Goal: Task Accomplishment & Management: Complete application form

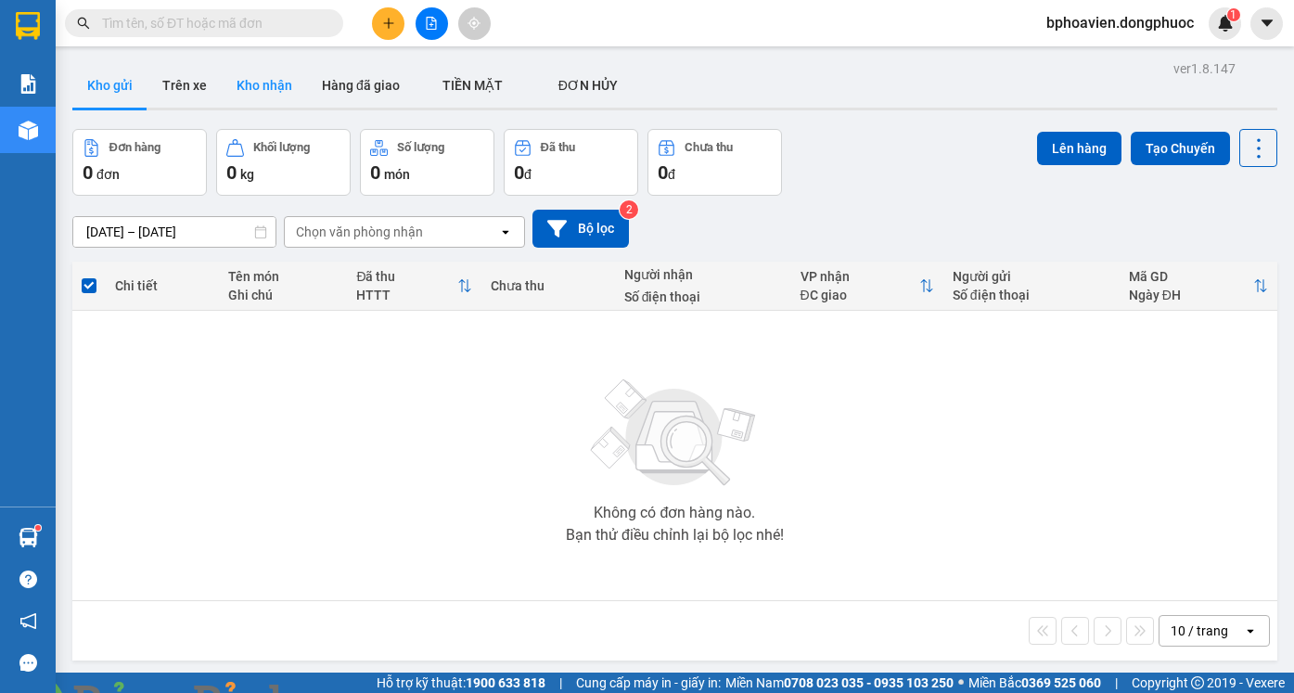
click at [251, 79] on button "Kho nhận" at bounding box center [264, 85] width 85 height 45
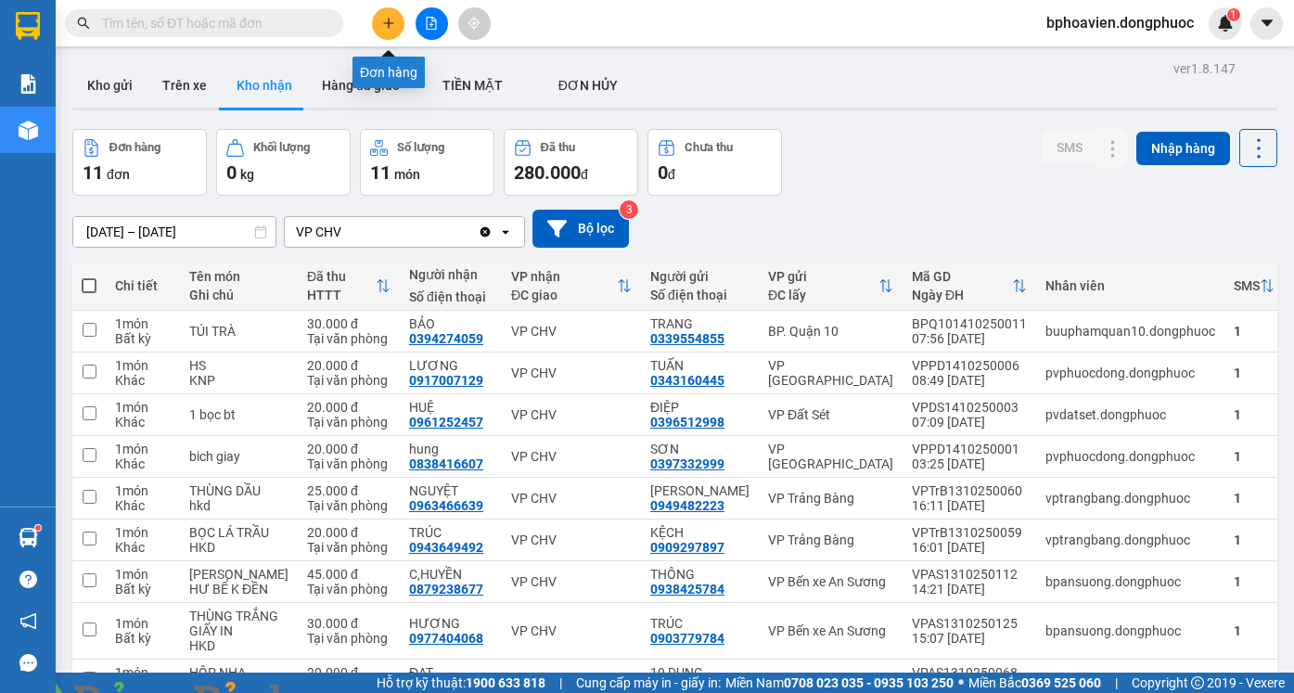
click at [388, 21] on icon "plus" at bounding box center [388, 23] width 13 height 13
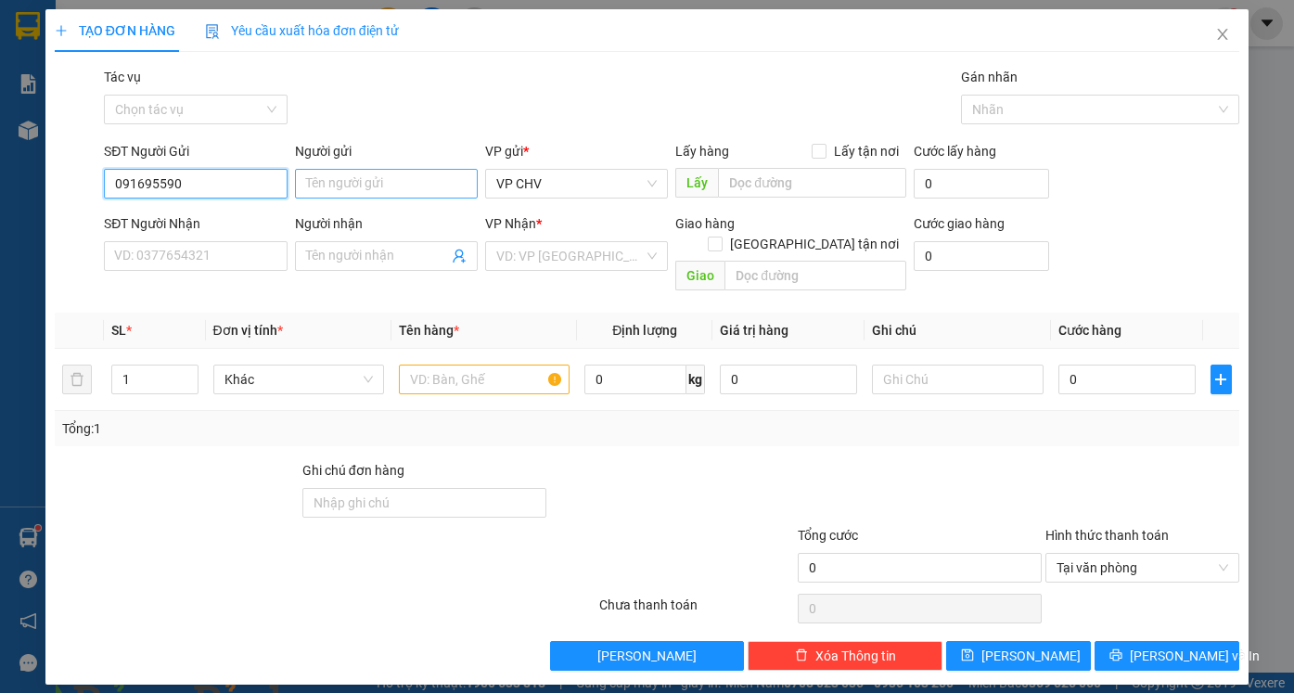
type input "0916955907"
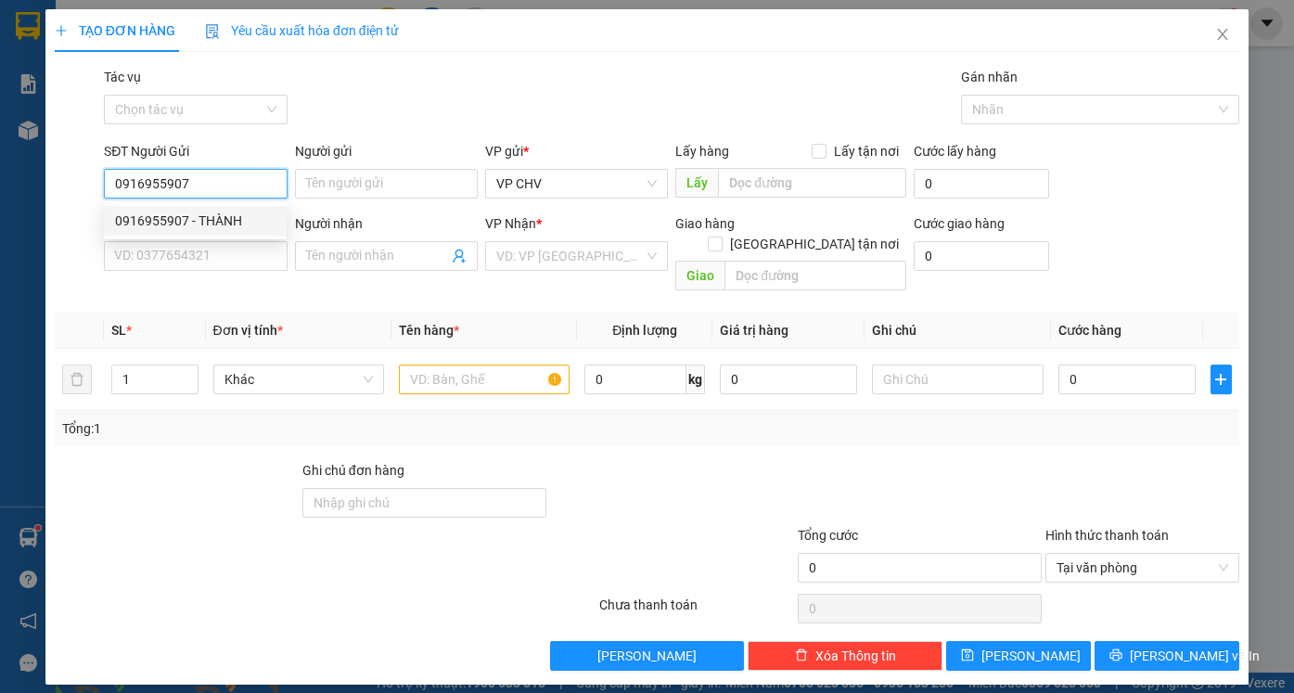
drag, startPoint x: 221, startPoint y: 224, endPoint x: 201, endPoint y: 217, distance: 20.5
click at [217, 223] on div "0916955907 - THÀNH" at bounding box center [195, 221] width 160 height 20
type input "THÀNH"
type input "0974694935"
type input "TRƯỜNG"
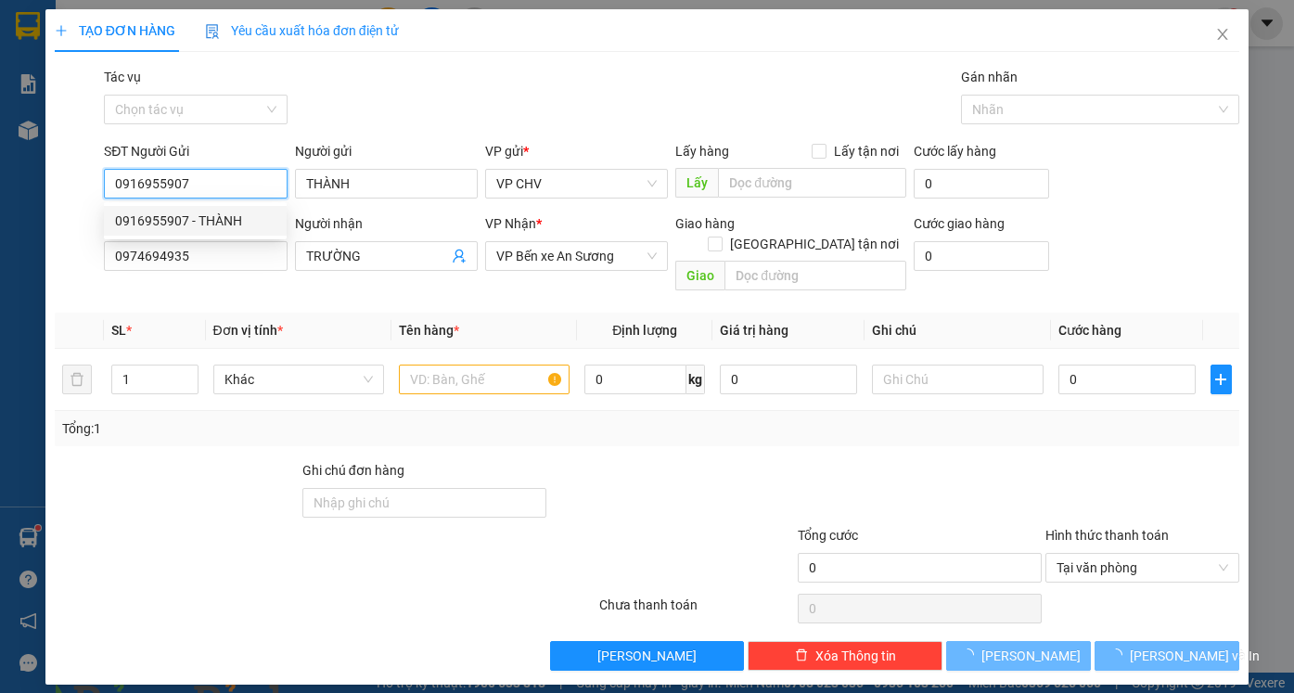
type input "20.000"
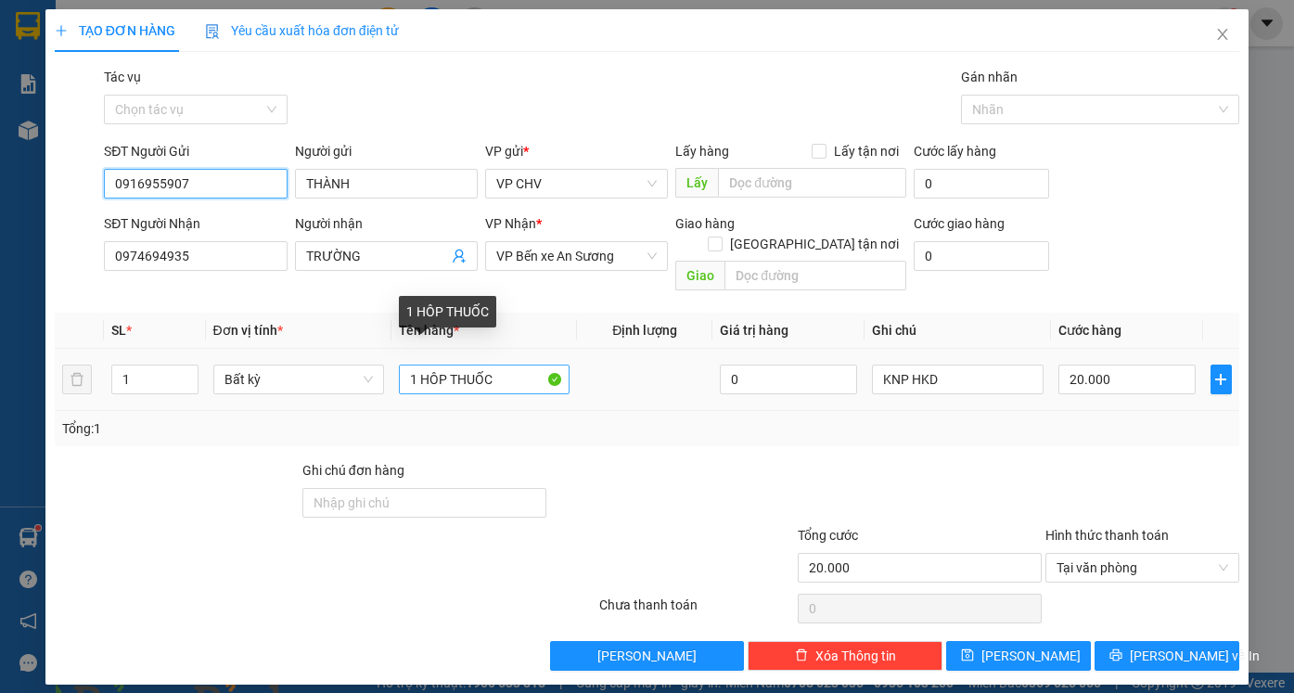
type input "0916955907"
drag, startPoint x: 513, startPoint y: 348, endPoint x: 603, endPoint y: 416, distance: 112.6
click at [514, 365] on input "1 HÔP THUỐC" at bounding box center [484, 380] width 171 height 30
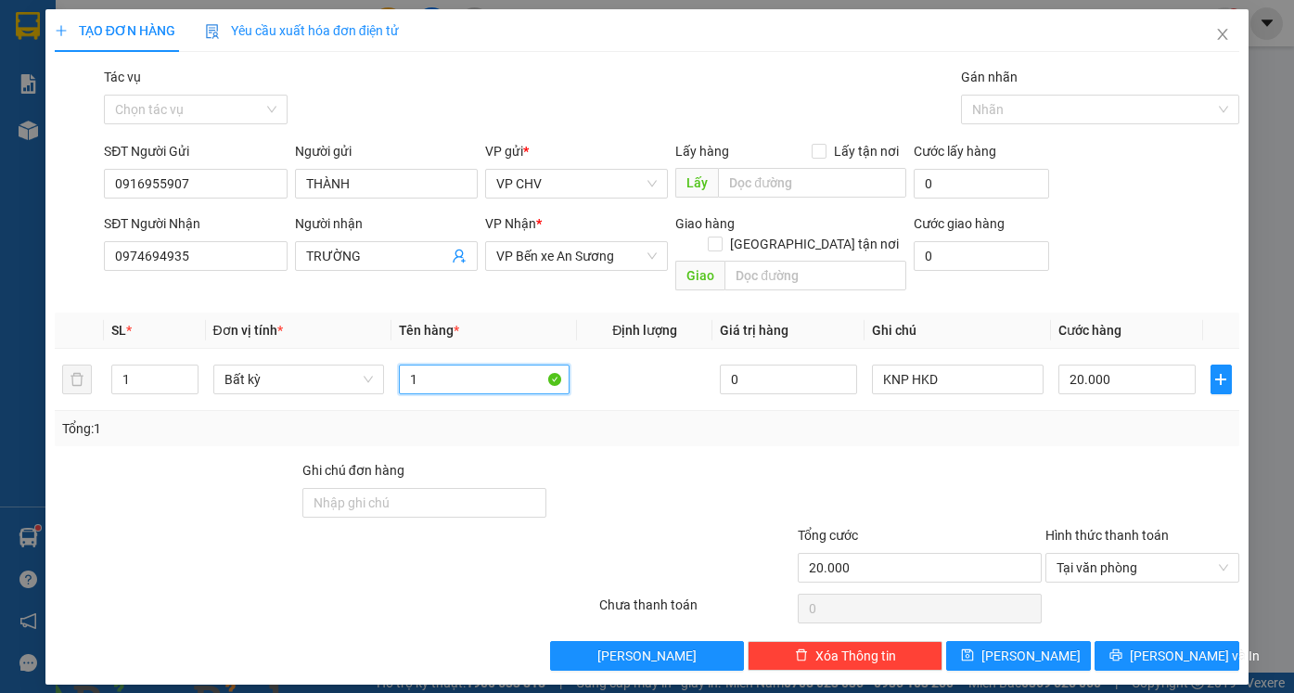
type input "1"
type input "BAO BÁNH TRÁNG"
click at [1139, 365] on input "20.000" at bounding box center [1126, 380] width 137 height 30
type input "2"
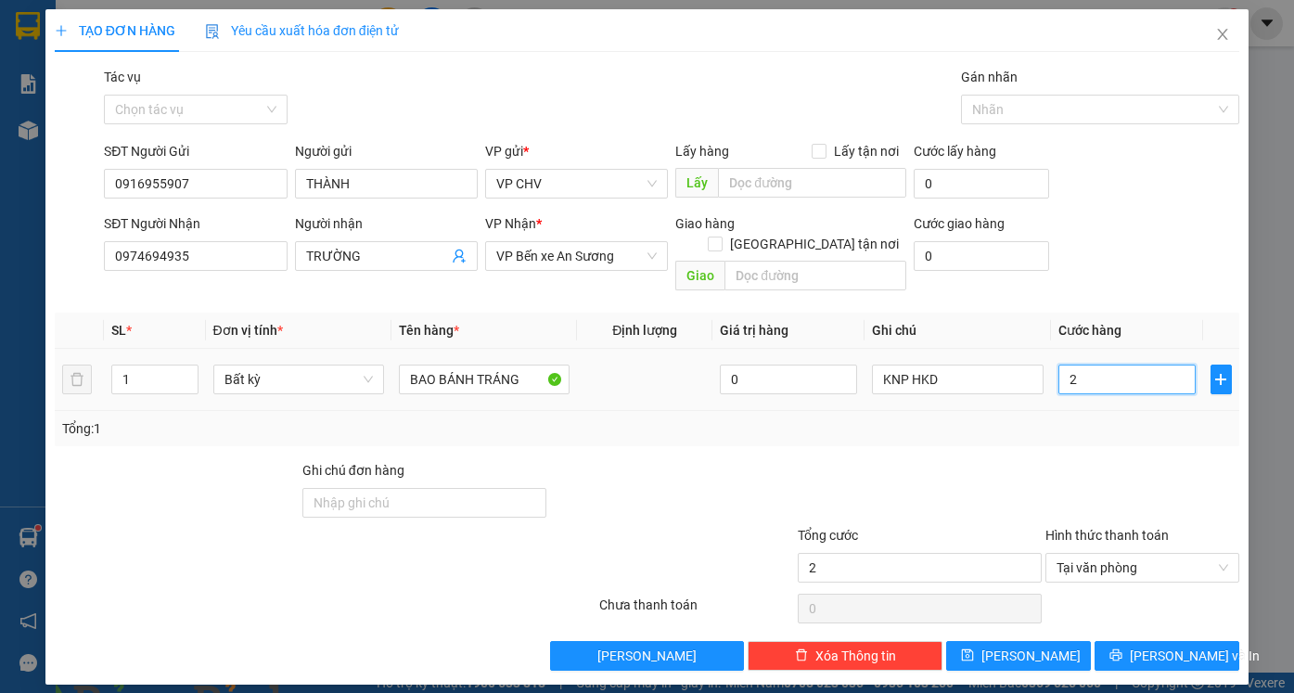
type input "25"
type input "250"
type input "2.500"
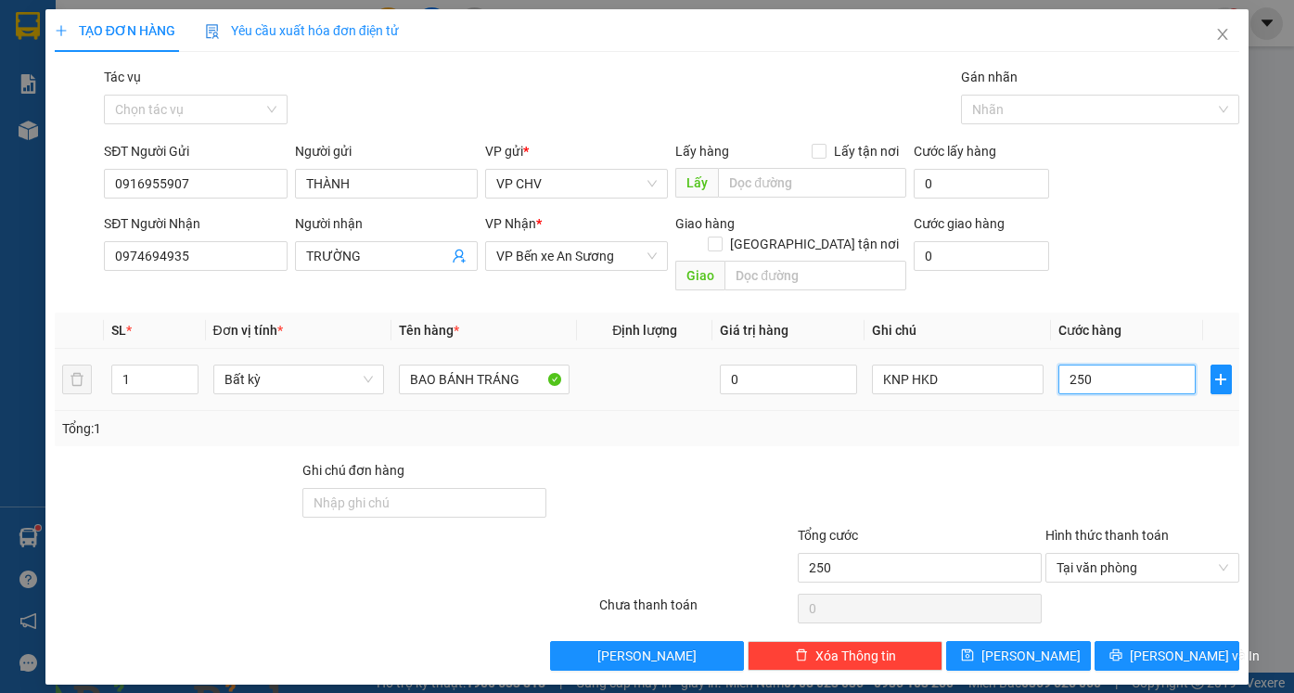
type input "2.500"
type input "25.000"
type input "250.000"
type input "25.000"
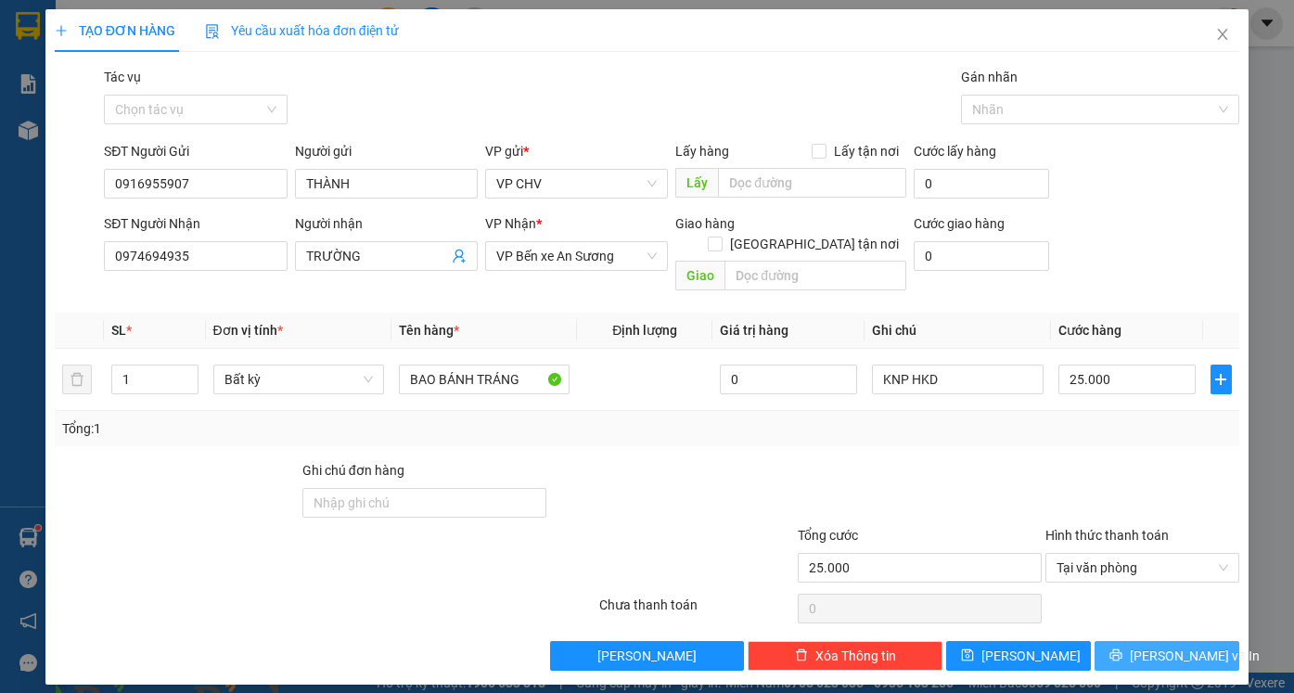
click at [1185, 646] on span "[PERSON_NAME] và In" at bounding box center [1195, 656] width 130 height 20
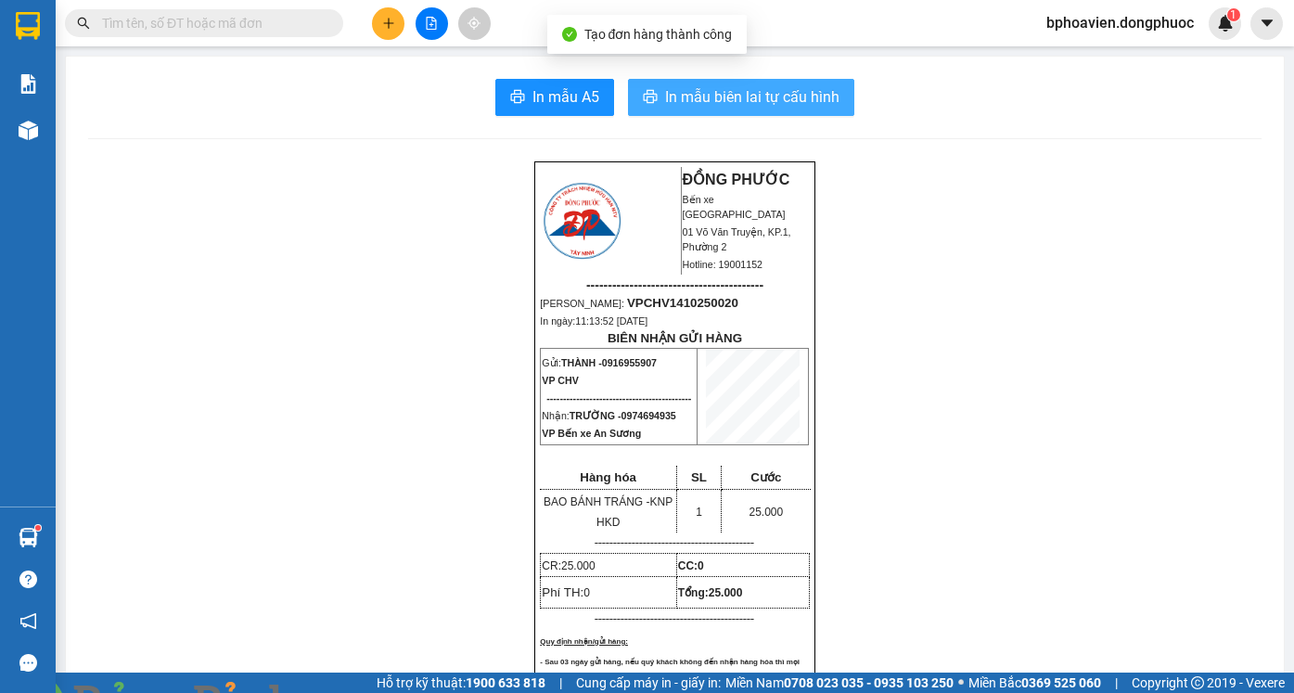
click at [702, 87] on span "In mẫu biên lai tự cấu hình" at bounding box center [752, 96] width 174 height 23
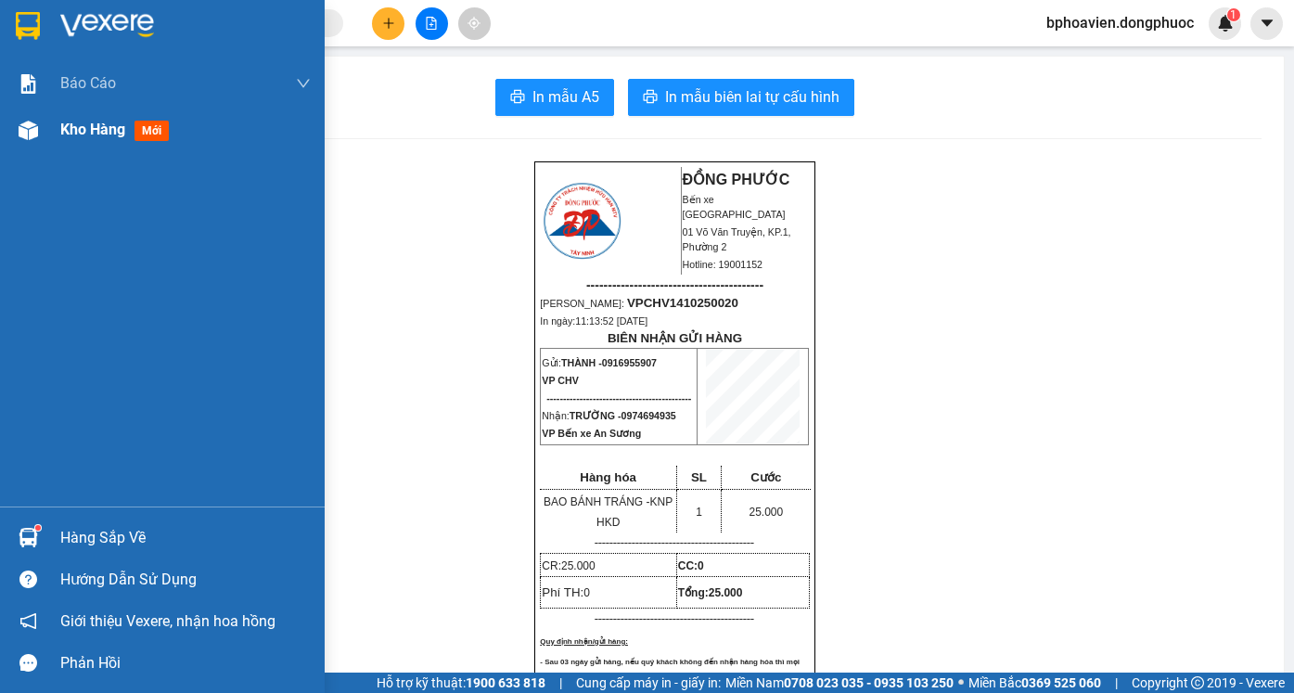
click at [102, 135] on span "Kho hàng" at bounding box center [92, 130] width 65 height 18
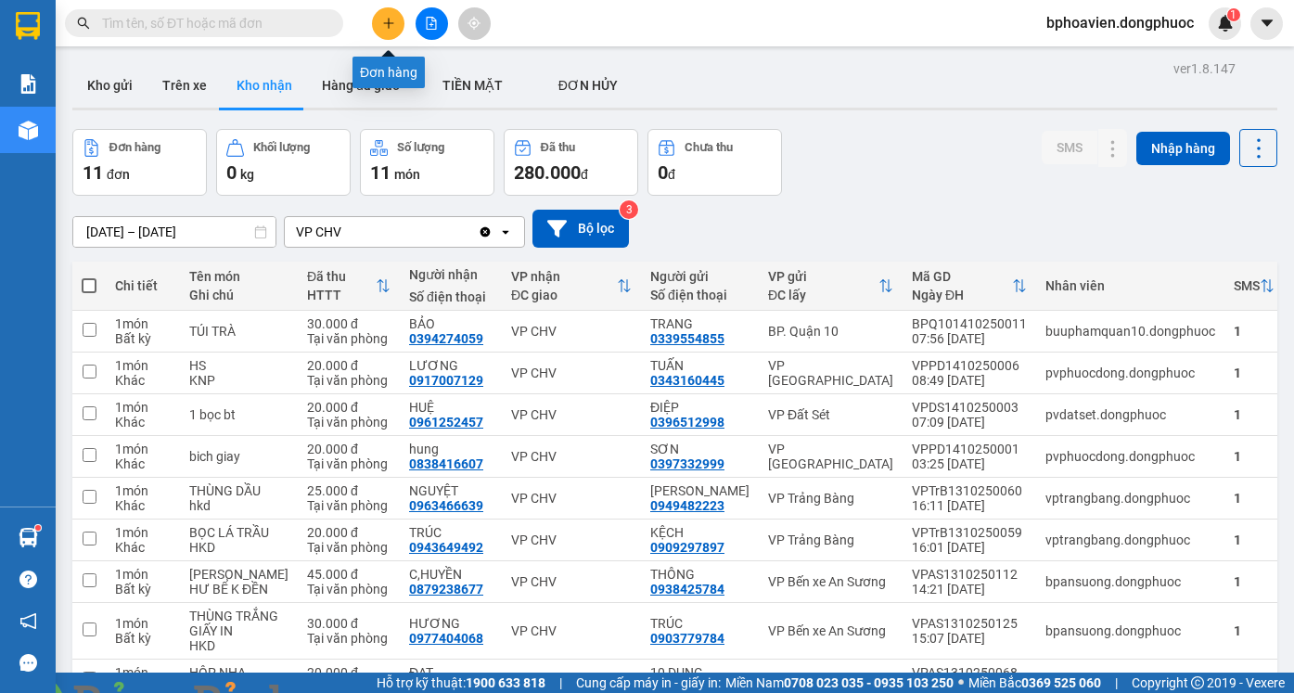
click at [387, 21] on icon "plus" at bounding box center [388, 23] width 13 height 13
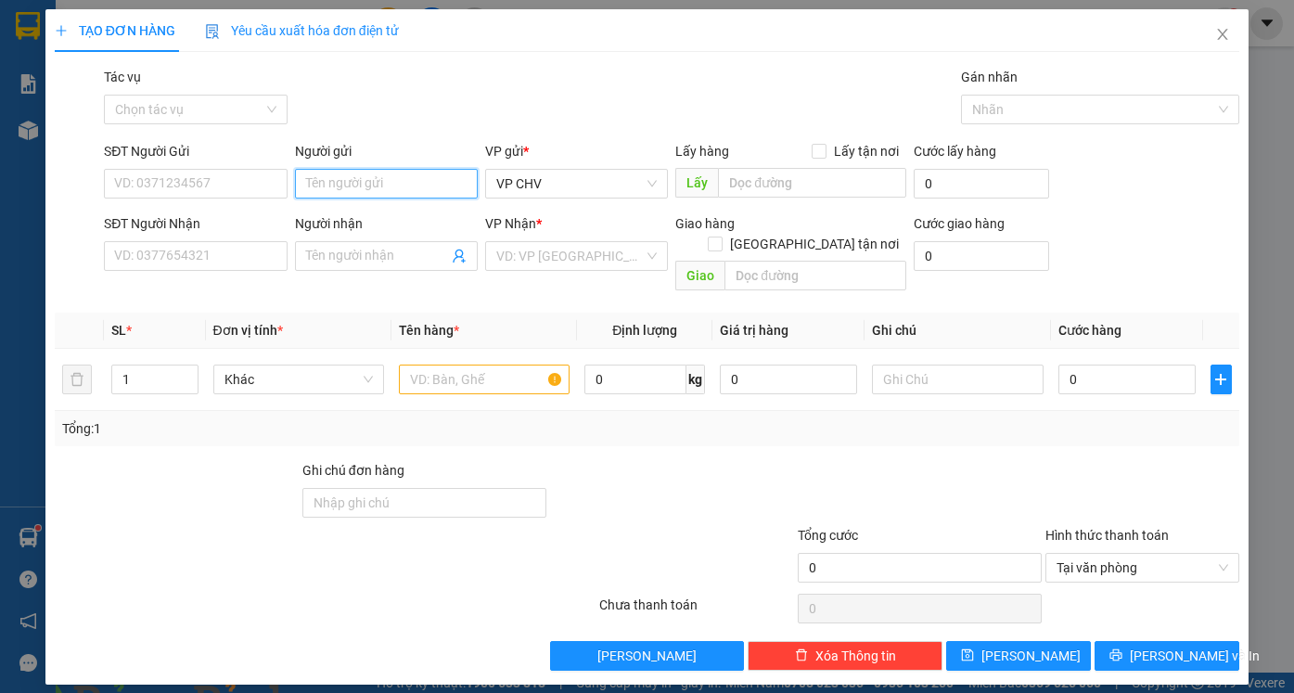
click at [355, 184] on input "Người gửi" at bounding box center [386, 184] width 183 height 30
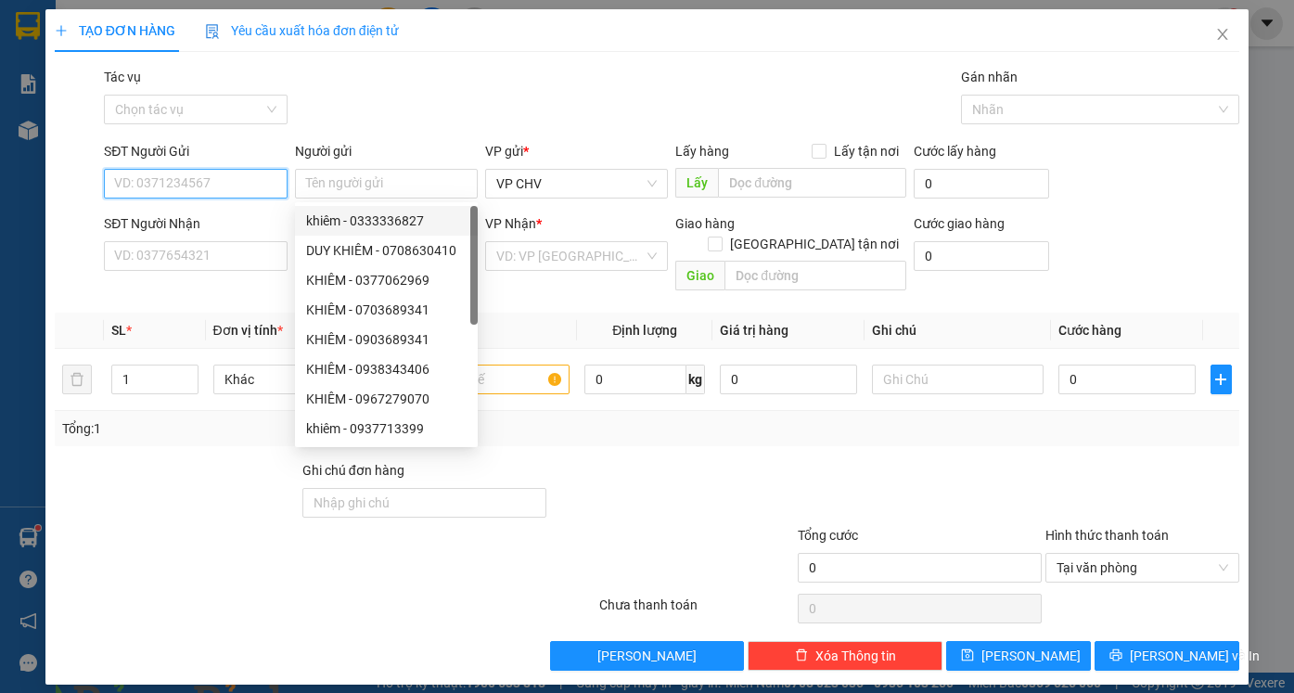
drag, startPoint x: 168, startPoint y: 195, endPoint x: 192, endPoint y: 185, distance: 26.2
click at [168, 192] on input "SĐT Người Gửi" at bounding box center [195, 184] width 183 height 30
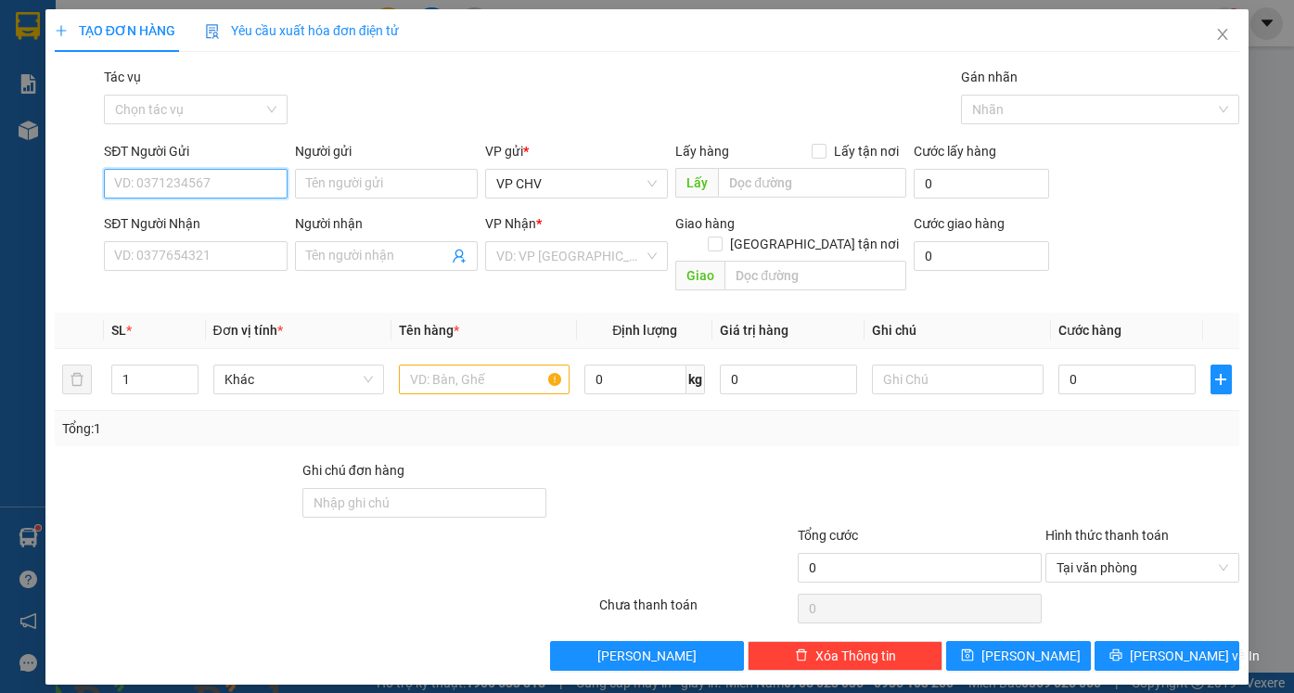
click at [211, 183] on input "SĐT Người Gửi" at bounding box center [195, 184] width 183 height 30
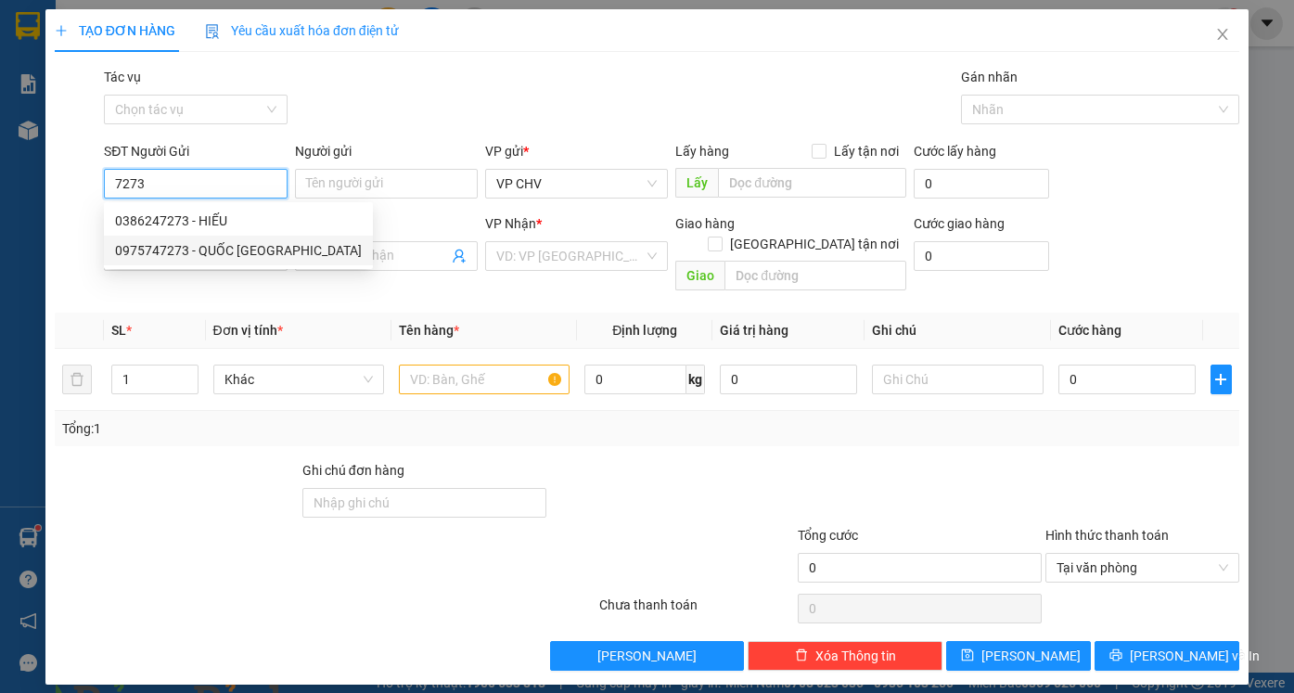
drag, startPoint x: 224, startPoint y: 256, endPoint x: 294, endPoint y: 254, distance: 69.6
click at [226, 255] on div "0975747273 - QUỐC [GEOGRAPHIC_DATA]" at bounding box center [238, 250] width 247 height 20
type input "0975747273"
type input "QUỐC ANH"
type input "0909572767"
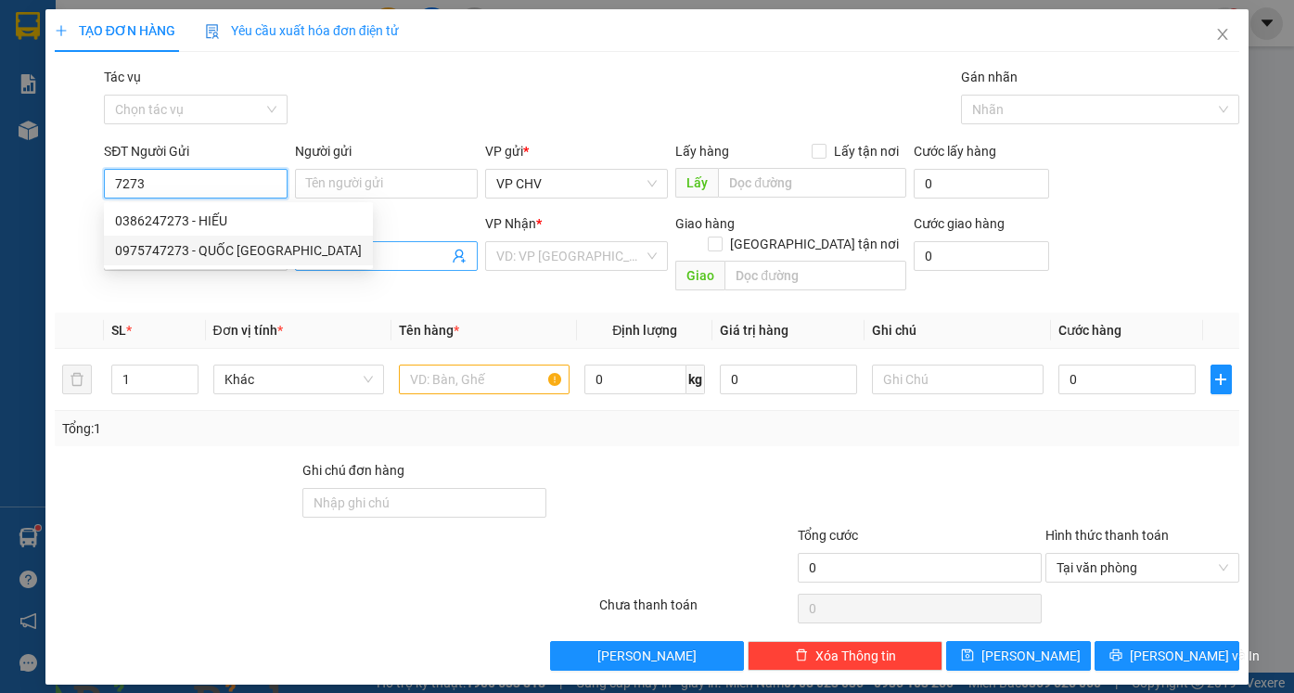
type input "TIỂU ĐỆ"
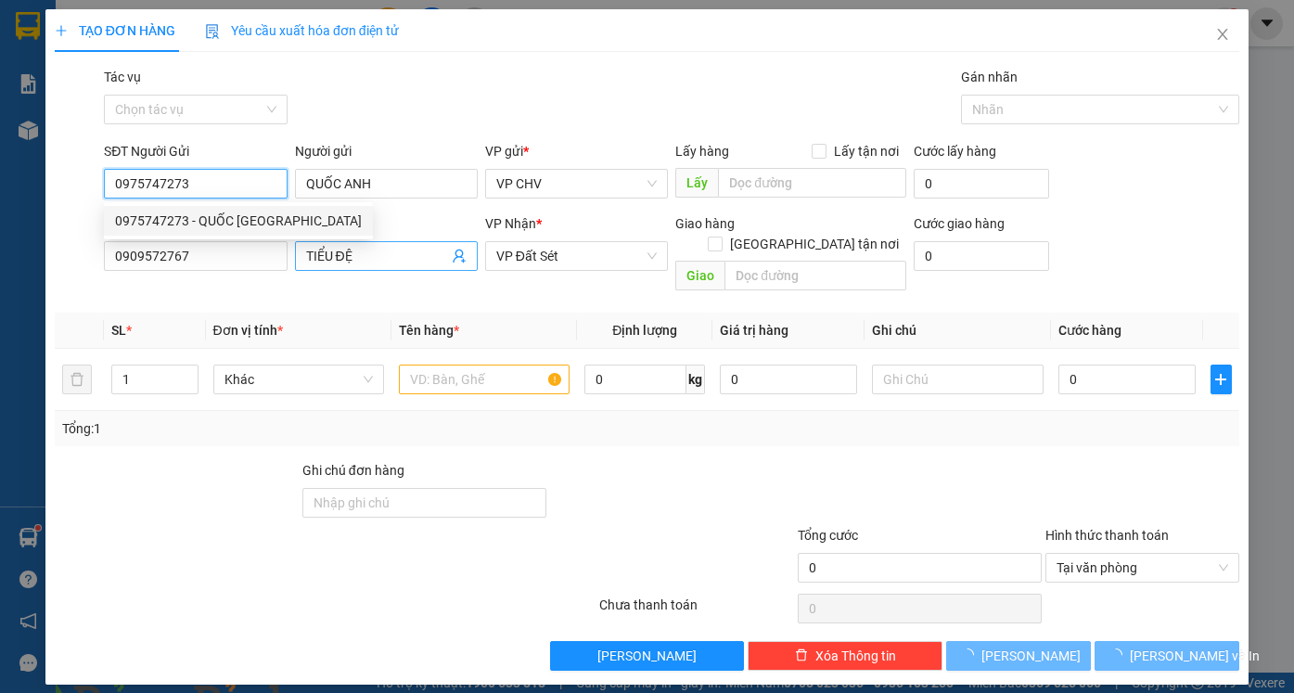
type input "20.000"
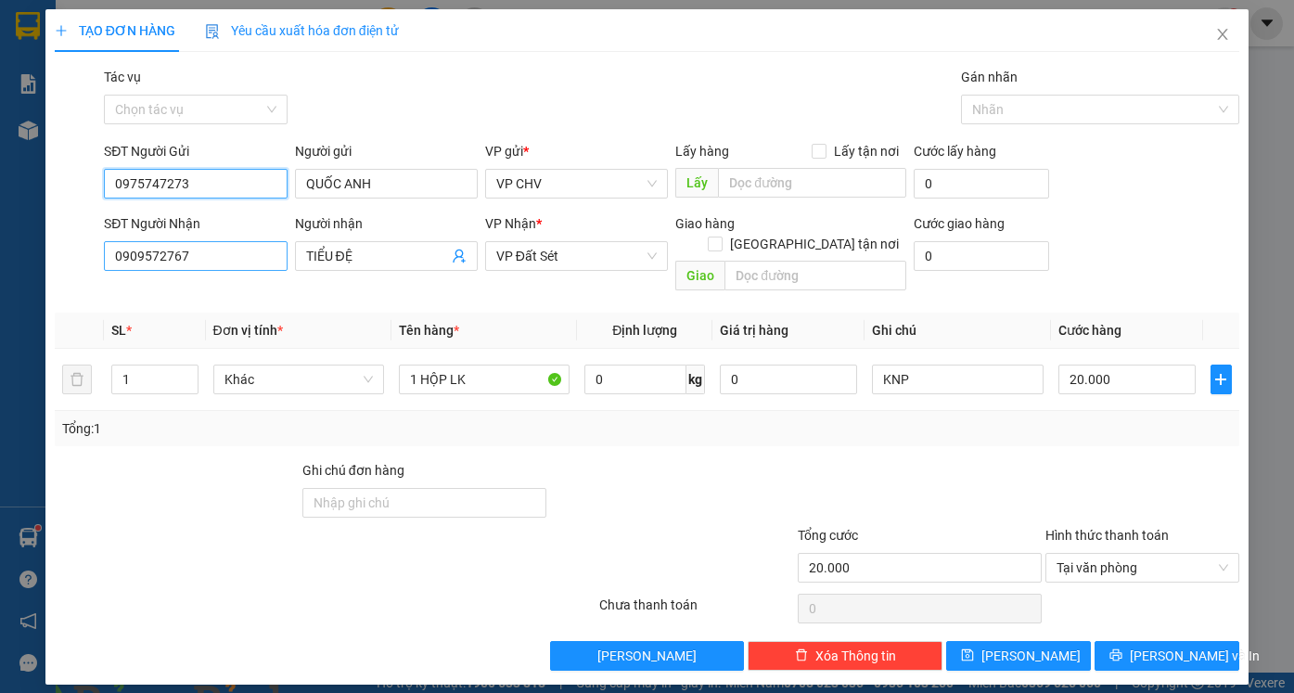
type input "0975747273"
click at [224, 257] on input "0909572767" at bounding box center [195, 256] width 183 height 30
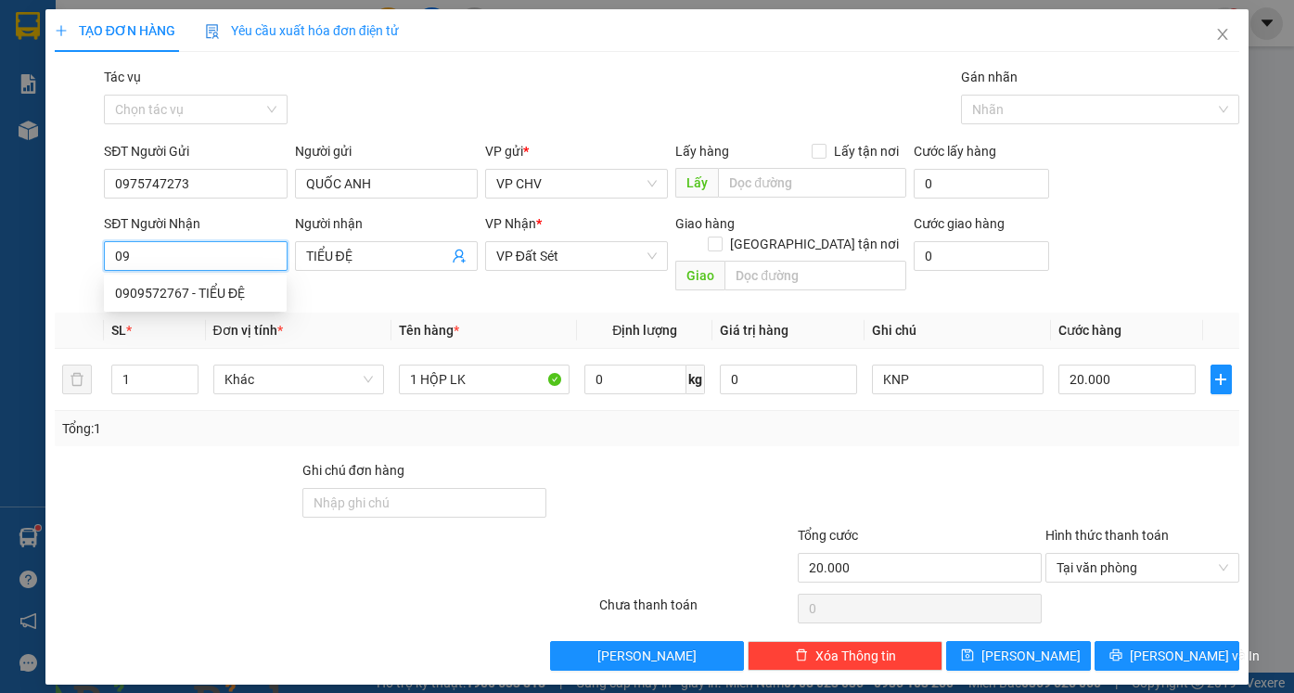
type input "0"
click at [214, 293] on div "0707190303 - [GEOGRAPHIC_DATA]" at bounding box center [219, 293] width 209 height 20
type input "0707190303"
type input "HẢI ĐẠI"
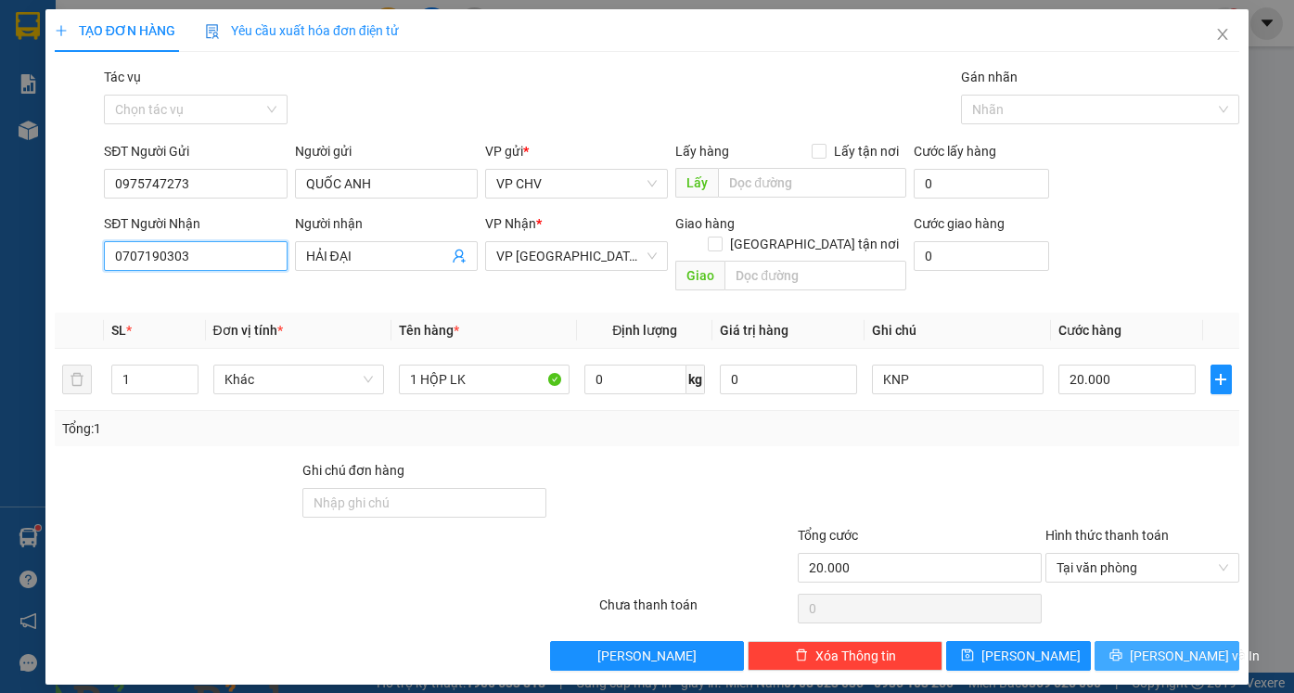
type input "0707190303"
click at [1166, 646] on span "[PERSON_NAME] và In" at bounding box center [1195, 656] width 130 height 20
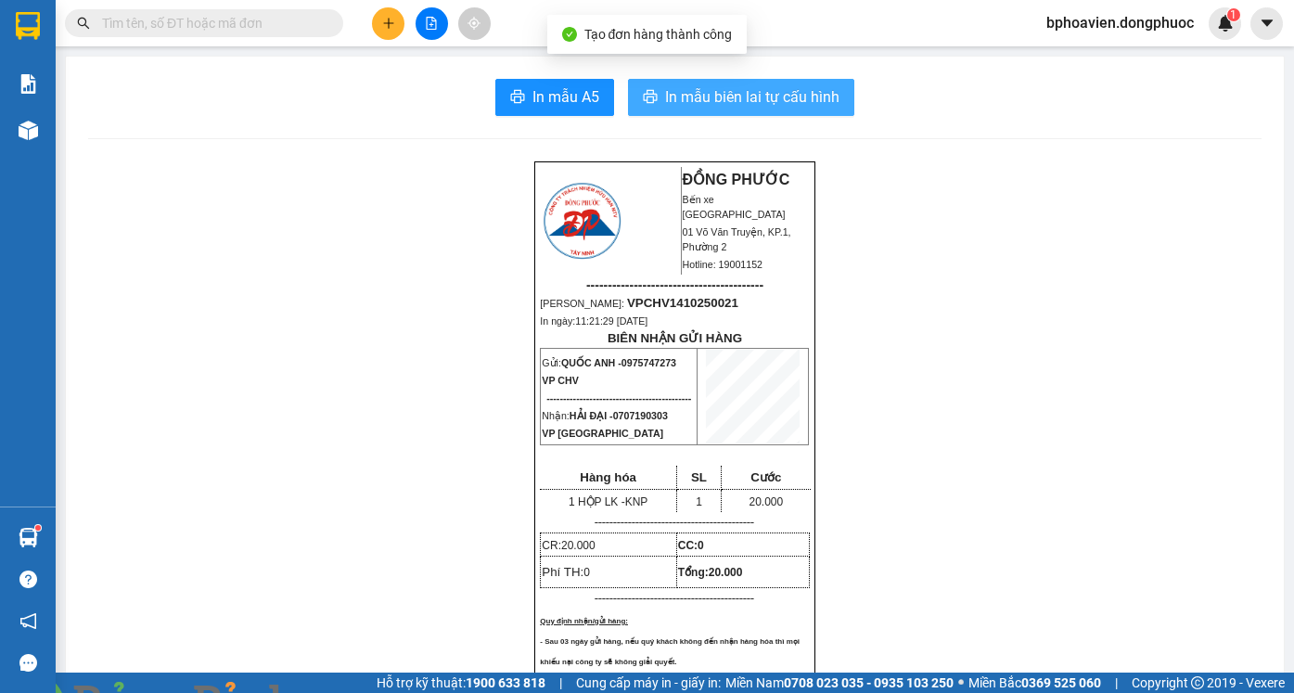
click at [685, 96] on span "In mẫu biên lai tự cấu hình" at bounding box center [752, 96] width 174 height 23
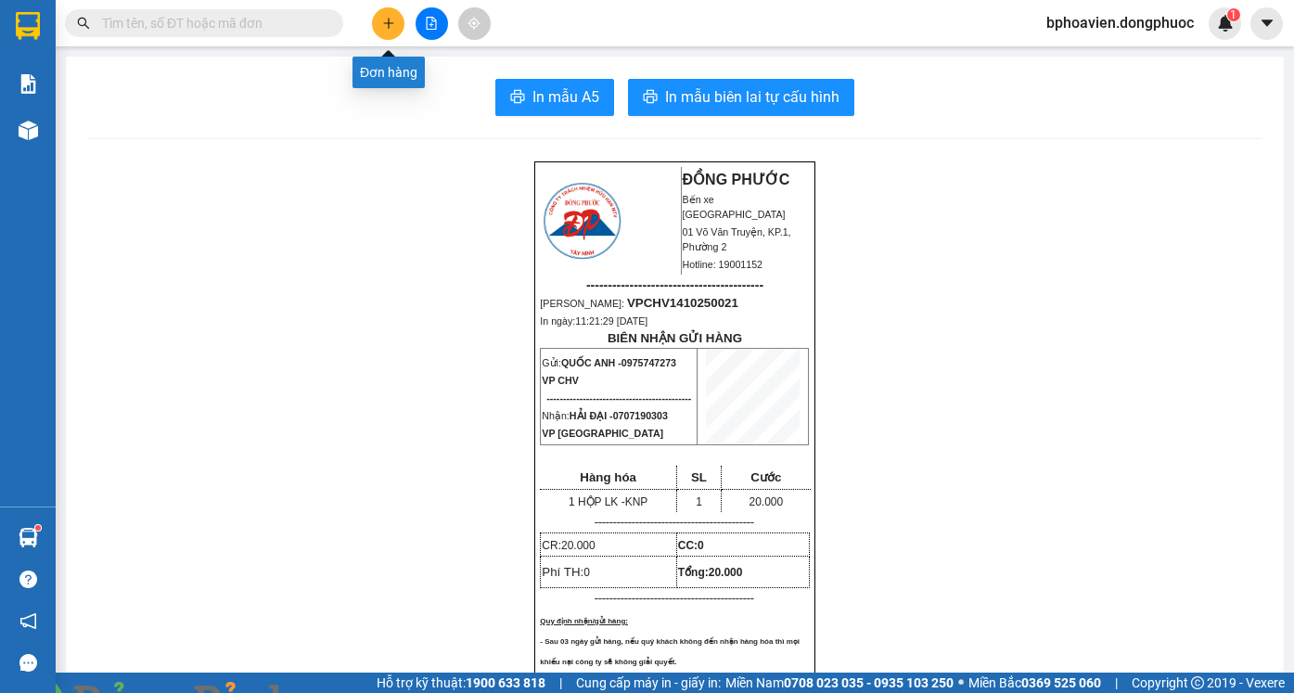
click at [384, 19] on icon "plus" at bounding box center [388, 23] width 13 height 13
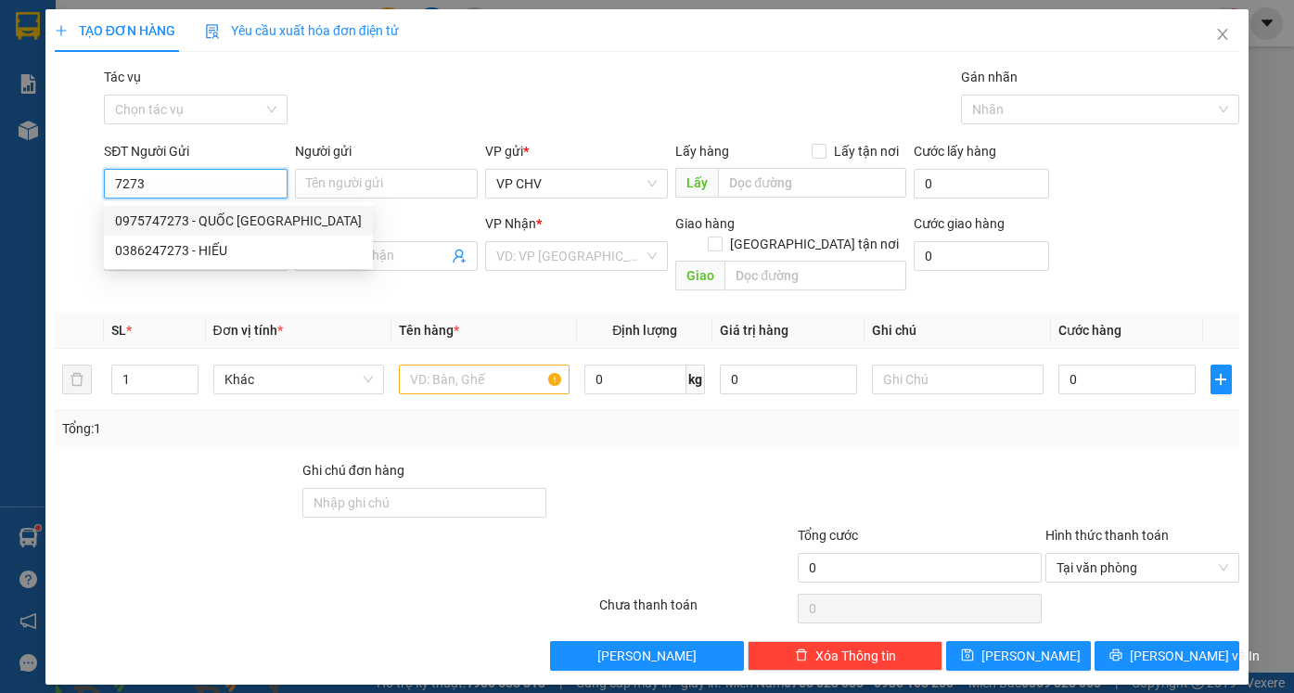
click at [195, 220] on div "0975747273 - QUỐC [GEOGRAPHIC_DATA]" at bounding box center [238, 221] width 247 height 20
type input "0975747273"
type input "QUỐC ANH"
type input "0707190303"
type input "HẢI ĐẠI"
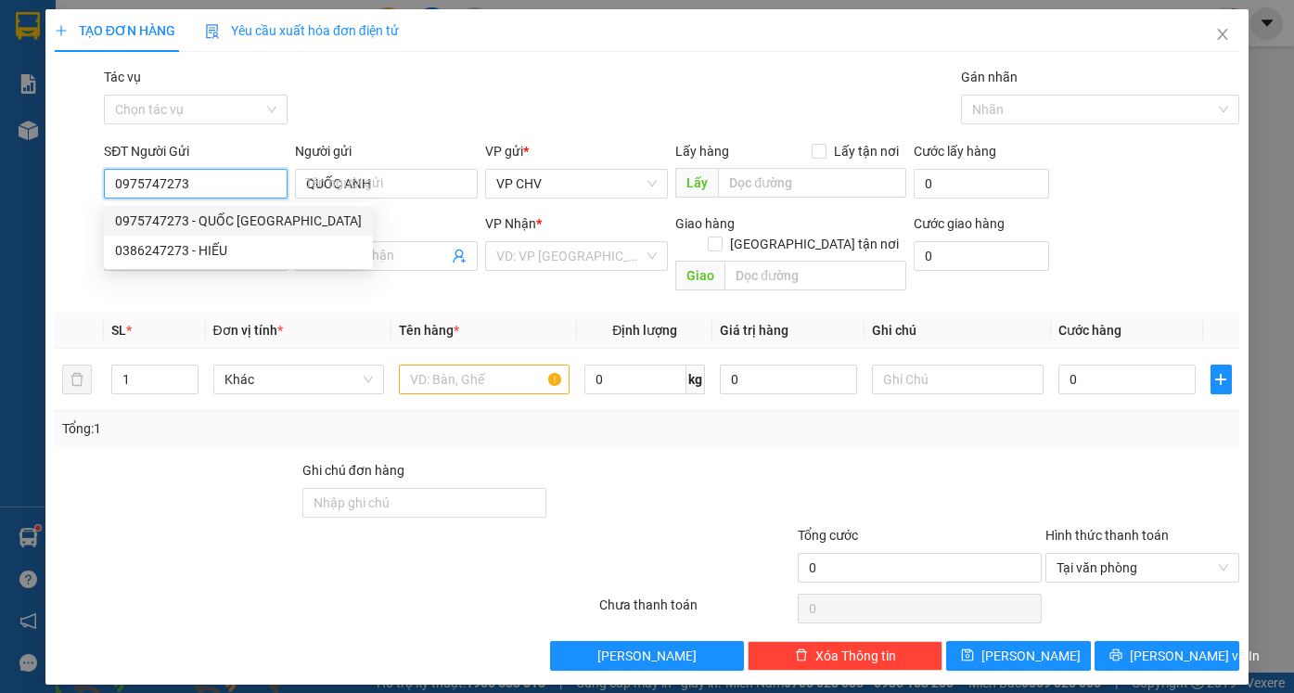
type input "20.000"
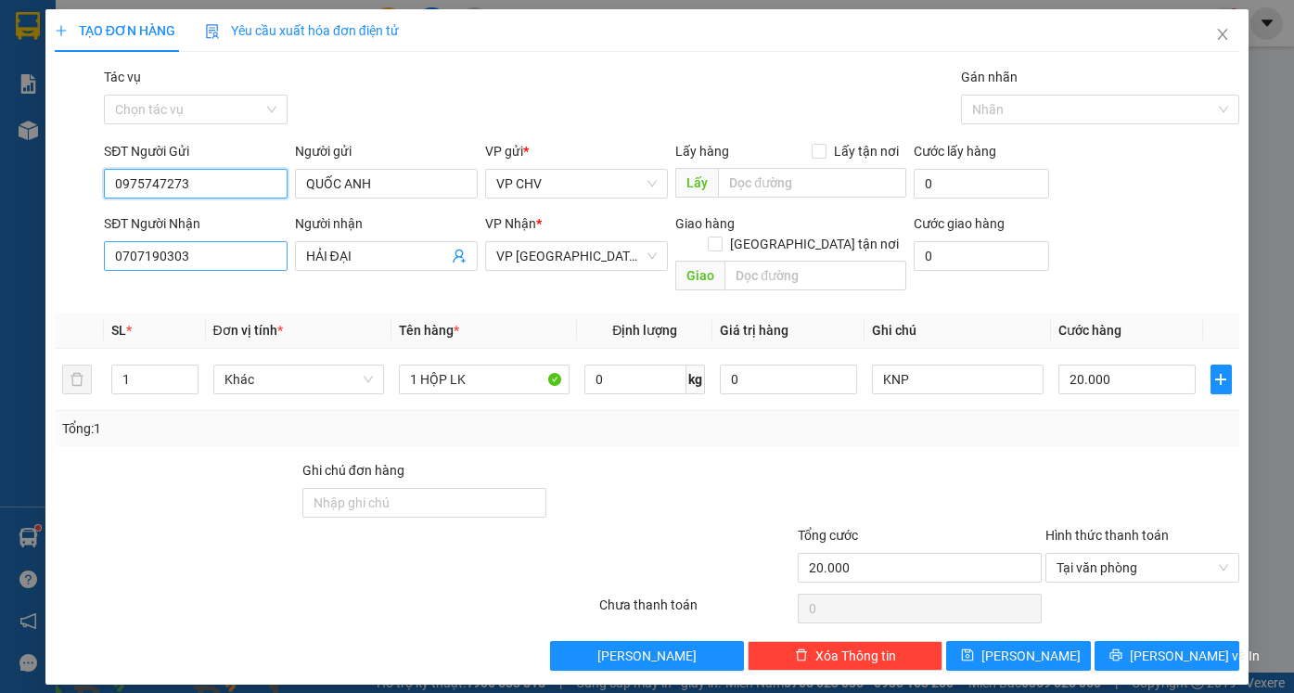
type input "0975747273"
click at [219, 251] on input "0707190303" at bounding box center [195, 256] width 183 height 30
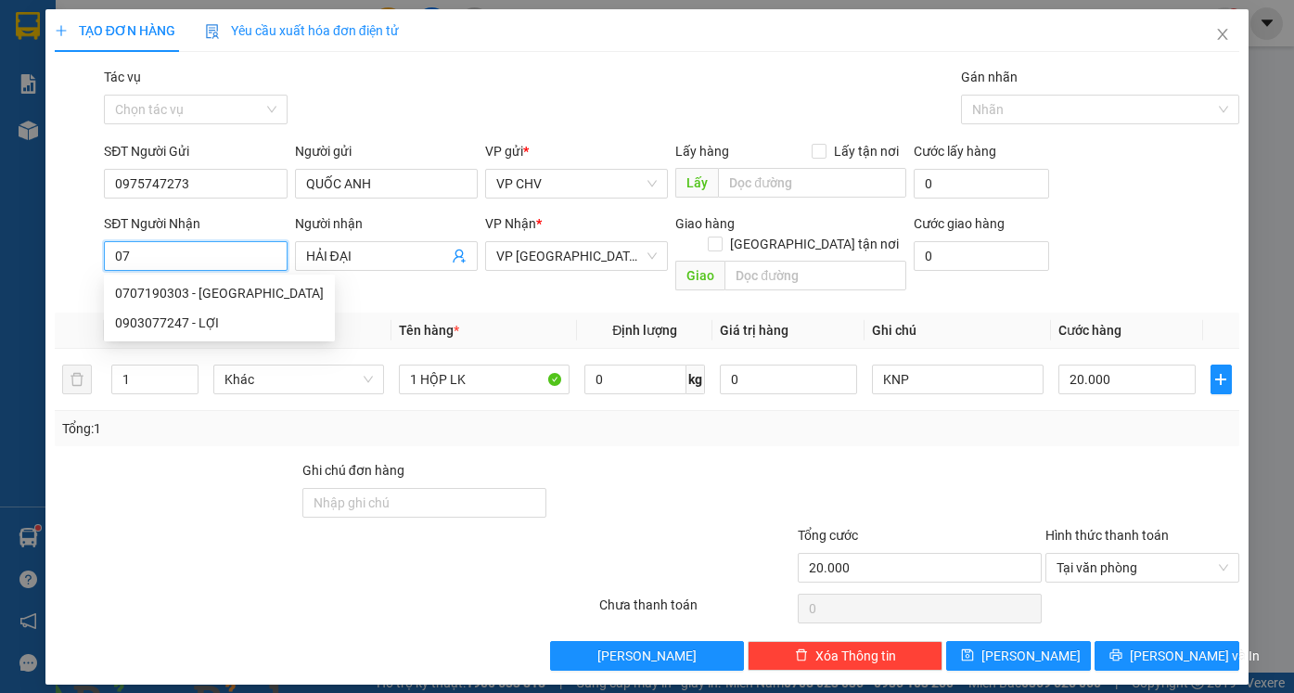
type input "0"
click at [194, 293] on div "0348904142 - TRƯỜNG" at bounding box center [195, 293] width 160 height 20
type input "0348904142"
type input "TRƯỜNG"
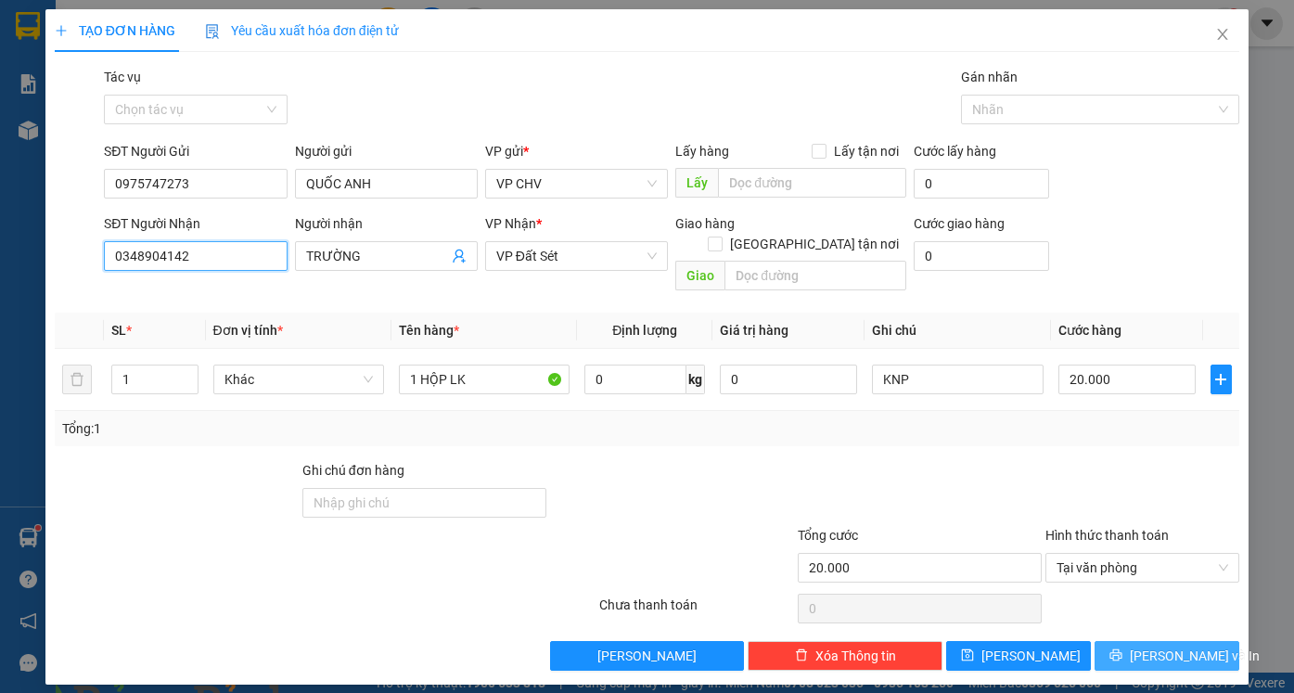
type input "0348904142"
click at [1121, 649] on icon "printer" at bounding box center [1115, 655] width 12 height 12
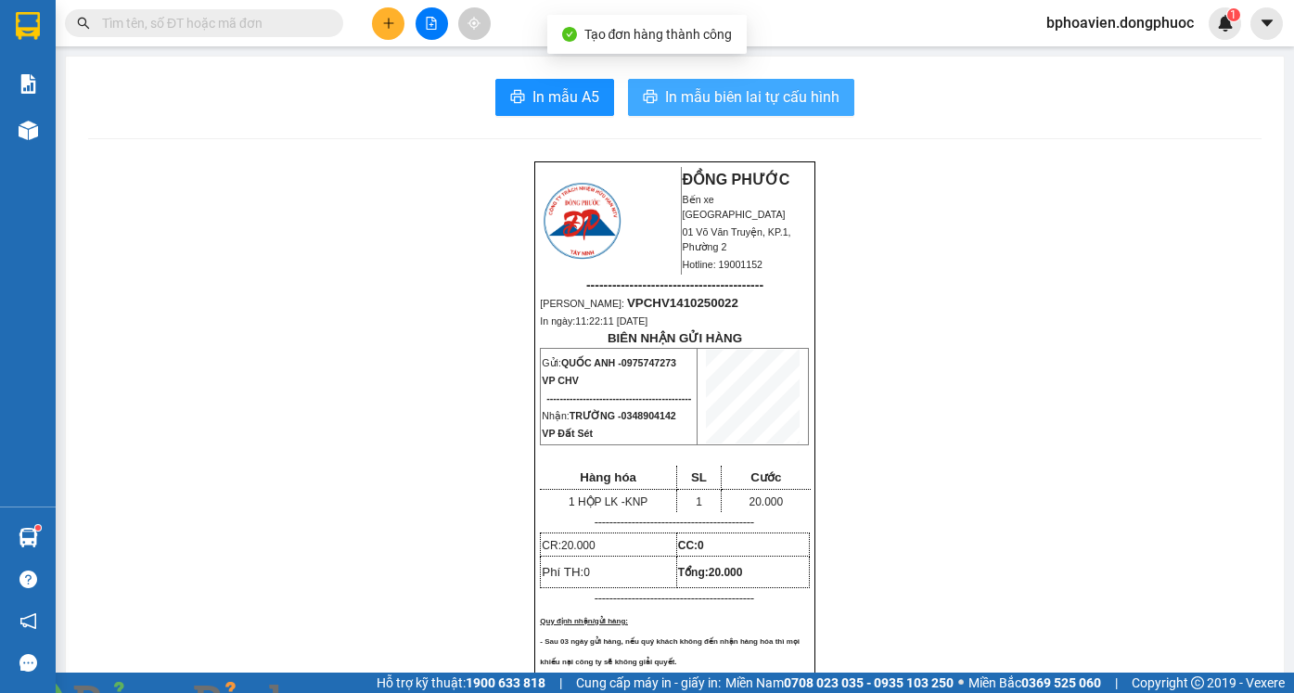
drag, startPoint x: 703, startPoint y: 84, endPoint x: 746, endPoint y: 178, distance: 102.9
click at [700, 84] on button "In mẫu biên lai tự cấu hình" at bounding box center [741, 97] width 226 height 37
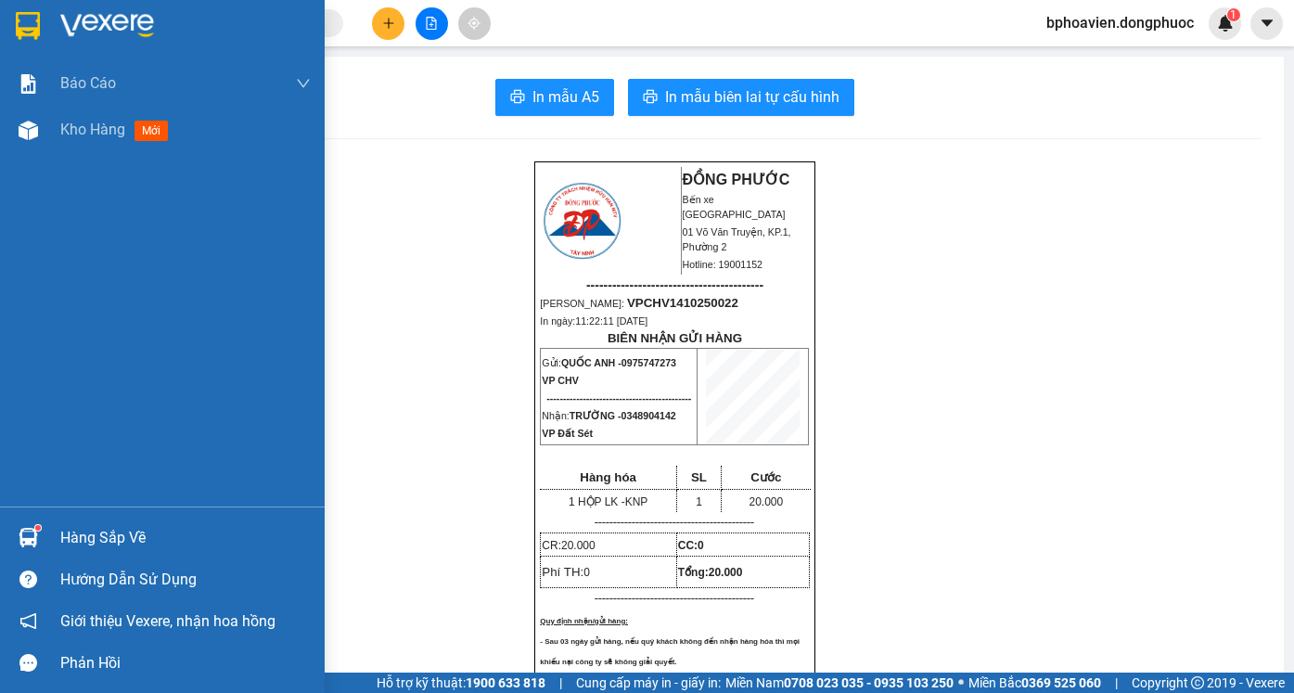
drag, startPoint x: 75, startPoint y: 541, endPoint x: 64, endPoint y: 525, distance: 19.3
click at [66, 529] on div "Hàng sắp về" at bounding box center [185, 538] width 250 height 28
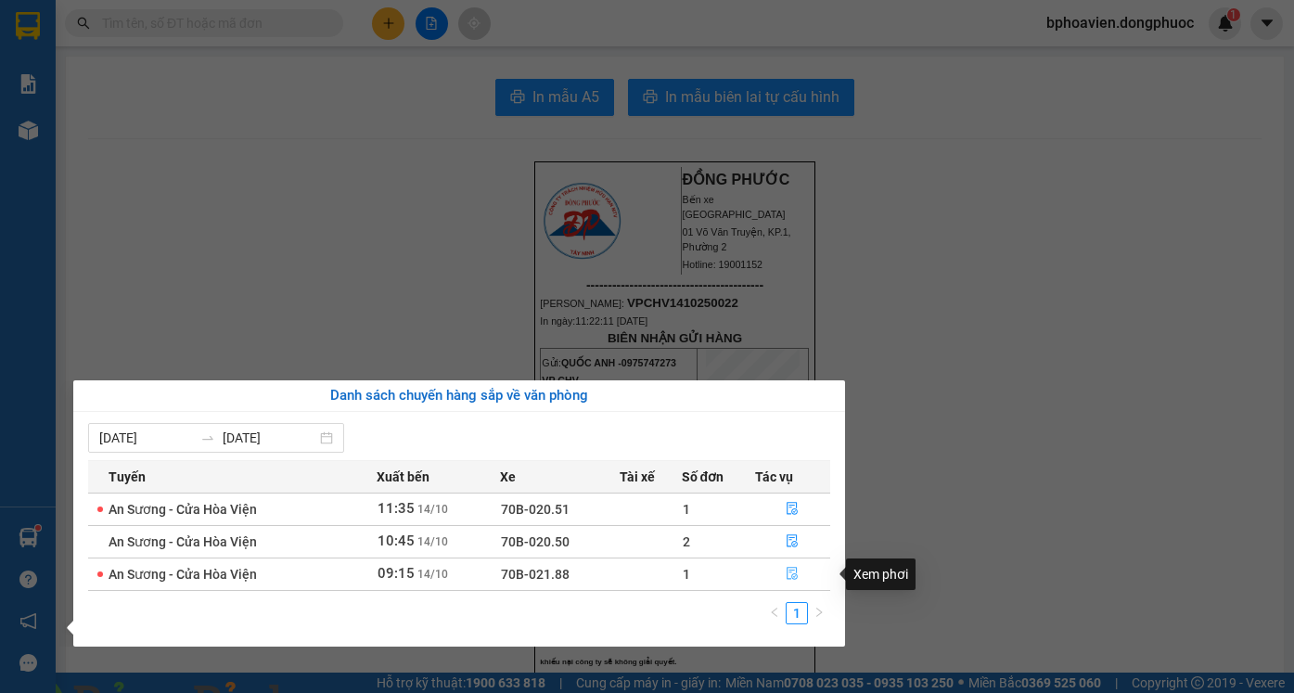
click at [794, 571] on icon "file-done" at bounding box center [792, 573] width 13 height 13
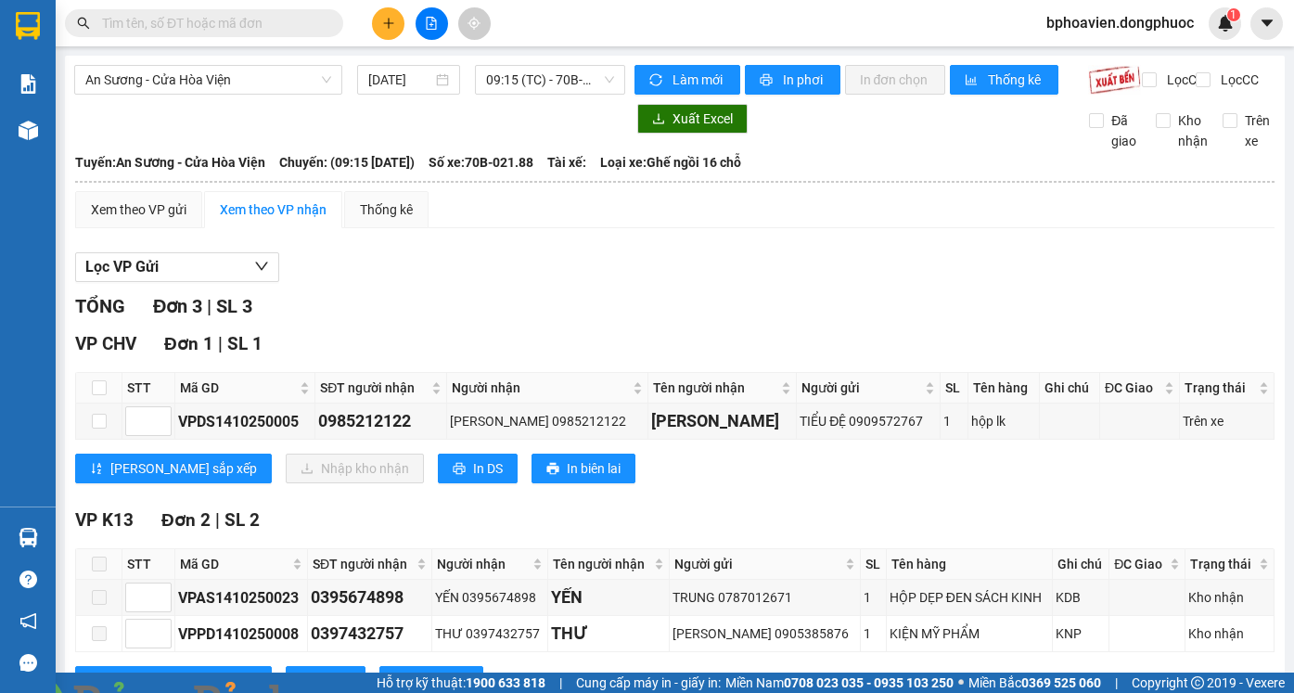
scroll to position [91, 0]
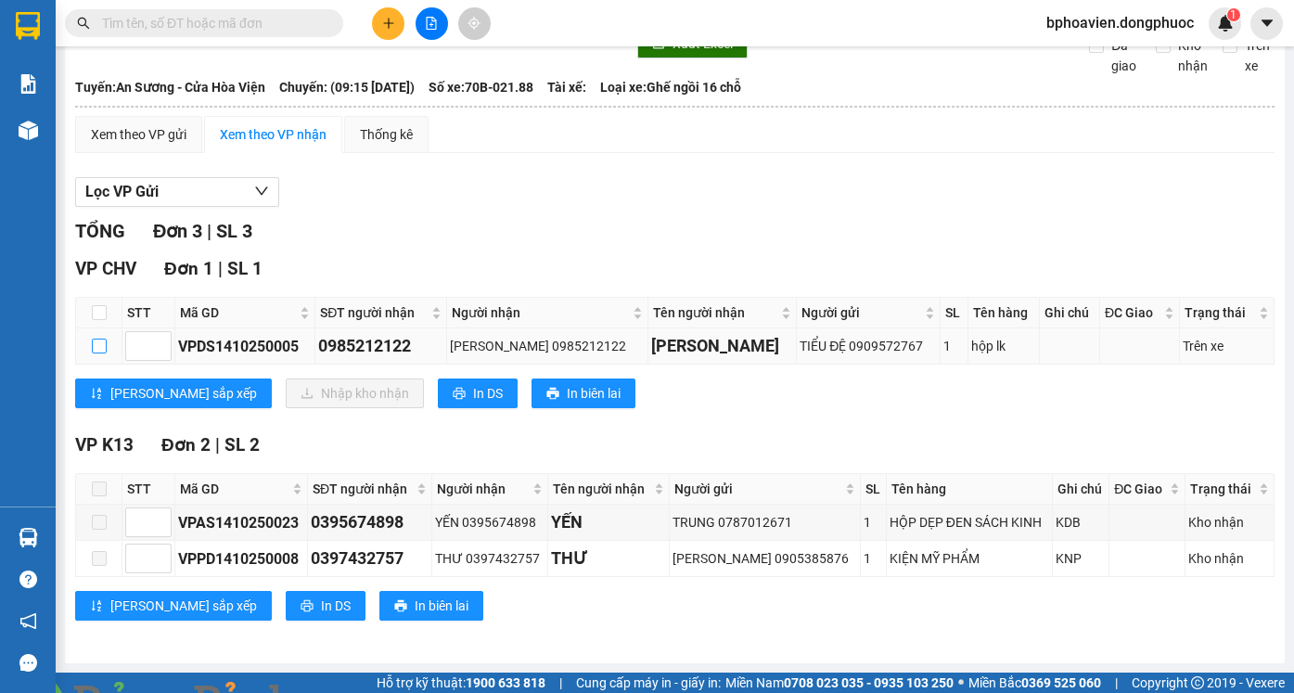
click at [97, 346] on input "checkbox" at bounding box center [99, 346] width 15 height 15
checkbox input "true"
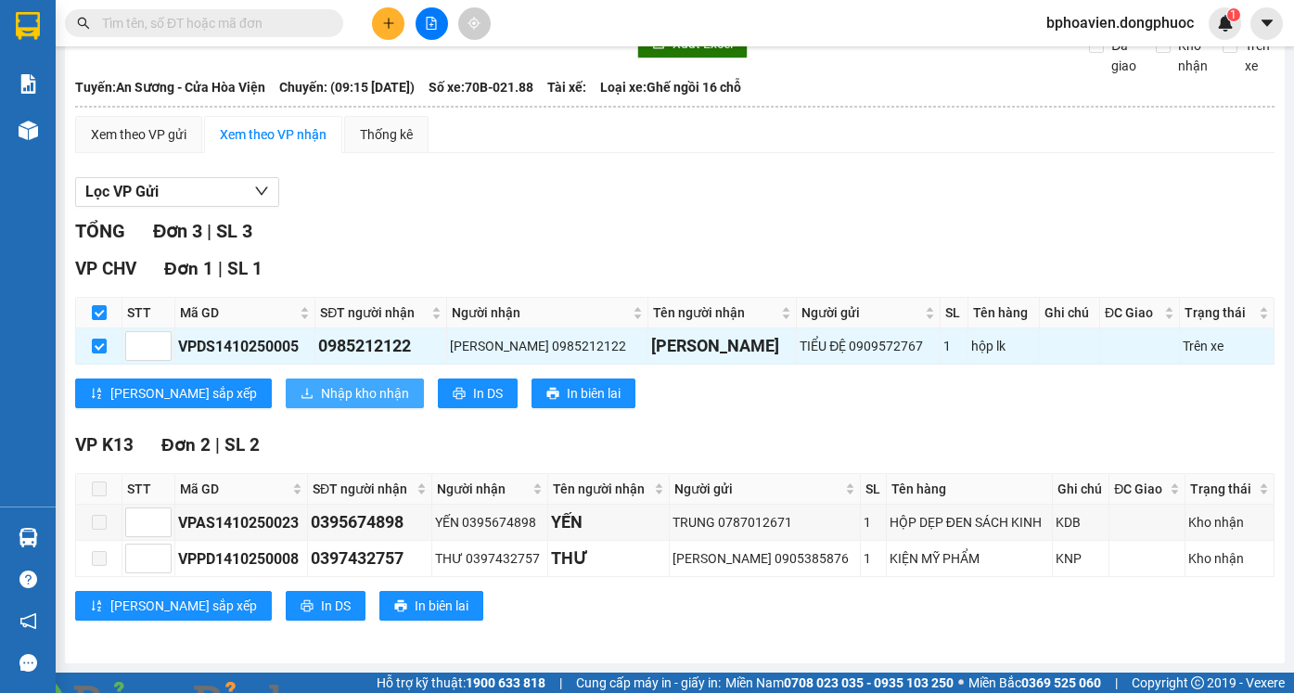
click at [321, 394] on span "Nhập kho nhận" at bounding box center [365, 393] width 88 height 20
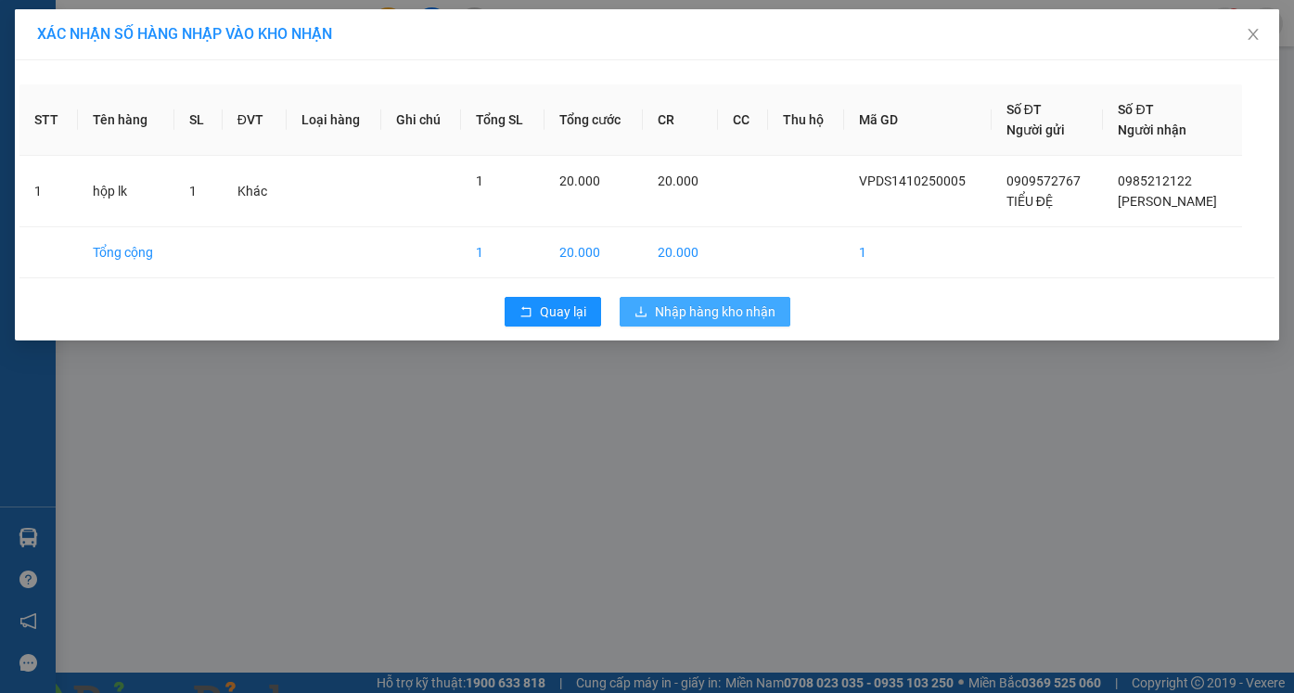
drag, startPoint x: 662, startPoint y: 309, endPoint x: 543, endPoint y: 284, distance: 122.3
click at [659, 309] on span "Nhập hàng kho nhận" at bounding box center [715, 311] width 121 height 20
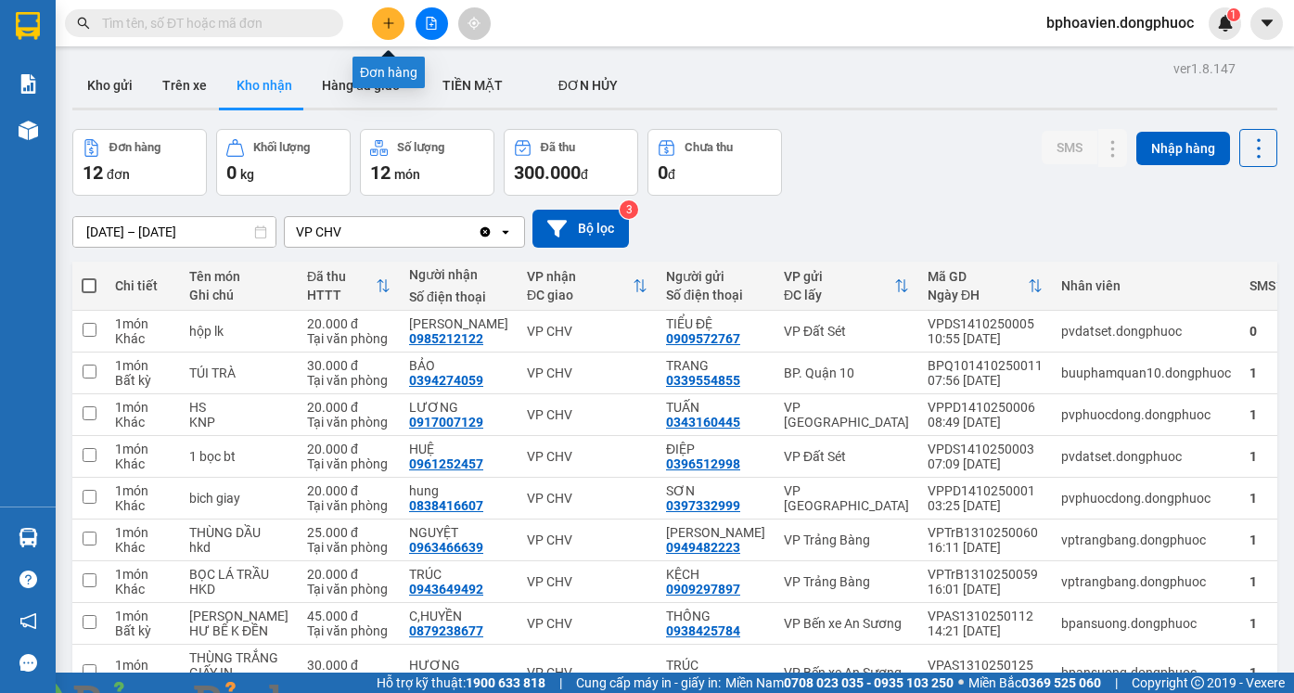
click at [391, 28] on icon "plus" at bounding box center [388, 23] width 13 height 13
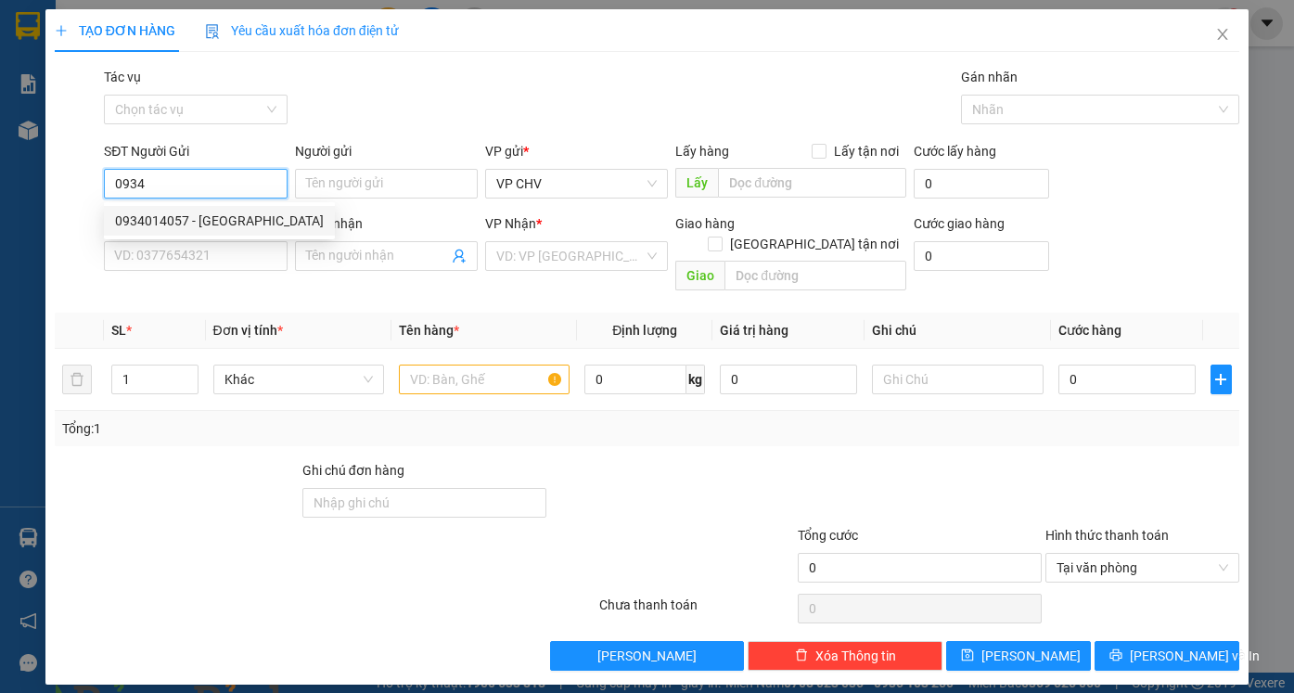
click at [205, 219] on div "0934014057 - [GEOGRAPHIC_DATA]" at bounding box center [219, 221] width 209 height 20
type input "0934014057"
type input "TÚ ANH"
type input "0869918024"
type input "KHÁNH"
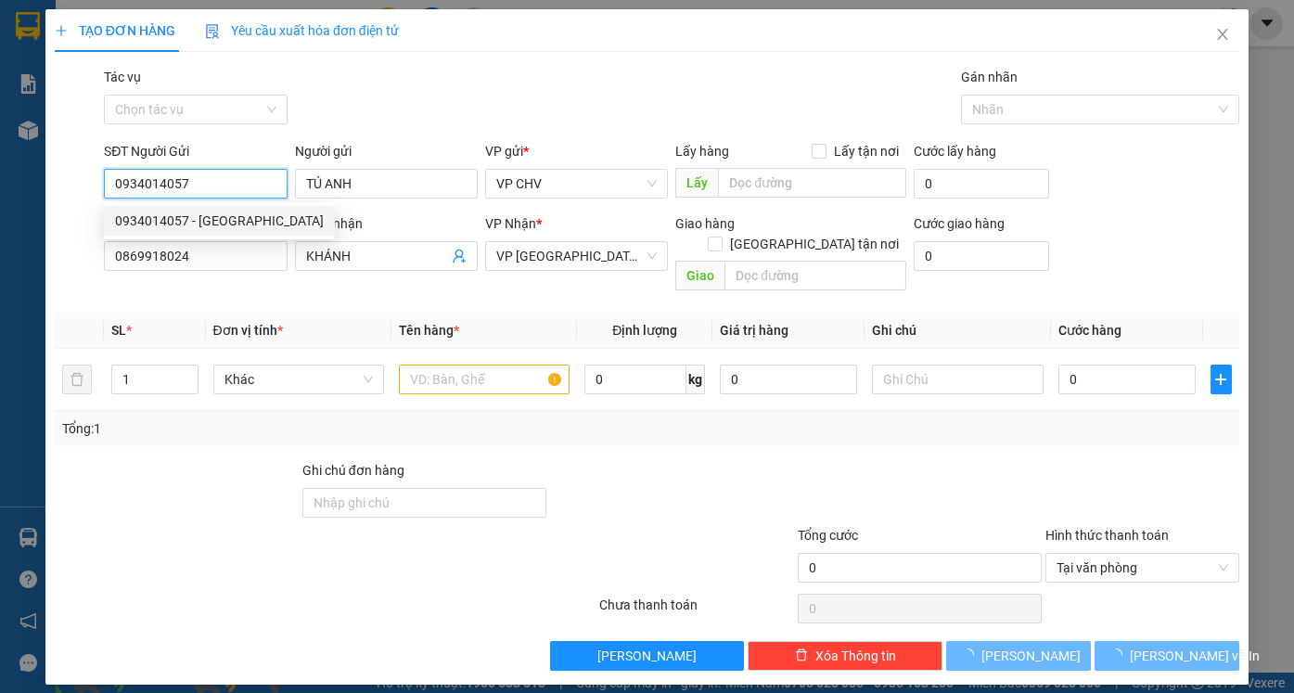
type input "20.000"
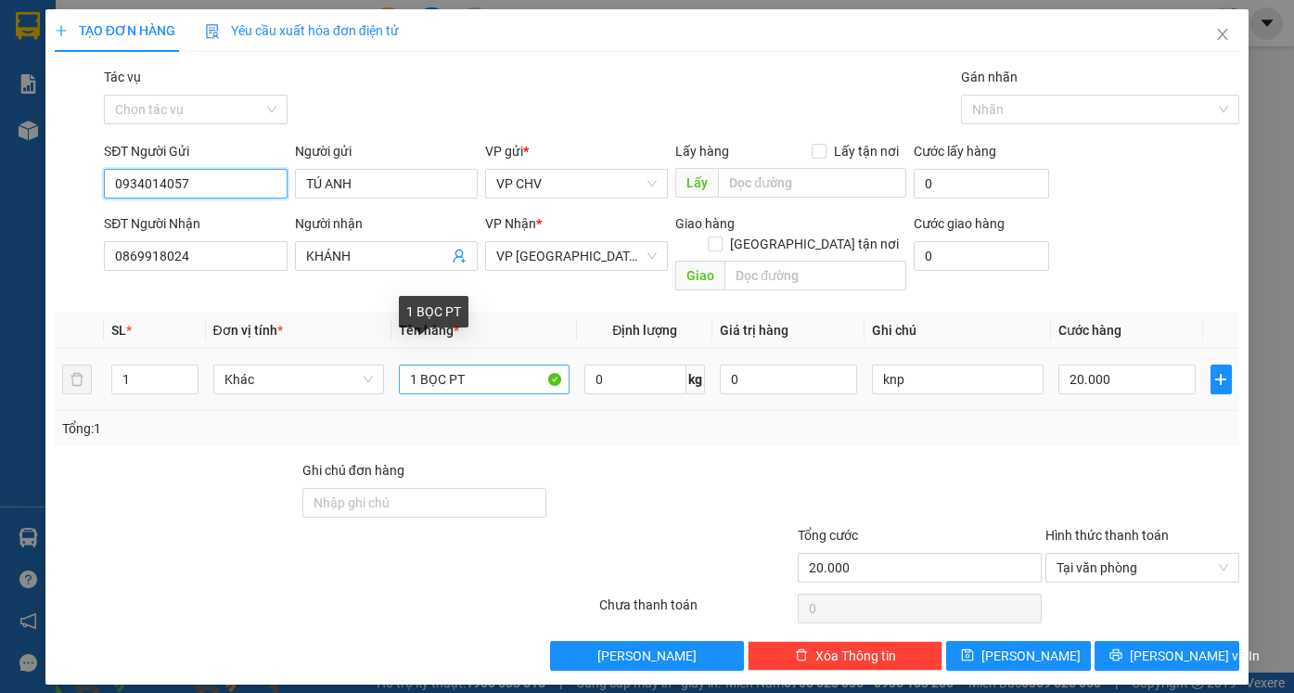
type input "0934014057"
click at [442, 365] on input "1 BỌC PT" at bounding box center [484, 380] width 171 height 30
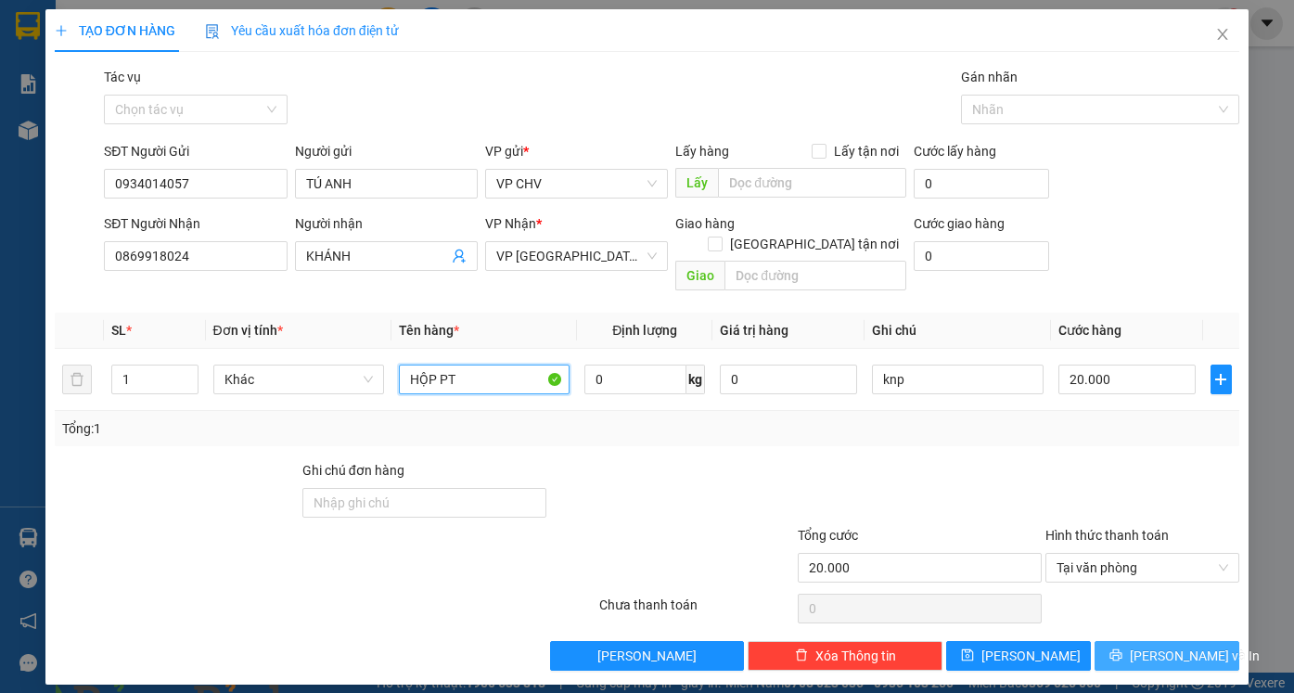
type input "HỘP PT"
drag, startPoint x: 1164, startPoint y: 637, endPoint x: 1152, endPoint y: 634, distance: 12.6
click at [1161, 646] on span "[PERSON_NAME] và In" at bounding box center [1195, 656] width 130 height 20
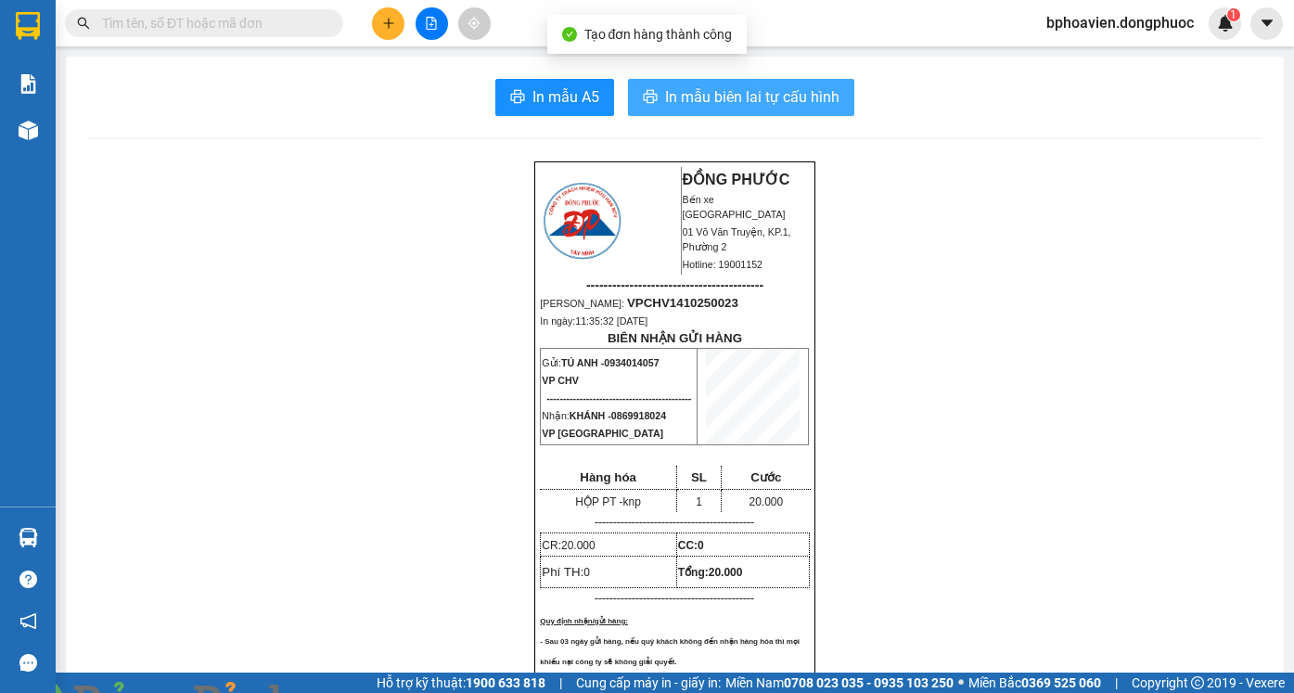
drag, startPoint x: 716, startPoint y: 95, endPoint x: 674, endPoint y: 121, distance: 49.2
click at [712, 98] on span "In mẫu biên lai tự cấu hình" at bounding box center [752, 96] width 174 height 23
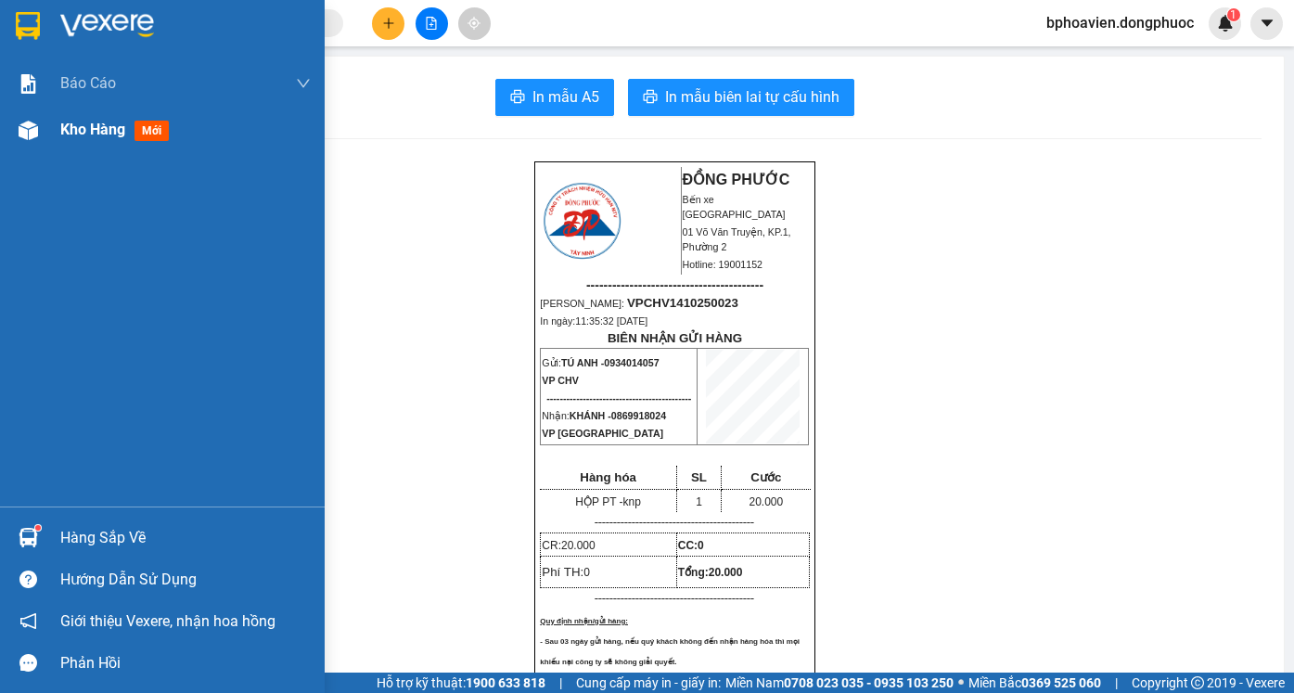
click at [71, 128] on span "Kho hàng" at bounding box center [92, 130] width 65 height 18
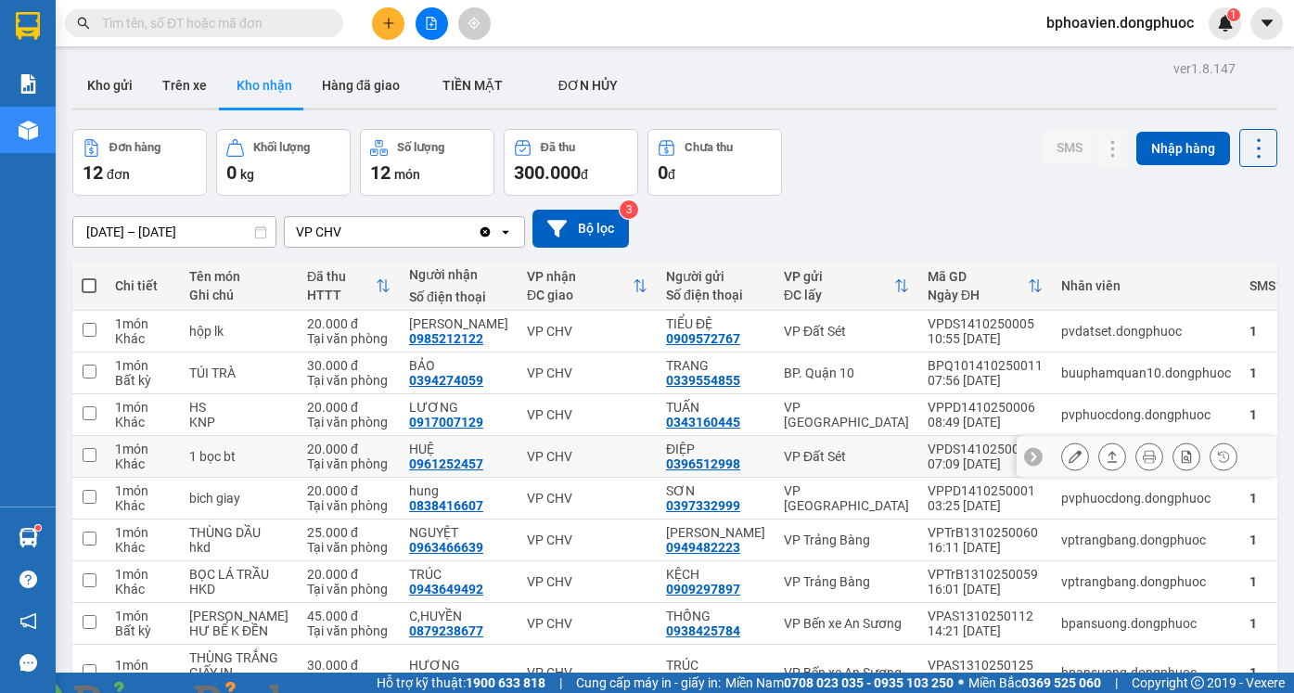
scroll to position [93, 0]
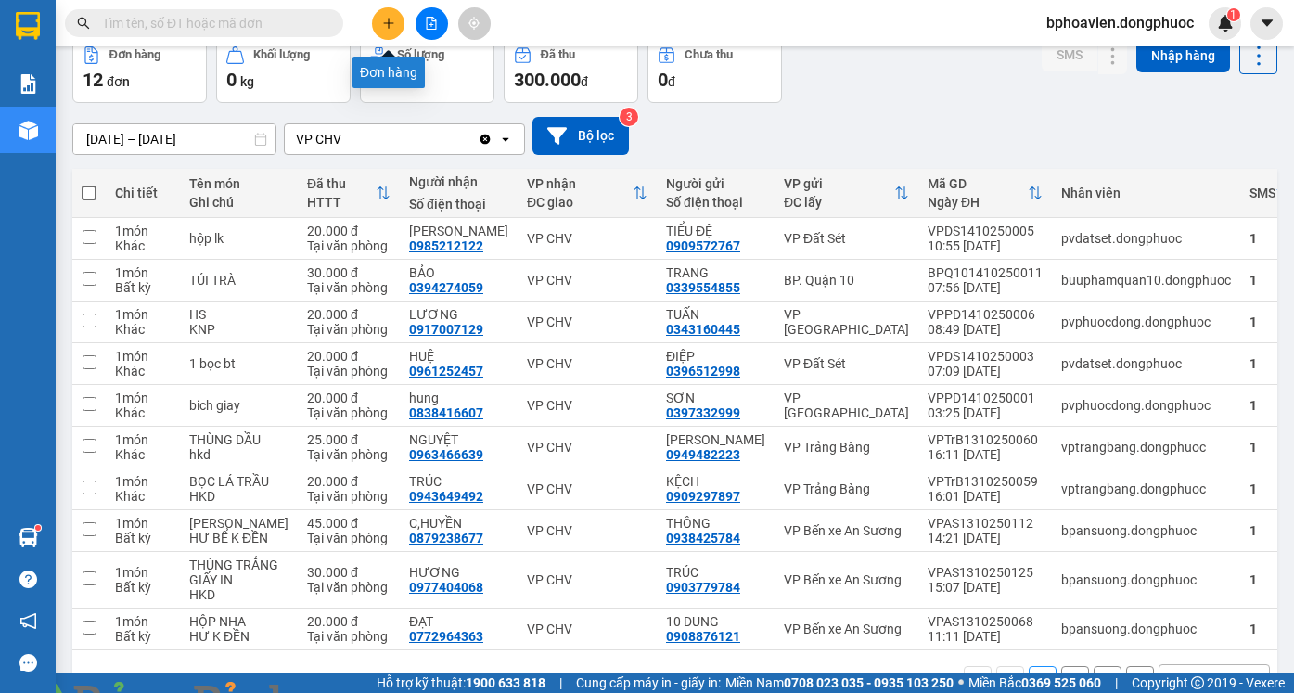
click at [395, 25] on button at bounding box center [388, 23] width 32 height 32
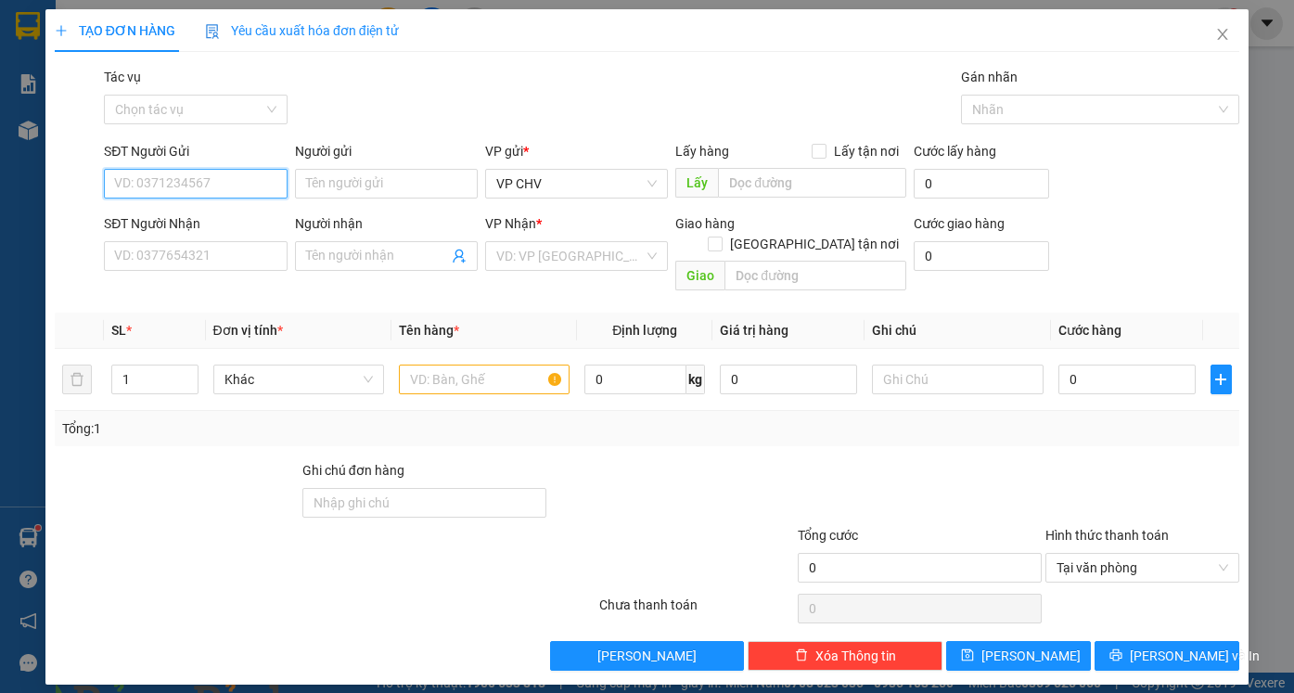
click at [171, 182] on input "SĐT Người Gửi" at bounding box center [195, 184] width 183 height 30
click at [238, 218] on div "0912452852 - HIẾU" at bounding box center [195, 221] width 160 height 20
type input "0912452852"
type input "HIẾU"
type input "0907907379"
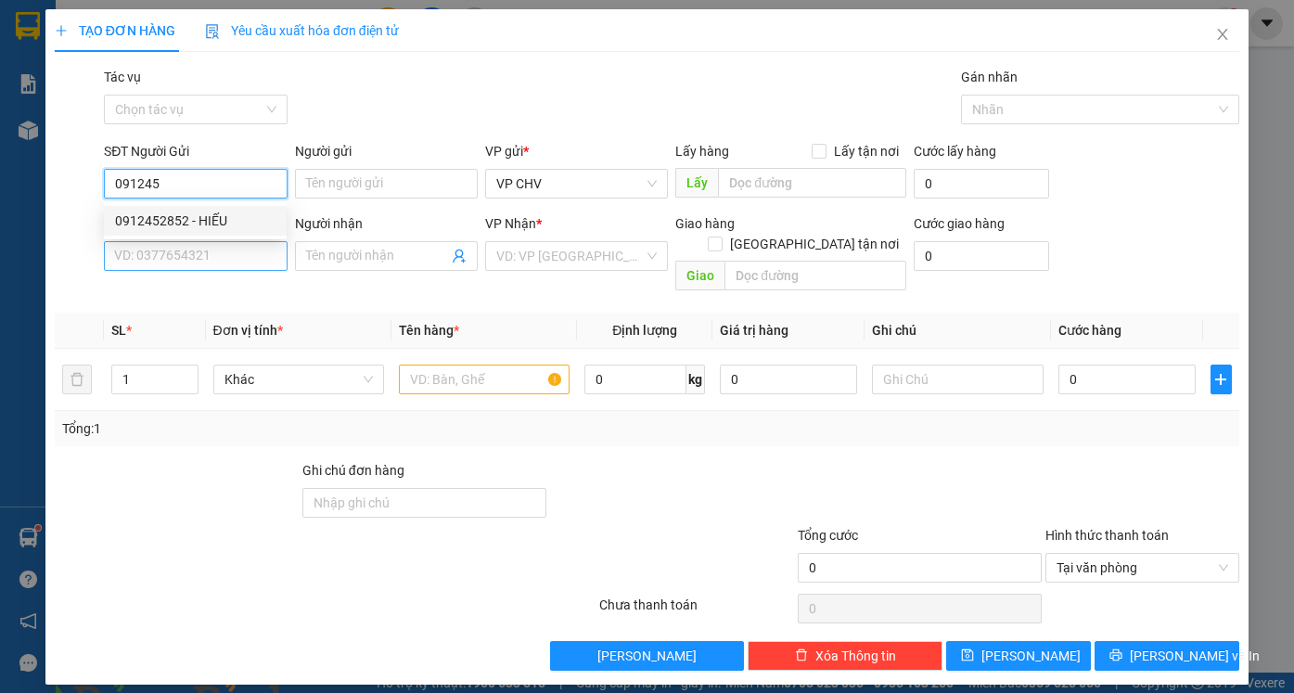
type input "GIANG"
type input "20.000"
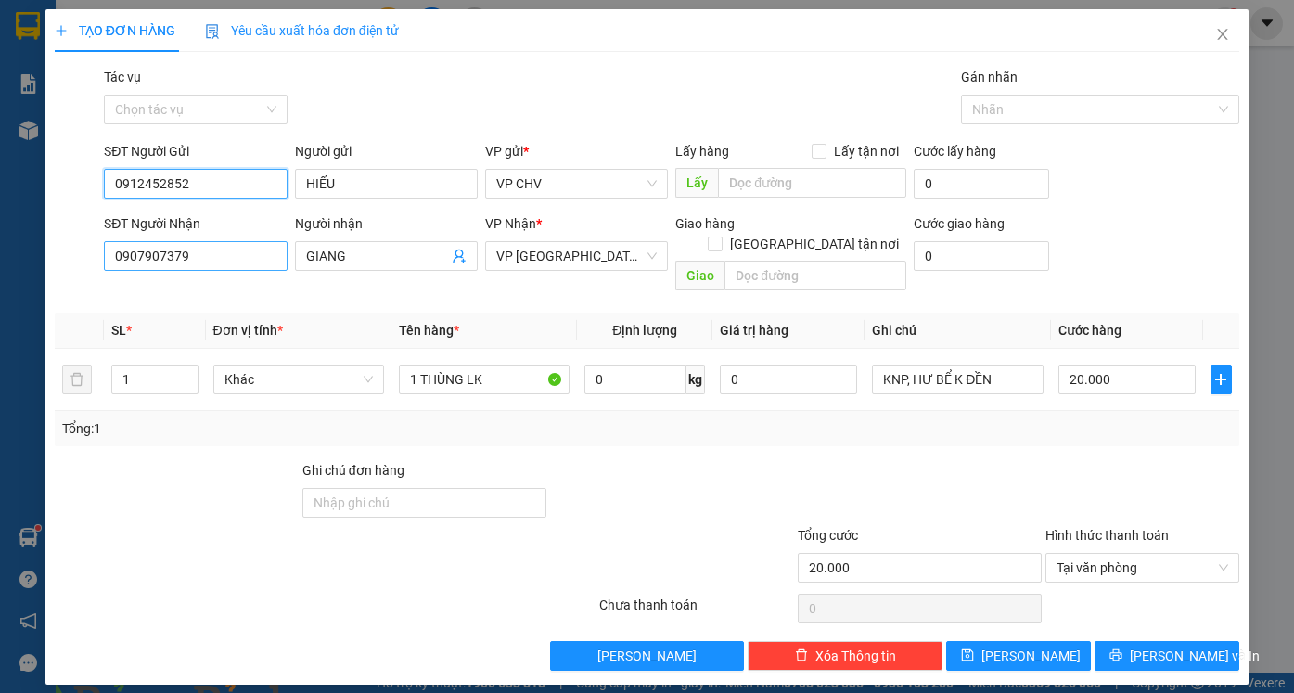
type input "0912452852"
drag, startPoint x: 246, startPoint y: 258, endPoint x: 0, endPoint y: 258, distance: 245.8
click at [0, 263] on div "TẠO ĐƠN HÀNG Yêu cầu xuất hóa đơn điện tử Transit Pickup Surcharge Ids Transit …" at bounding box center [647, 346] width 1294 height 693
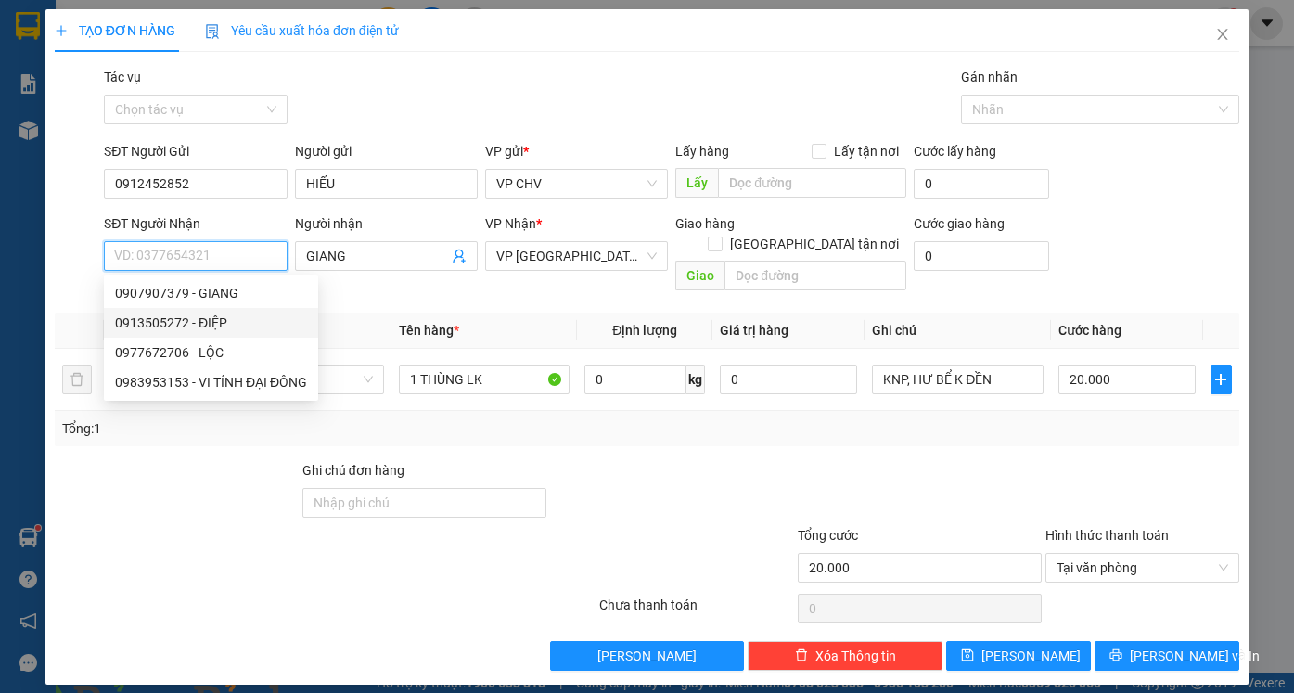
click at [212, 327] on div "0913505272 - ĐIỆP" at bounding box center [211, 323] width 192 height 20
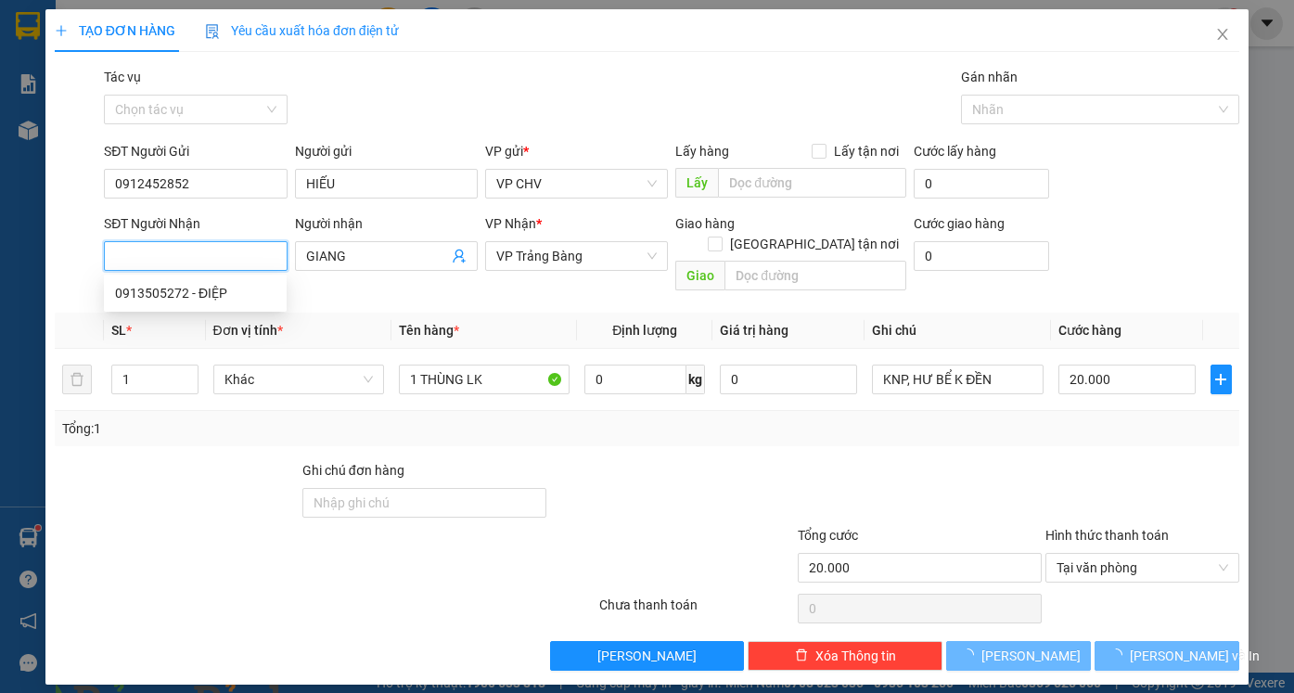
type input "0913505272"
type input "ĐIỆP"
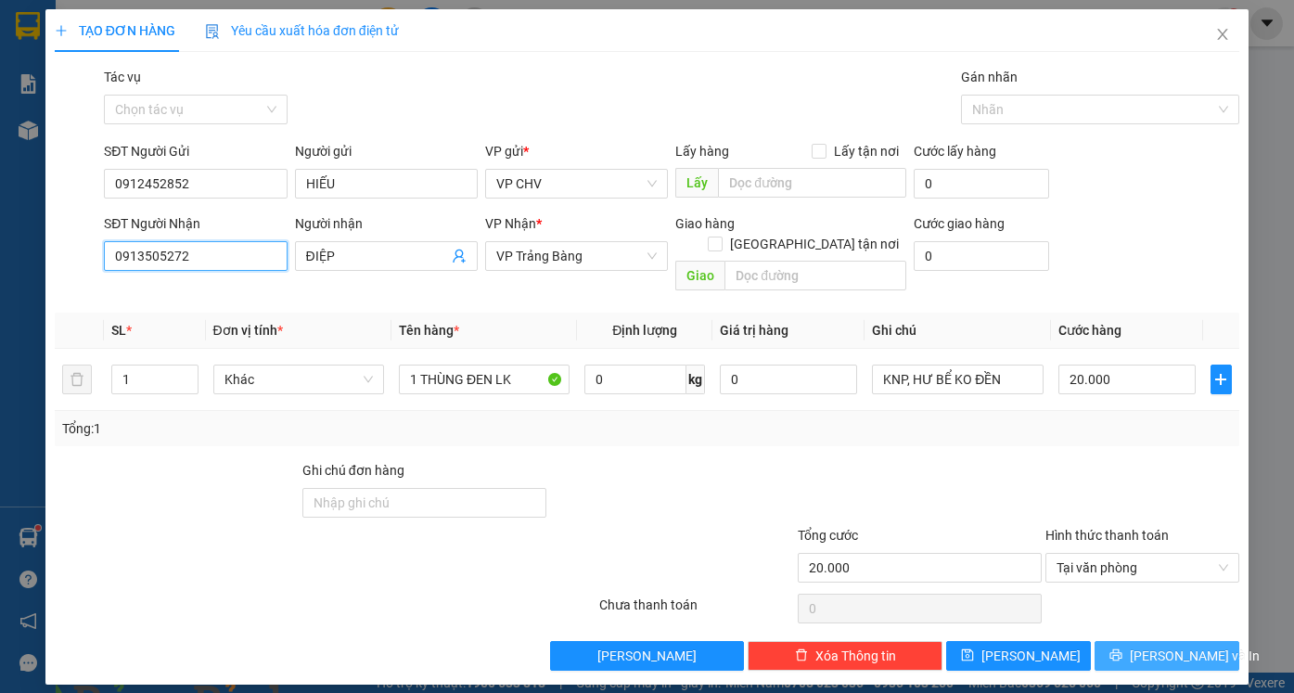
type input "0913505272"
click at [1148, 641] on button "[PERSON_NAME] và In" at bounding box center [1167, 656] width 145 height 30
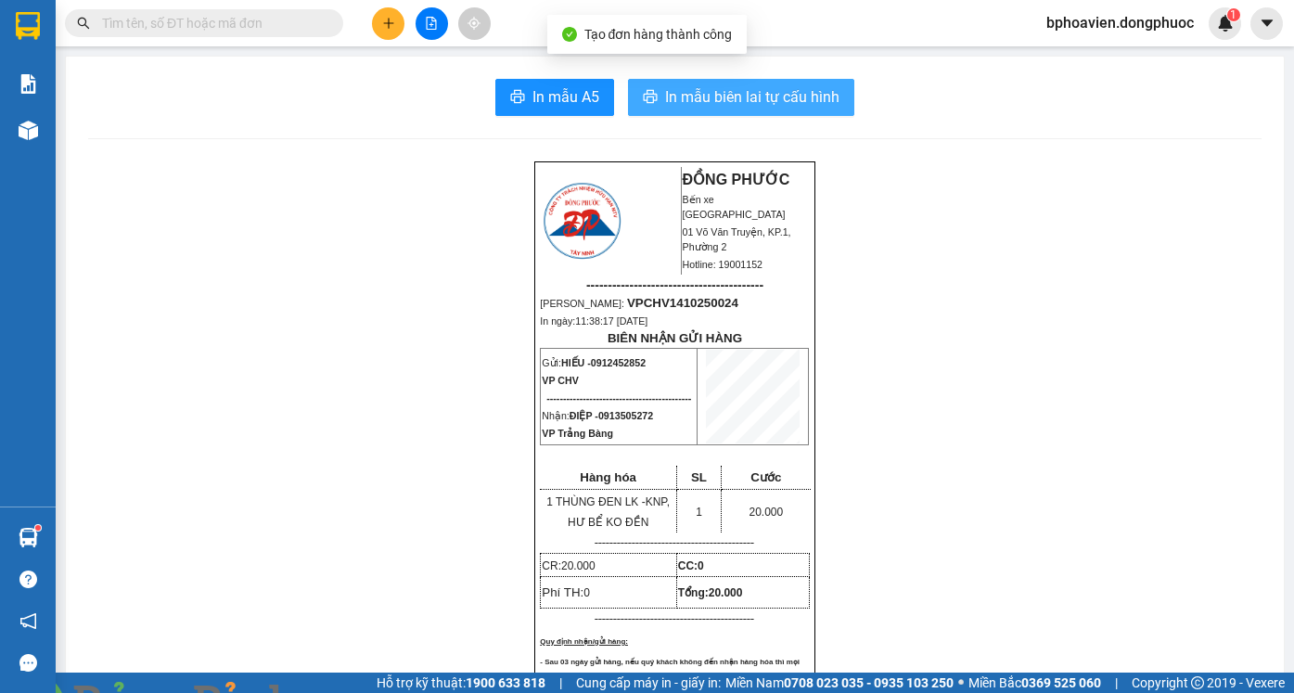
click at [705, 108] on span "In mẫu biên lai tự cấu hình" at bounding box center [752, 96] width 174 height 23
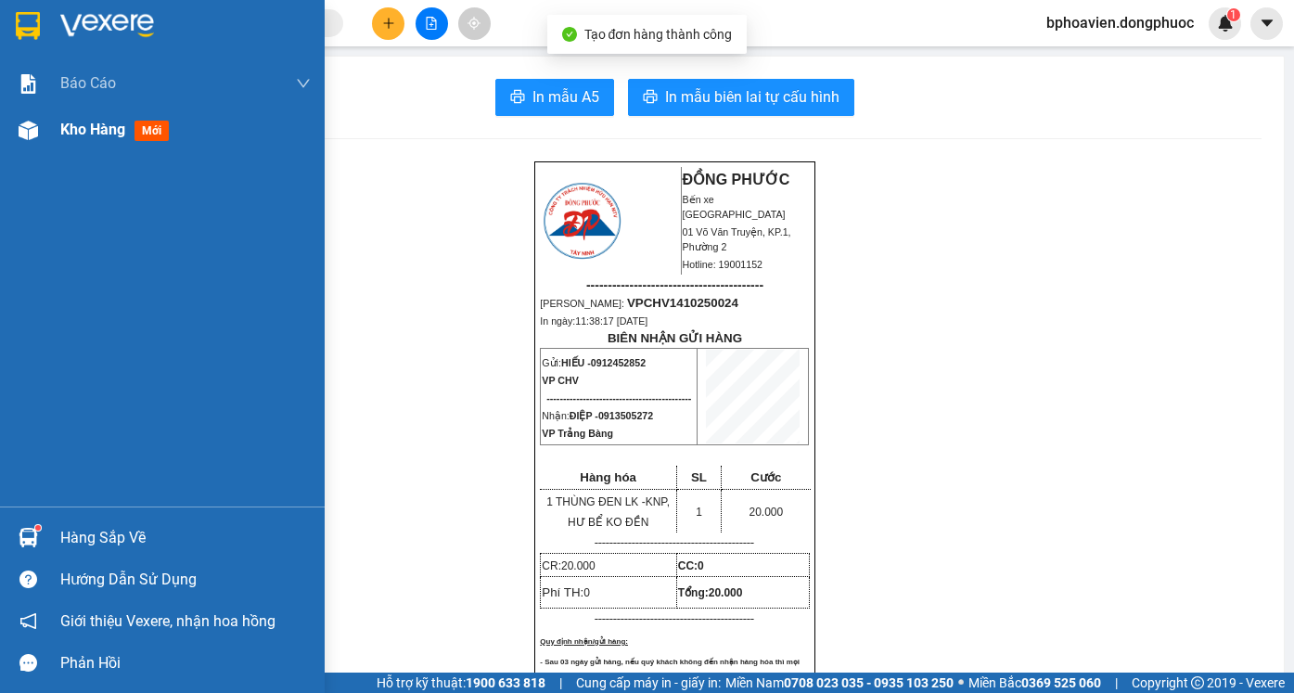
click at [64, 135] on span "Kho hàng" at bounding box center [92, 130] width 65 height 18
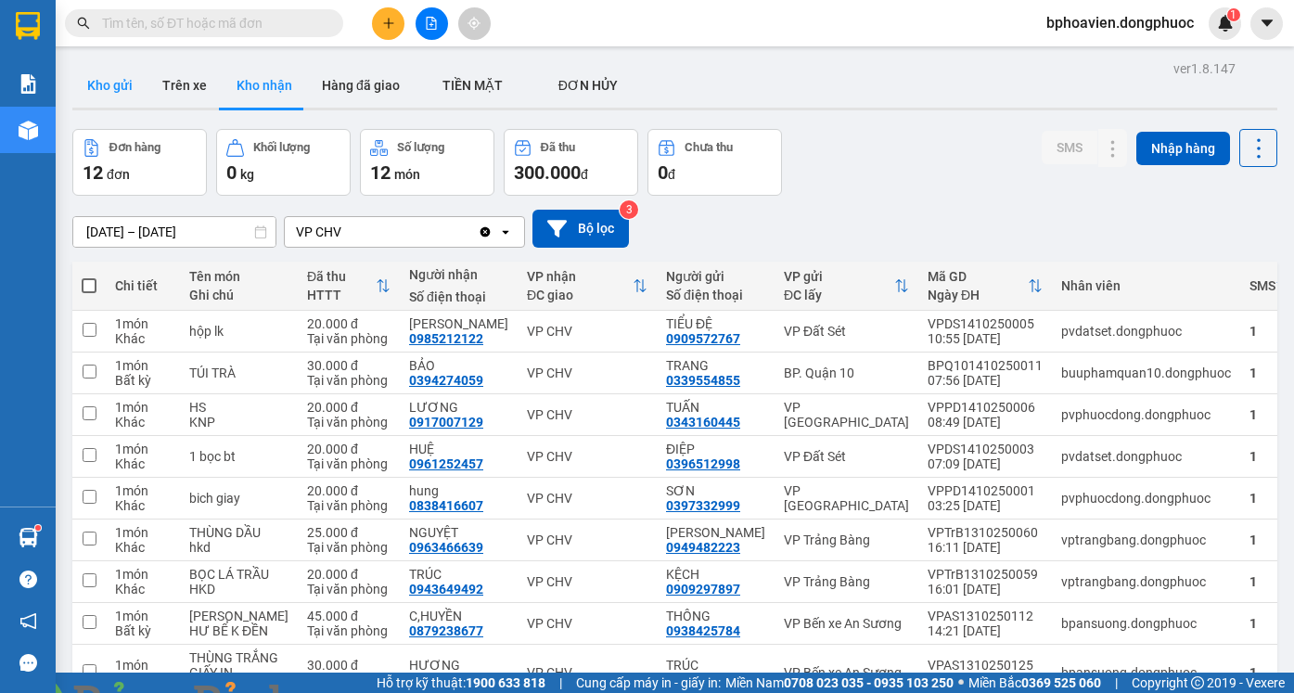
click at [92, 69] on button "Kho gửi" at bounding box center [109, 85] width 75 height 45
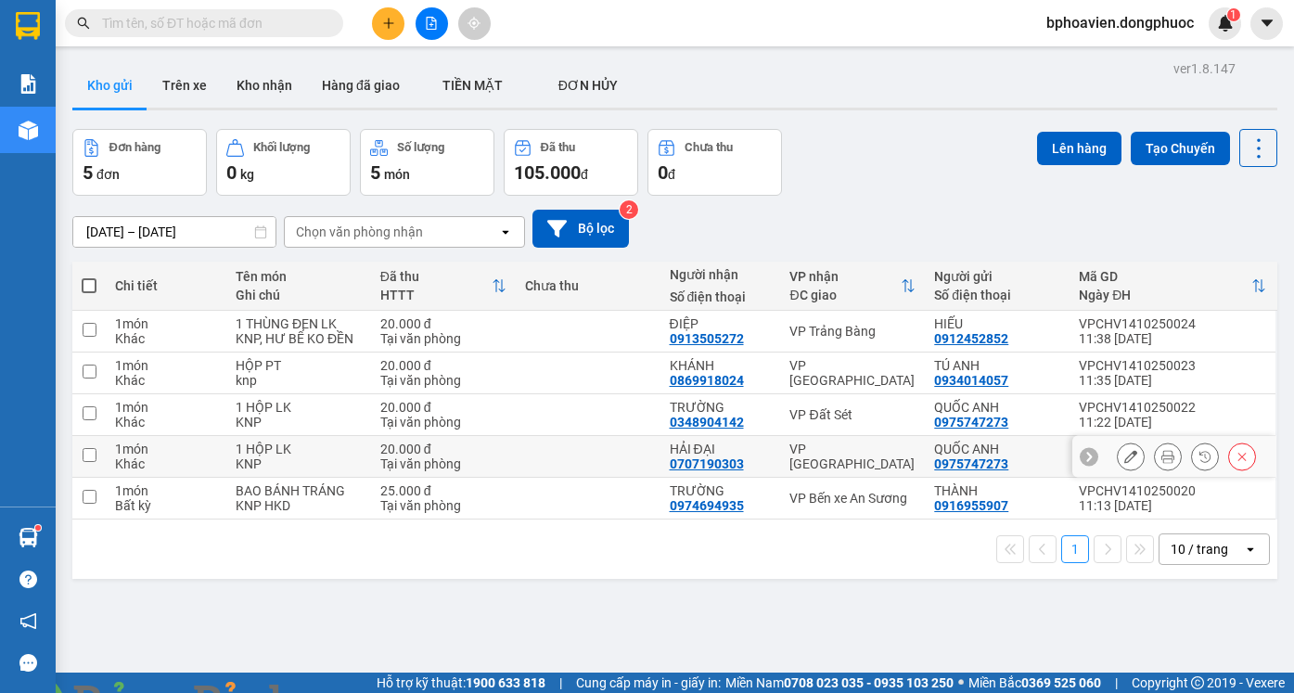
click at [632, 460] on td at bounding box center [588, 457] width 145 height 42
checkbox input "true"
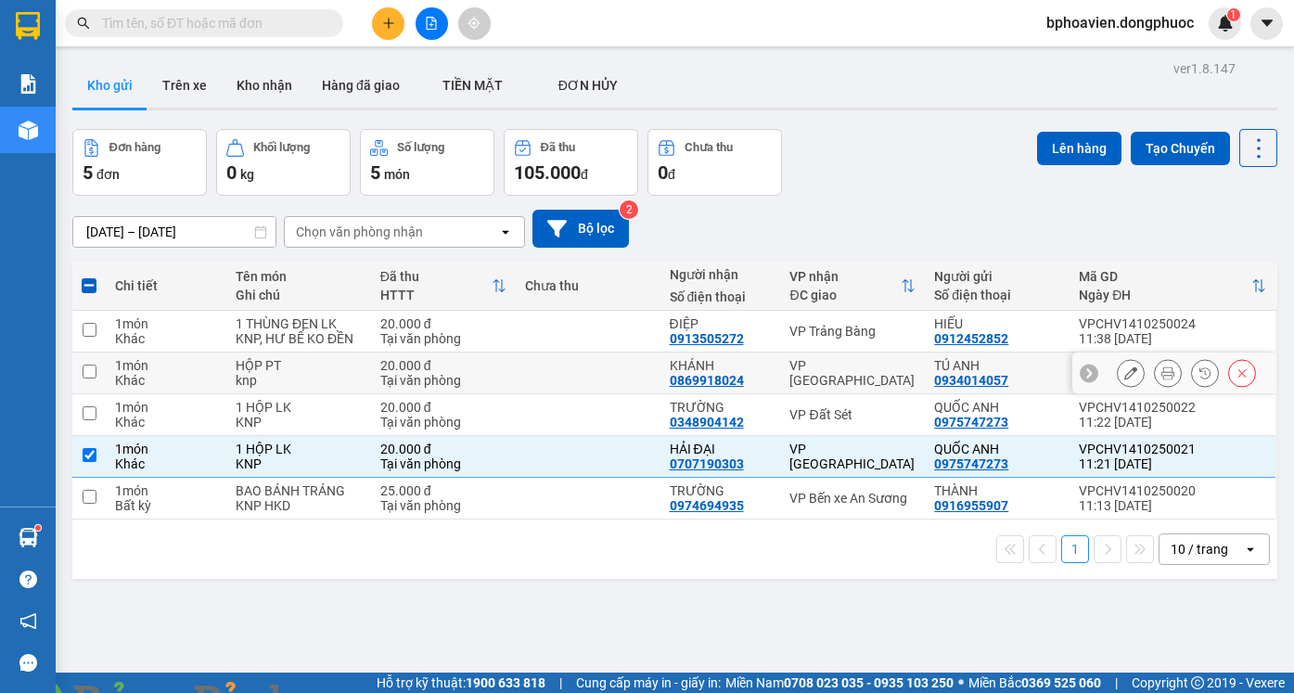
click at [626, 378] on td at bounding box center [588, 373] width 145 height 42
checkbox input "true"
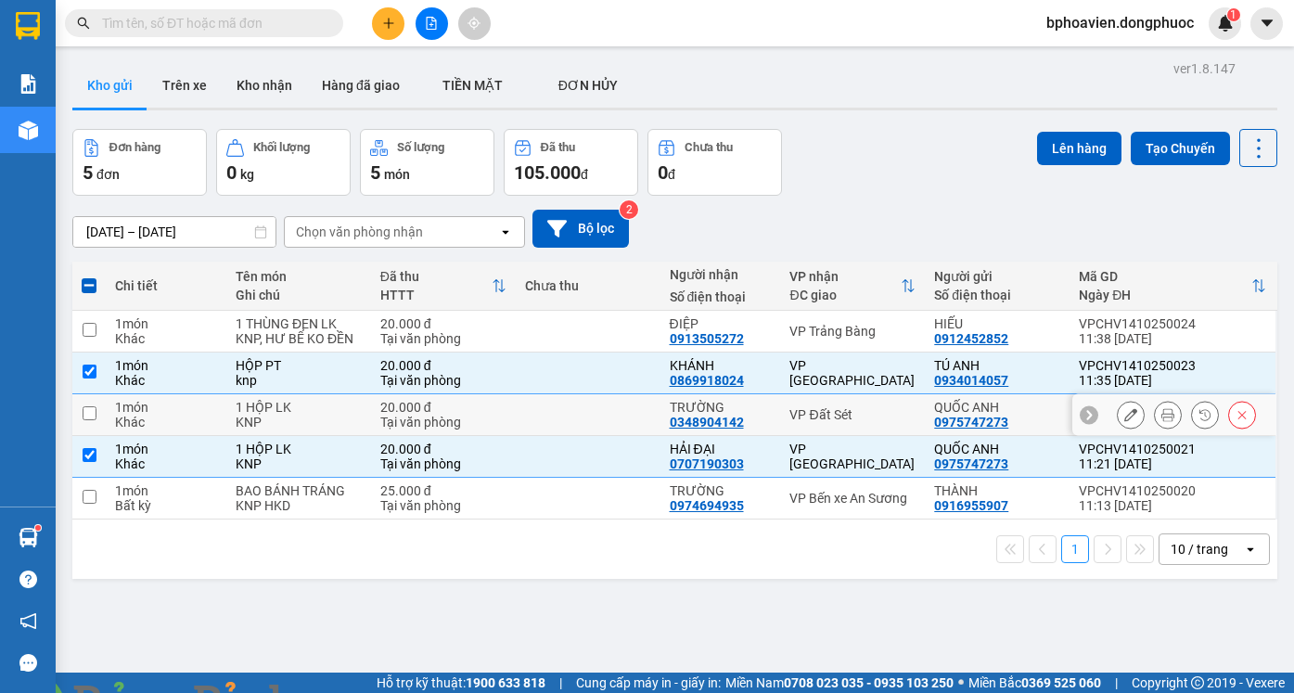
click at [596, 416] on td at bounding box center [588, 415] width 145 height 42
checkbox input "true"
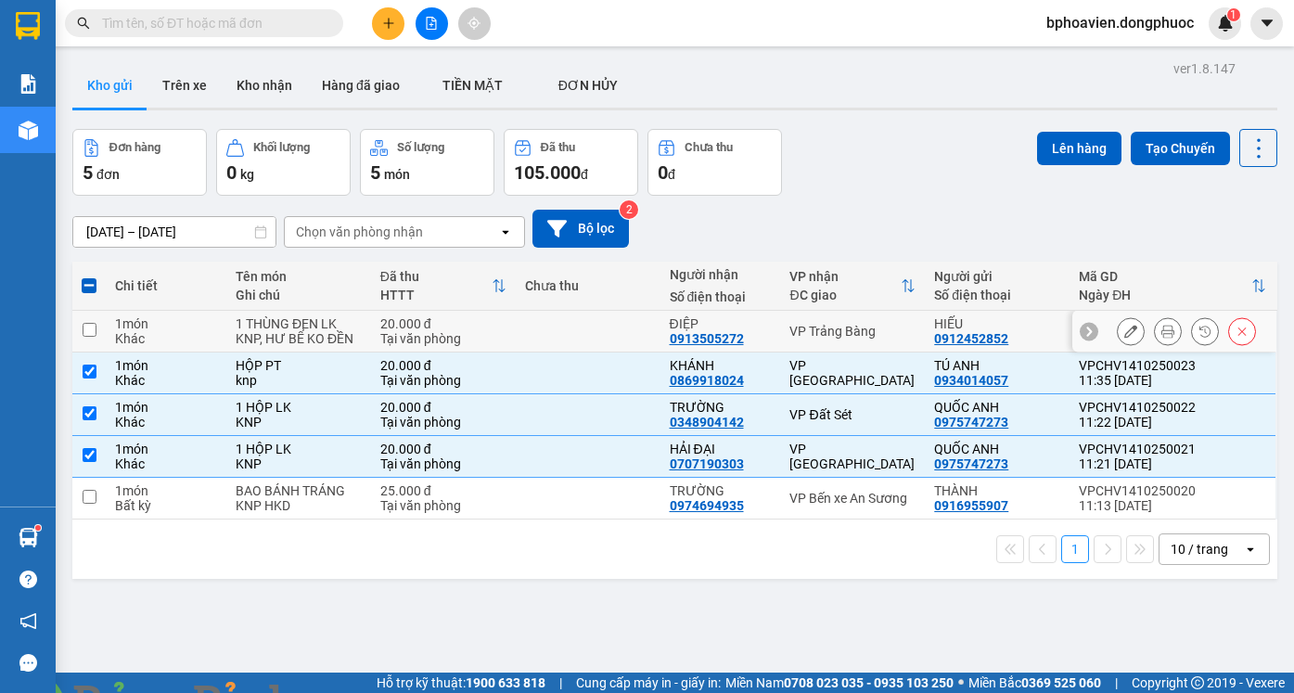
click at [597, 327] on td at bounding box center [588, 332] width 145 height 42
checkbox input "true"
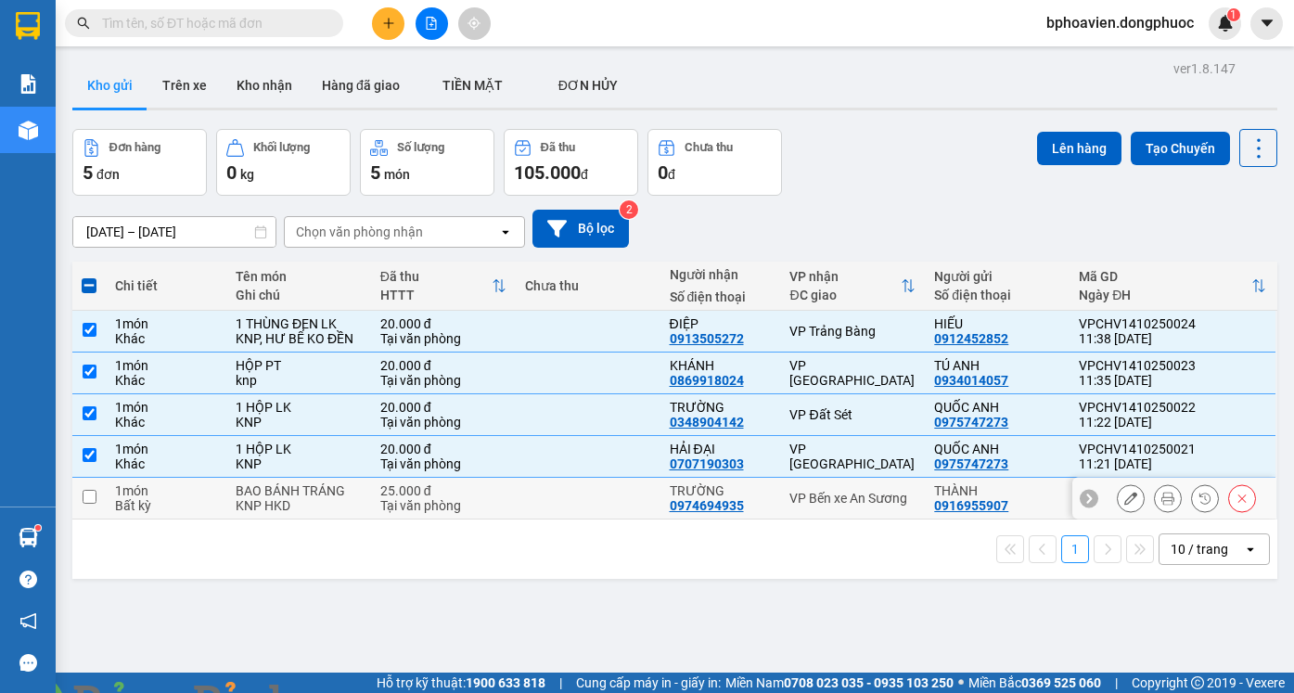
click at [583, 491] on td at bounding box center [588, 499] width 145 height 42
checkbox input "true"
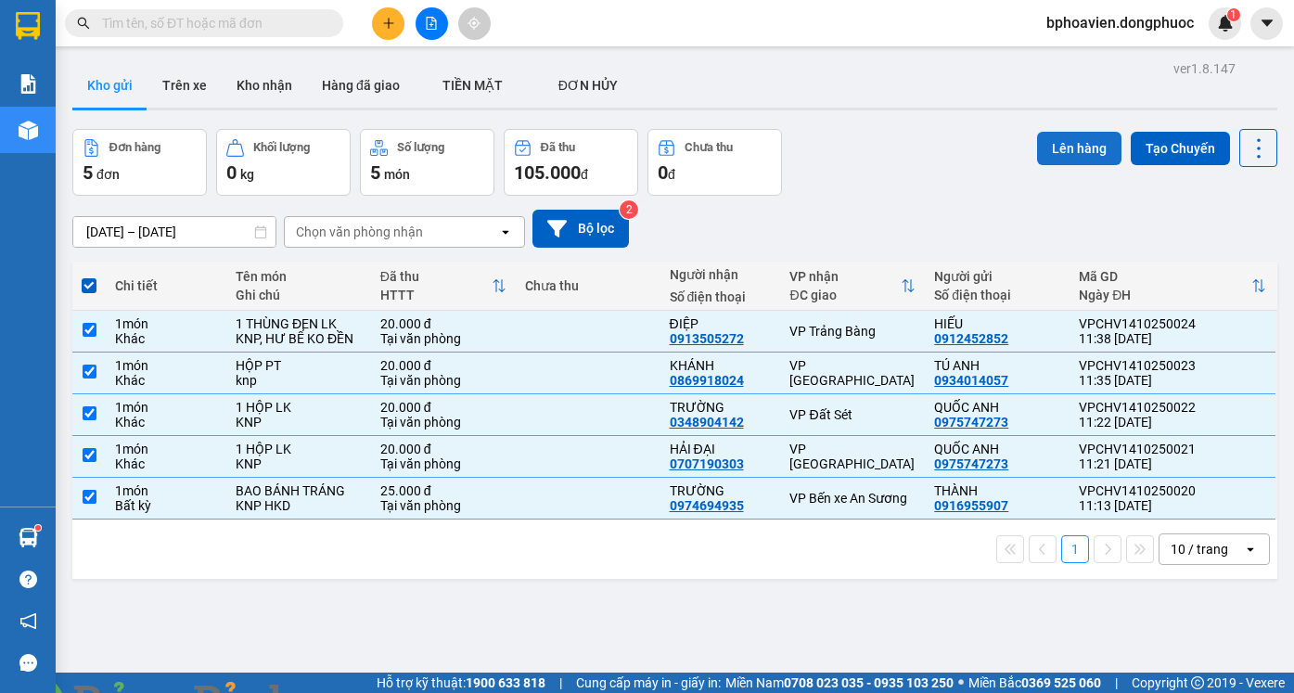
click at [1071, 146] on button "Lên hàng" at bounding box center [1079, 148] width 84 height 33
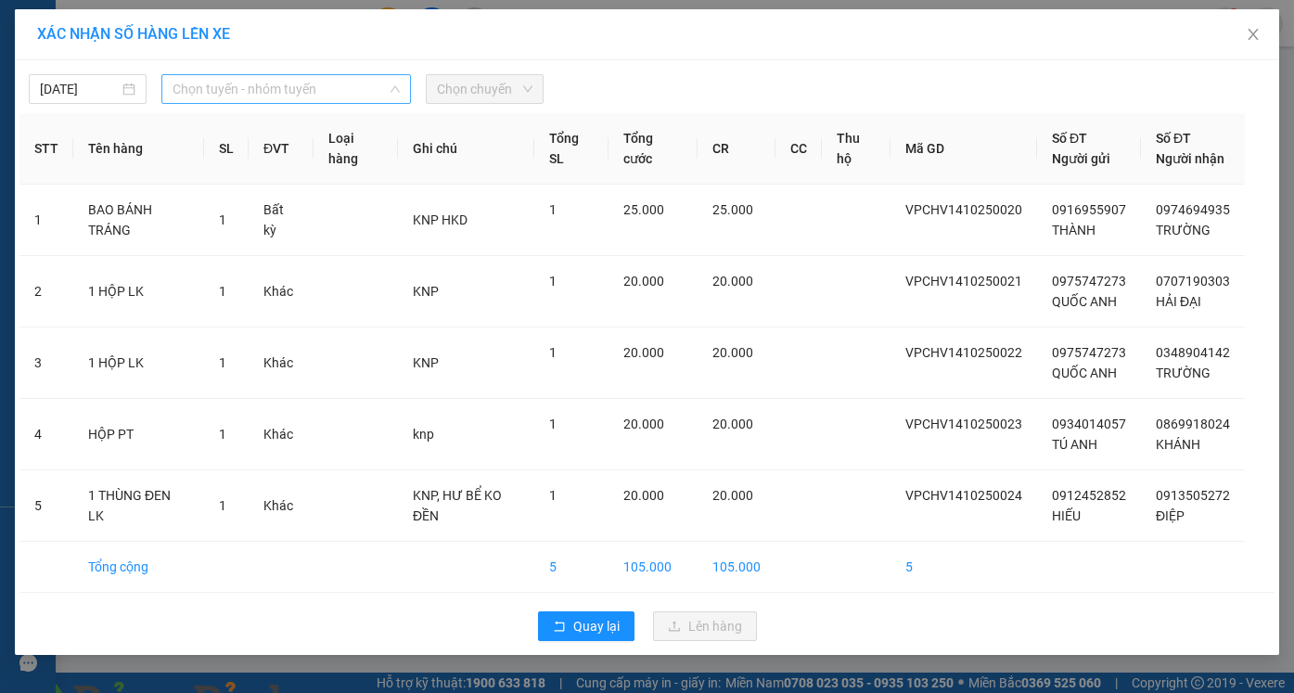
click at [242, 80] on span "Chọn tuyến - nhóm tuyến" at bounding box center [286, 89] width 227 height 28
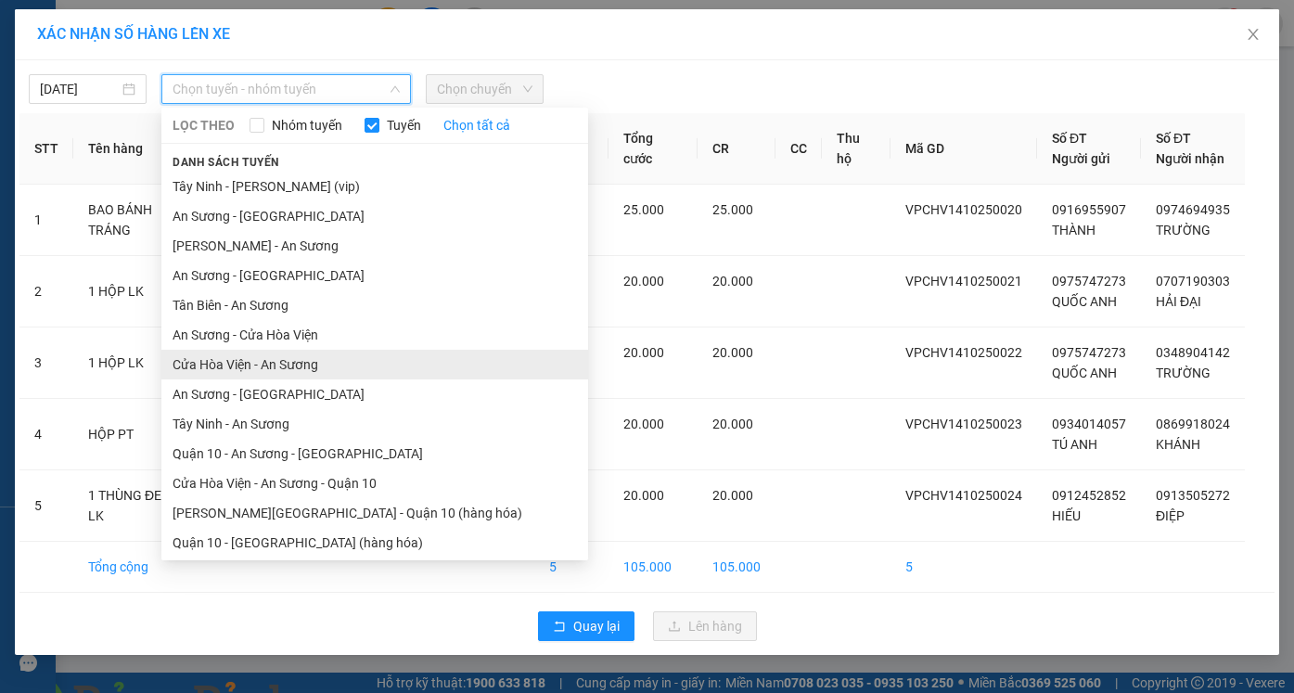
click at [309, 361] on li "Cửa Hòa Viện - An Sương" at bounding box center [374, 365] width 427 height 30
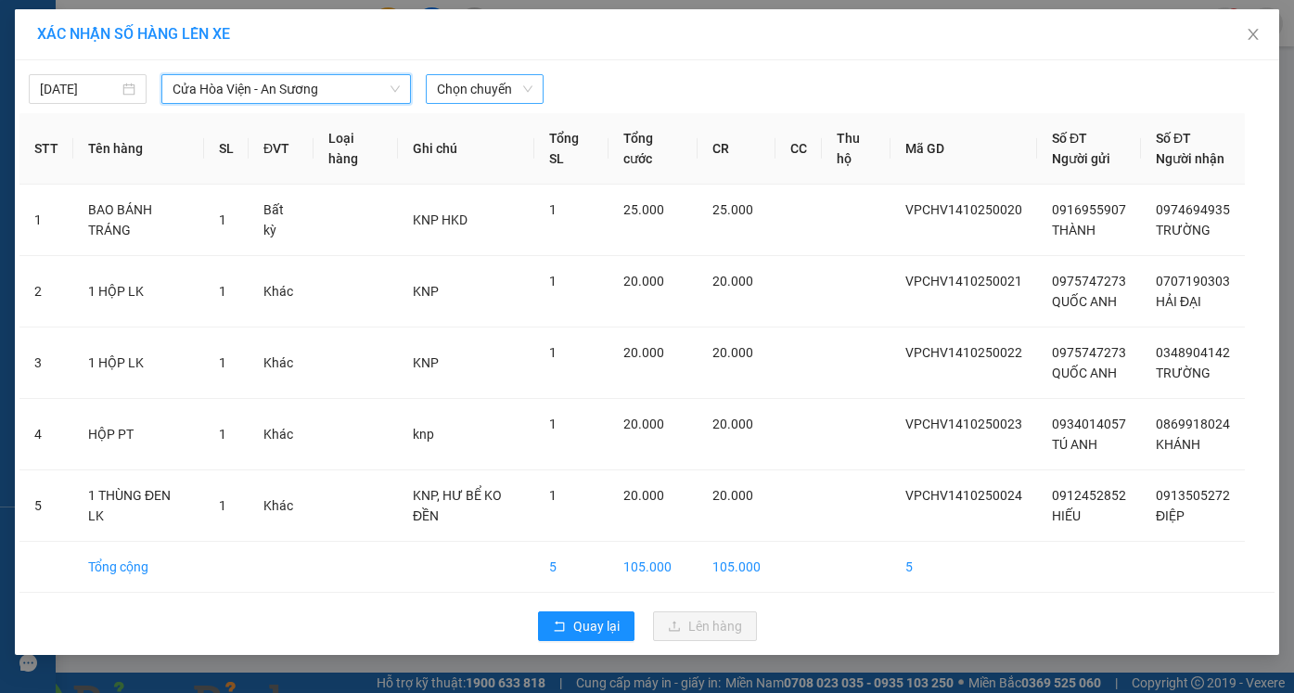
click at [479, 89] on span "Chọn chuyến" at bounding box center [485, 89] width 96 height 28
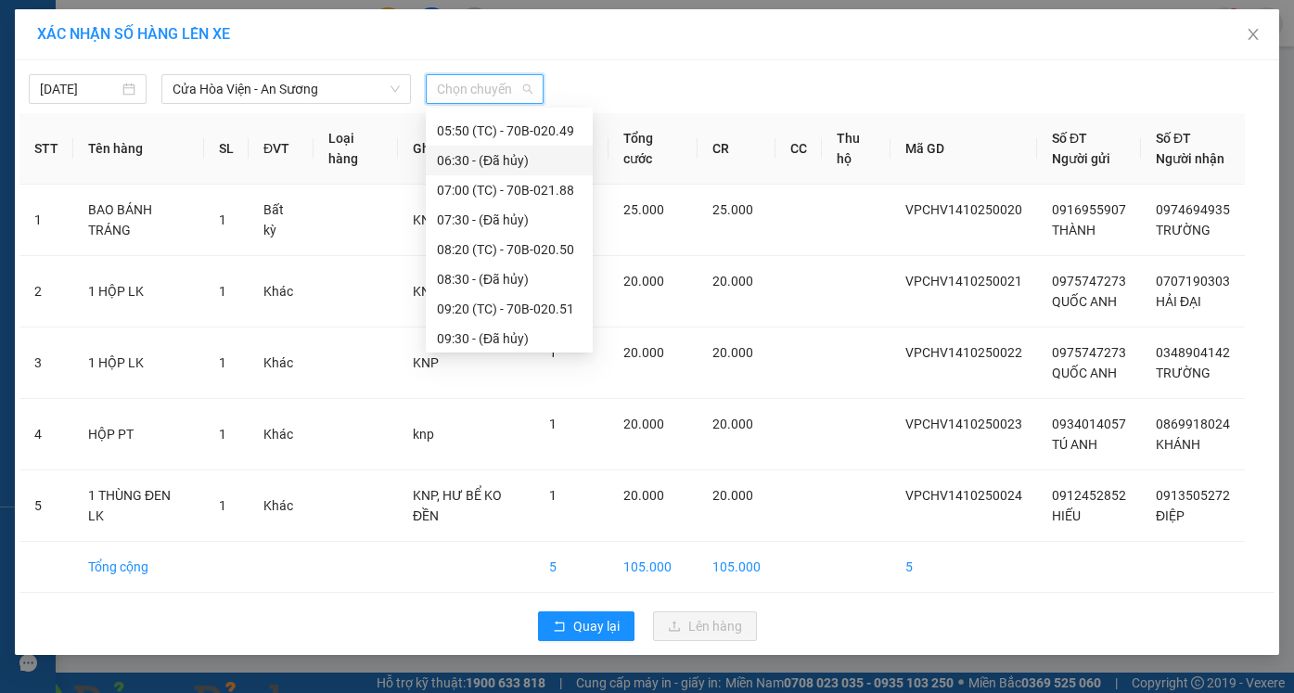
scroll to position [278, 0]
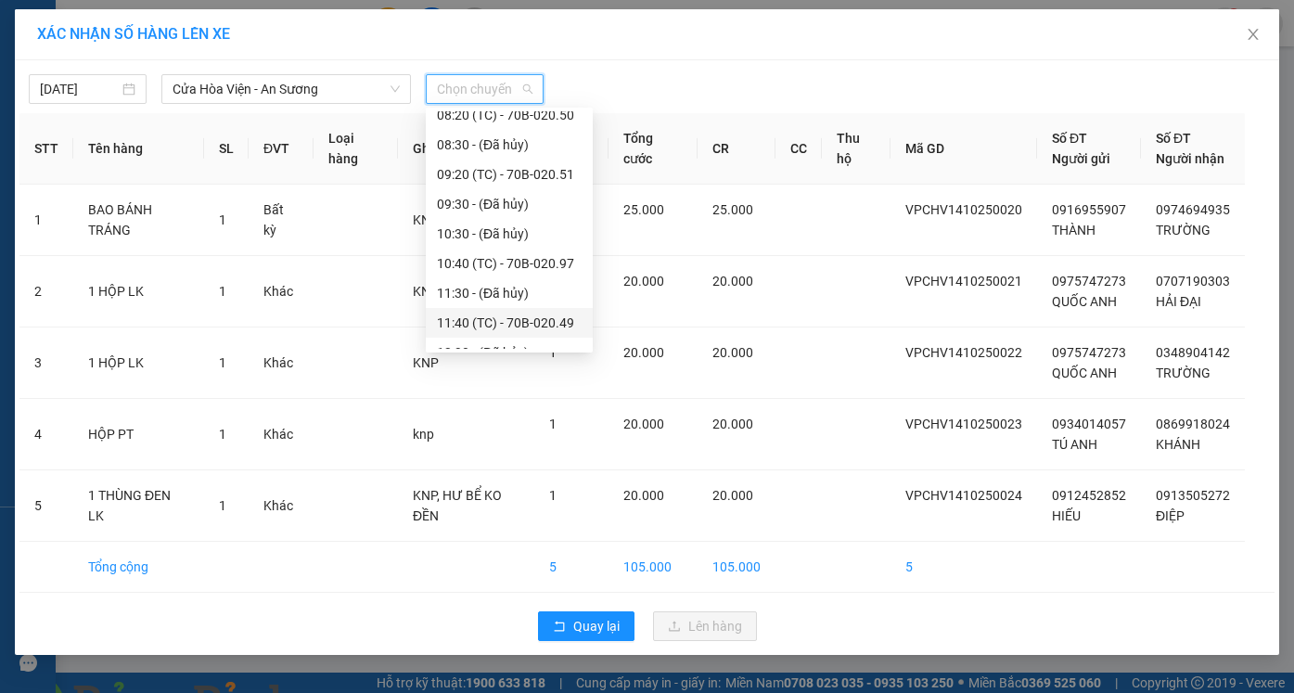
click at [501, 327] on div "11:40 (TC) - 70B-020.49" at bounding box center [509, 323] width 145 height 20
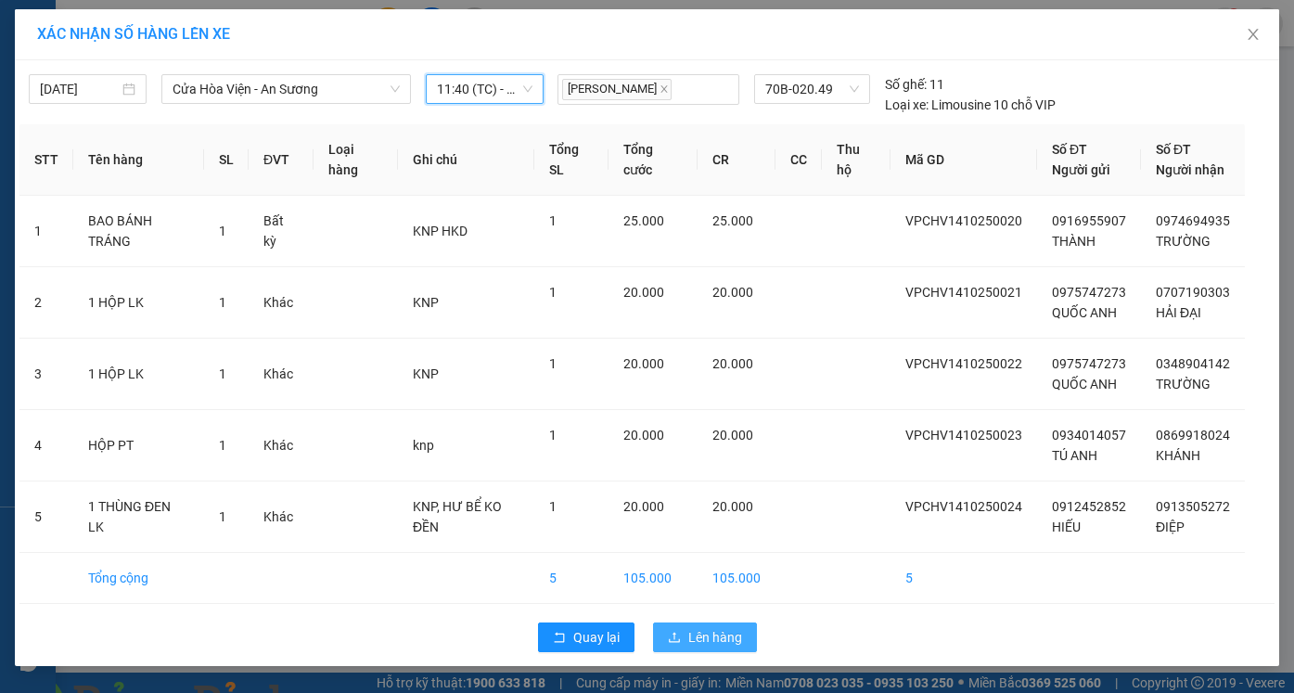
click at [707, 646] on span "Lên hàng" at bounding box center [715, 637] width 54 height 20
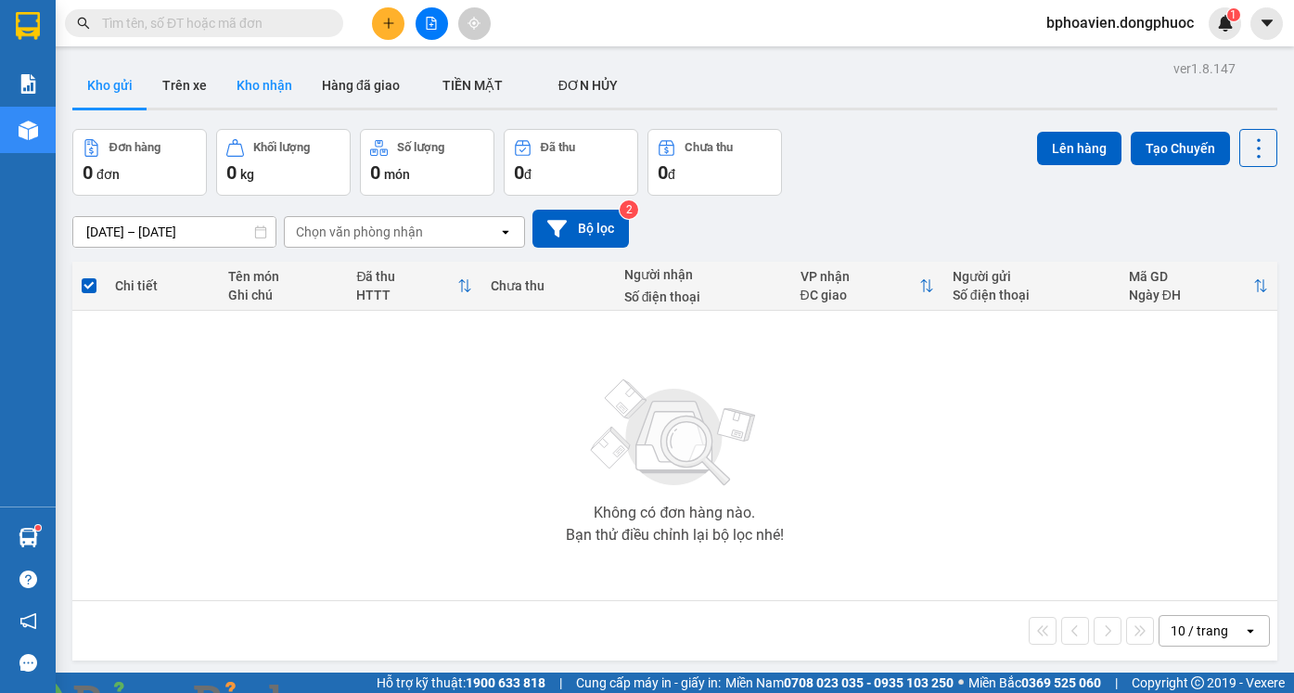
click at [299, 85] on button "Kho nhận" at bounding box center [264, 85] width 85 height 45
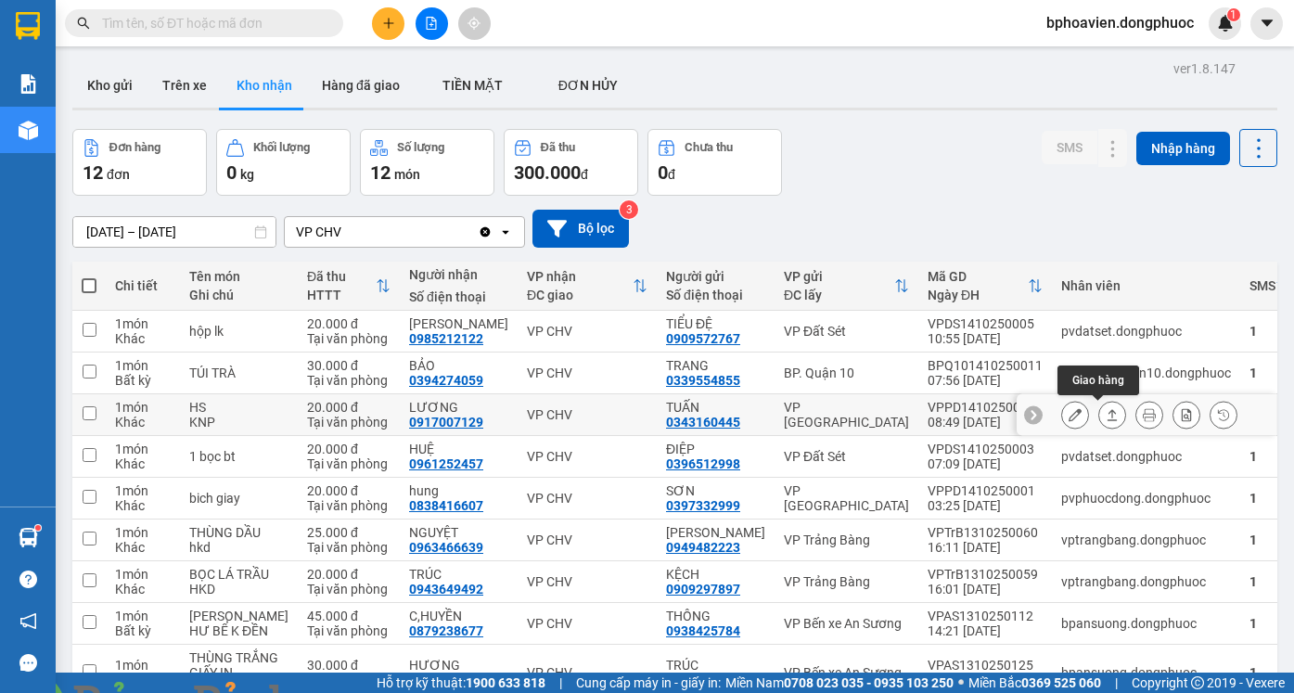
drag, startPoint x: 1101, startPoint y: 419, endPoint x: 1051, endPoint y: 396, distance: 55.2
click at [1106, 418] on icon at bounding box center [1112, 414] width 13 height 13
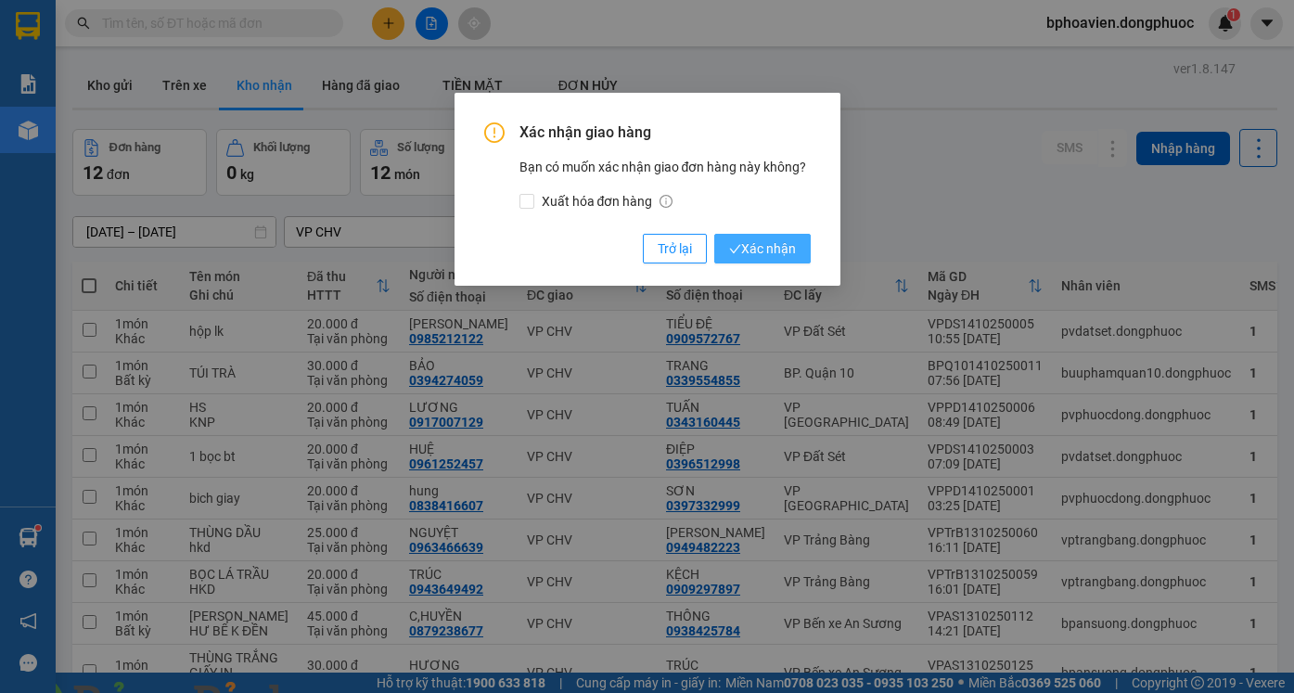
click at [780, 250] on span "Xác nhận" at bounding box center [762, 248] width 67 height 20
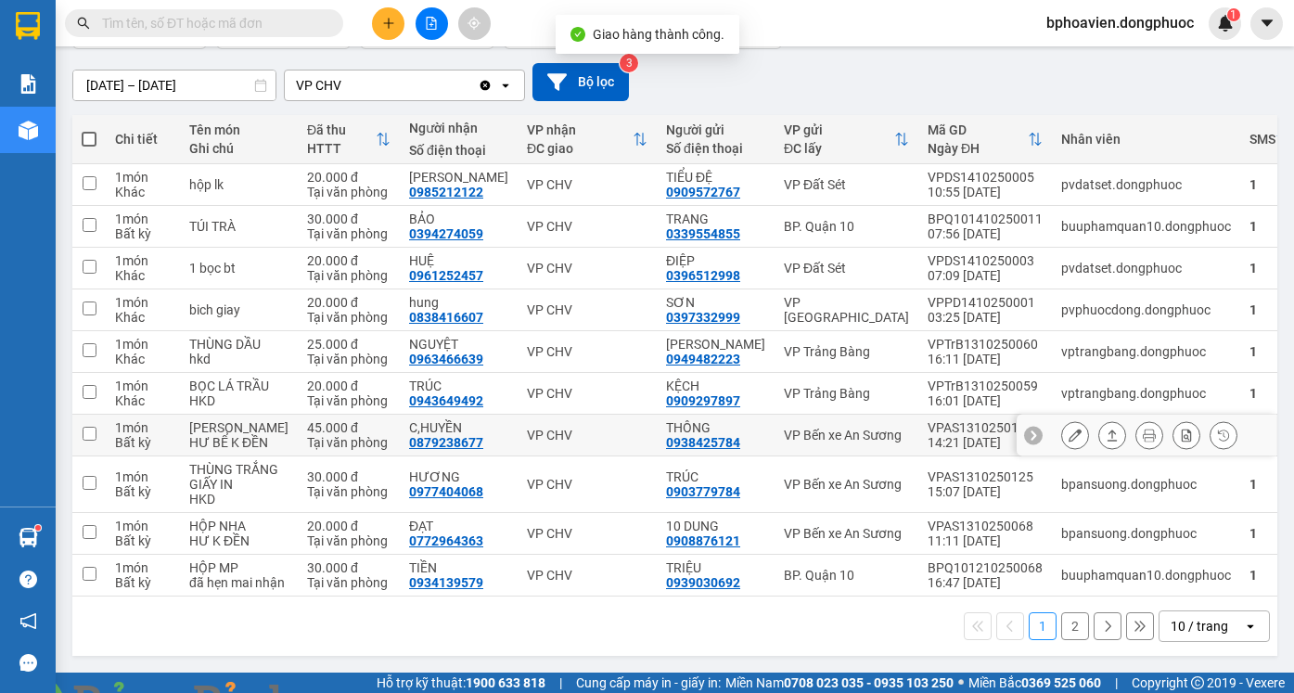
scroll to position [186, 0]
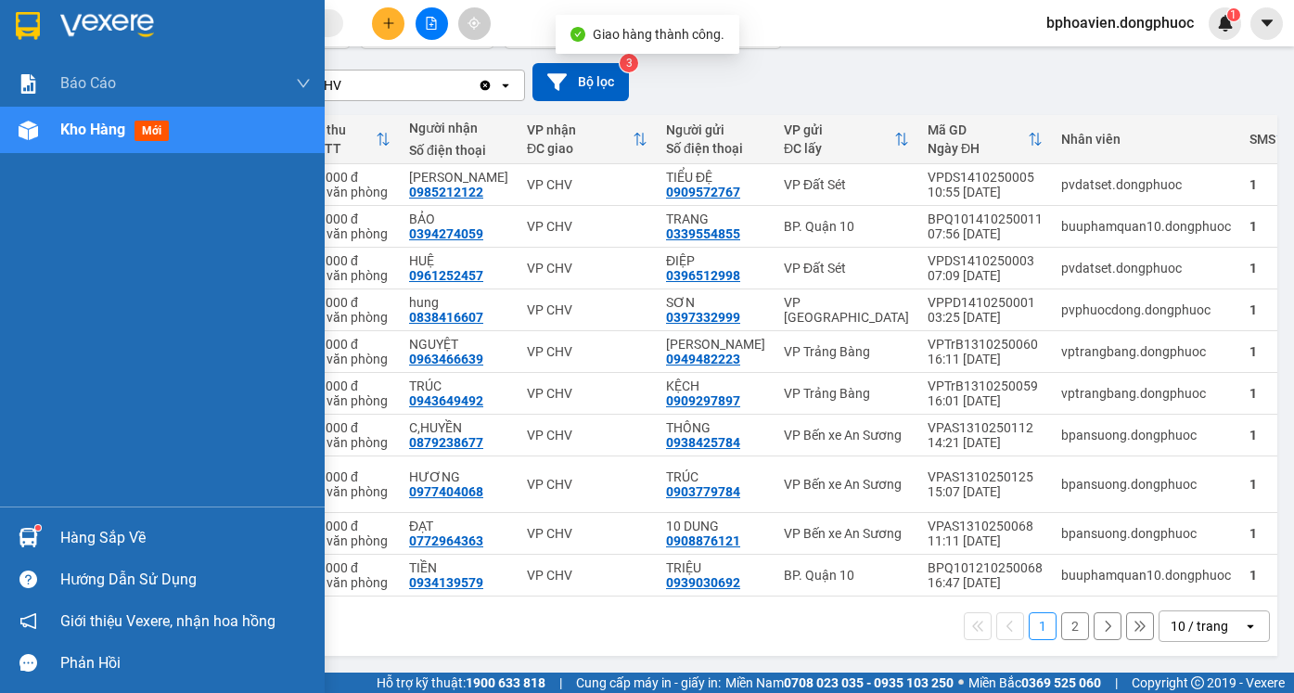
click at [62, 543] on div "Hàng sắp về" at bounding box center [185, 538] width 250 height 28
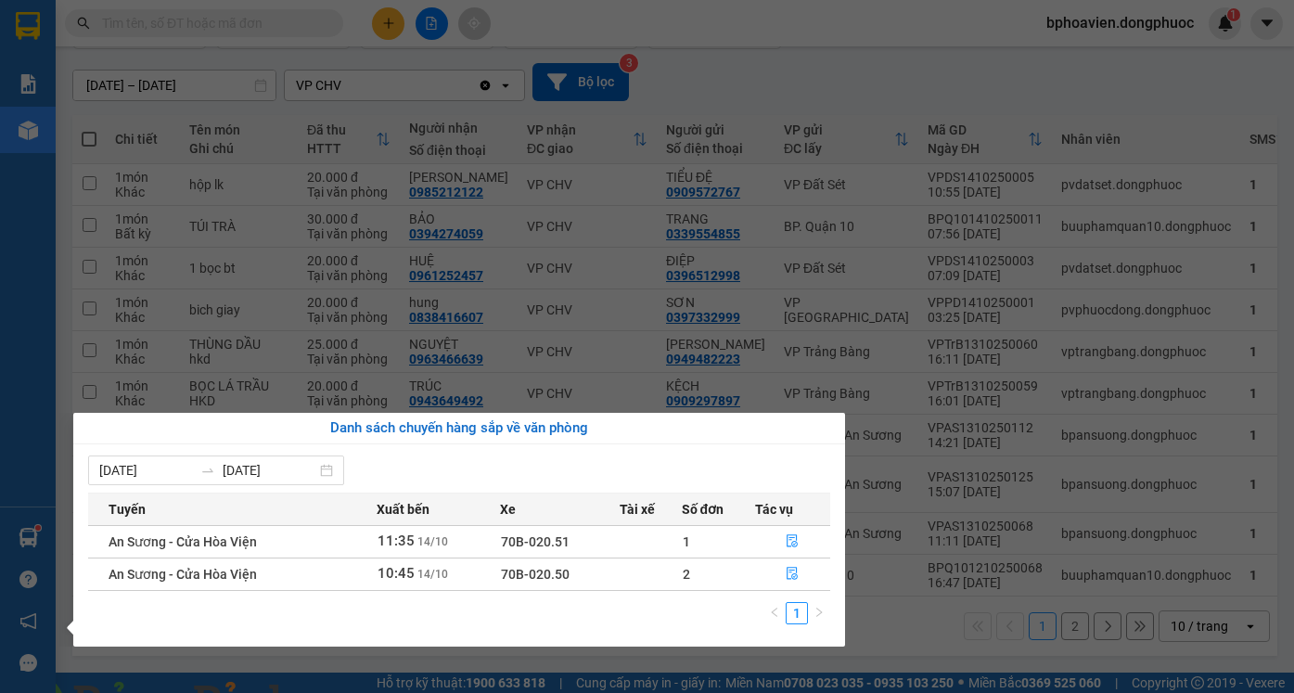
click at [658, 340] on section "Kết quả tìm kiếm ( 0 ) Bộ lọc No Data bphoavien.dongphuoc 1 Báo cáo Mẫu 1: Báo …" at bounding box center [647, 346] width 1294 height 693
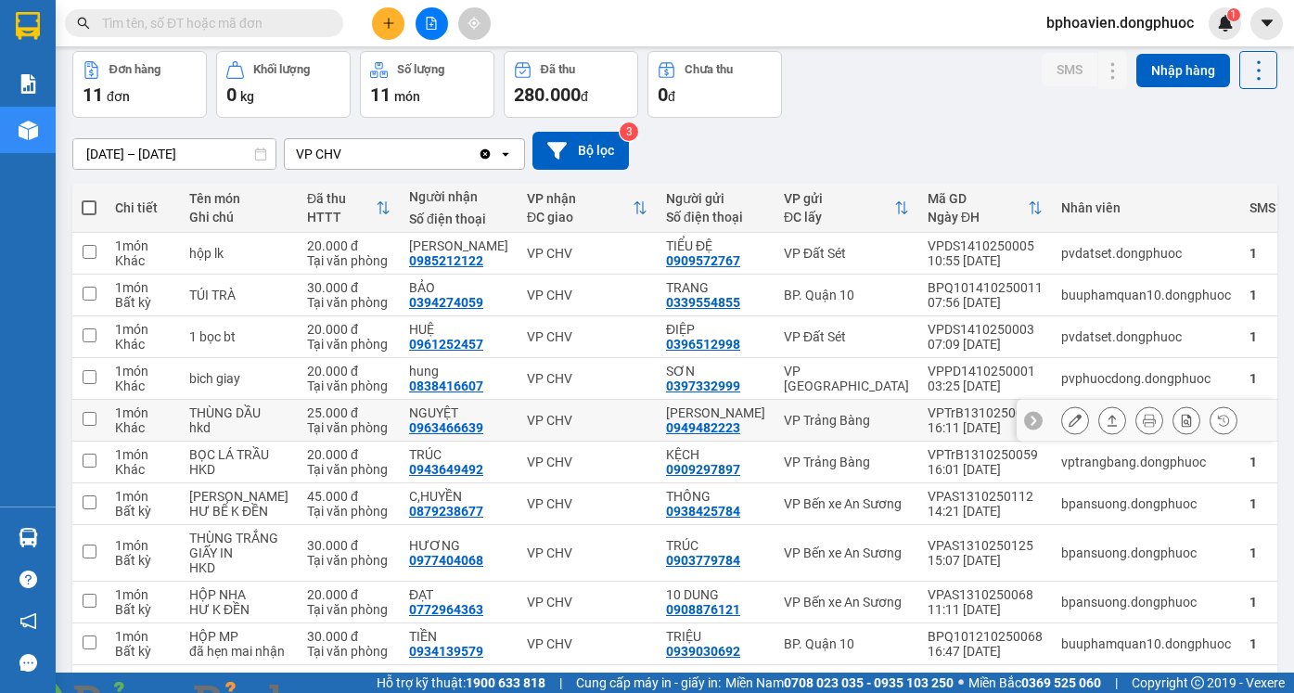
scroll to position [0, 0]
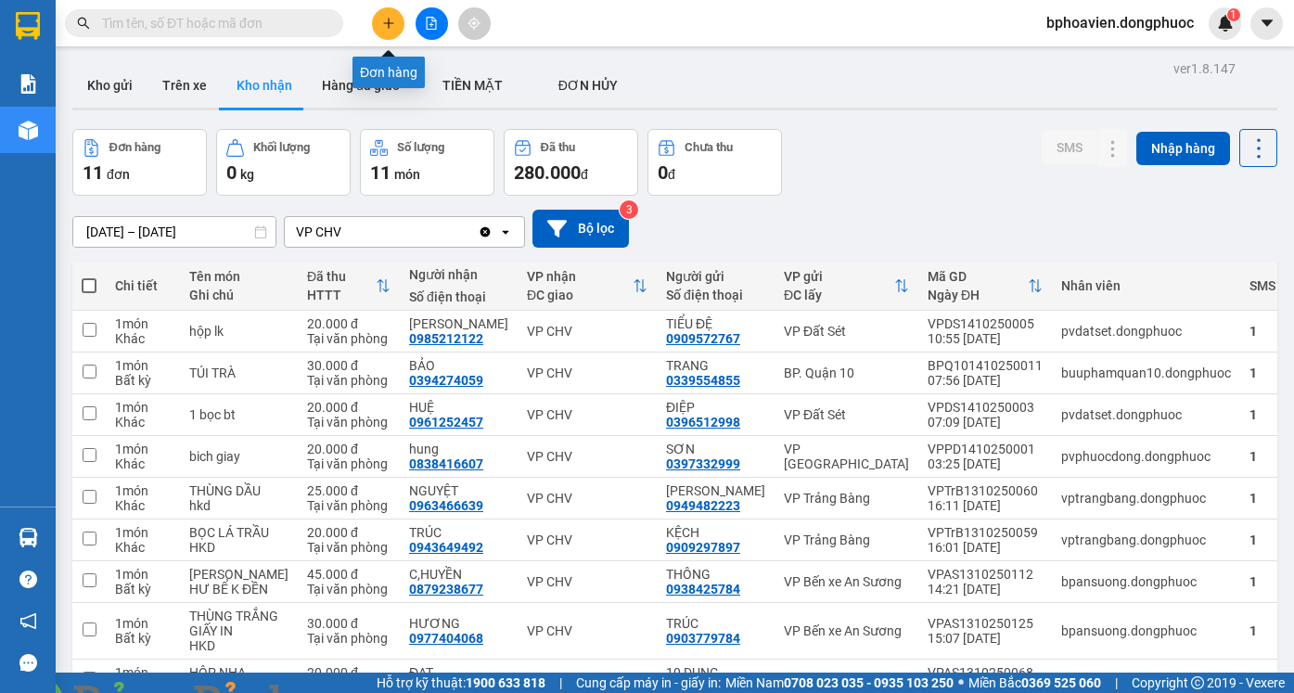
click at [389, 25] on icon "plus" at bounding box center [388, 23] width 1 height 10
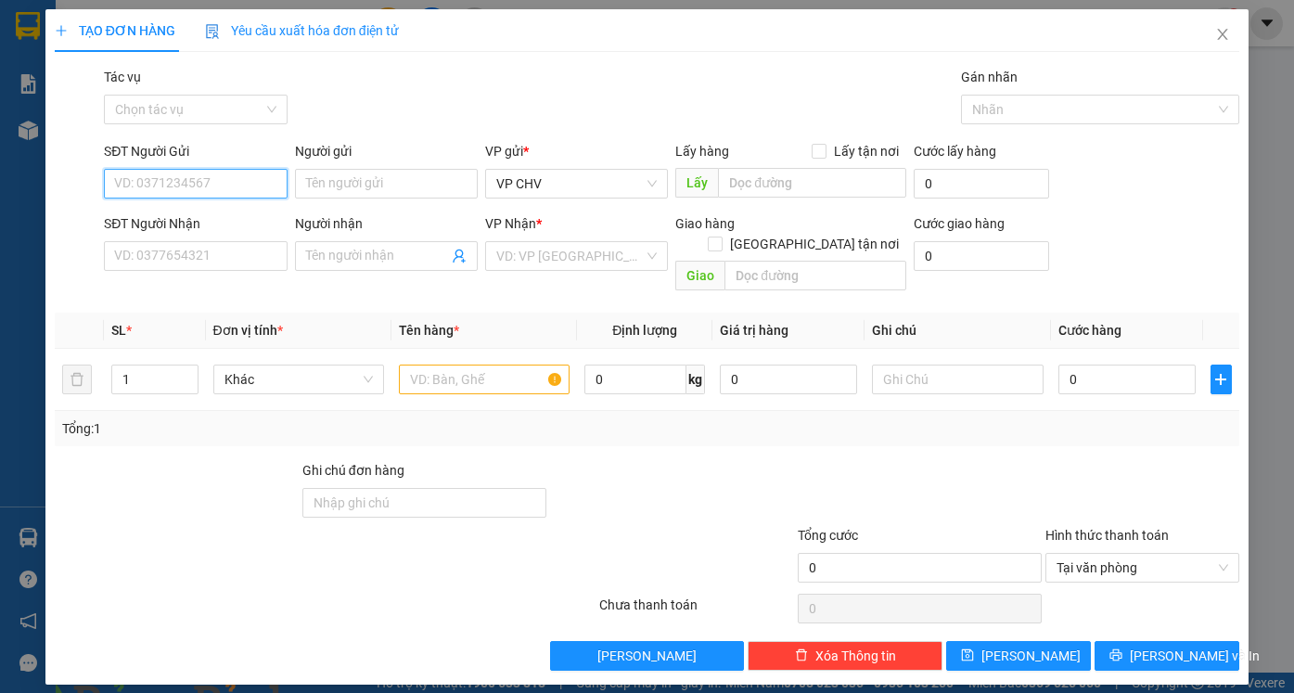
click at [263, 183] on input "SĐT Người Gửi" at bounding box center [195, 184] width 183 height 30
type input "0"
click at [235, 217] on div "0969309537 - NKSG [DEMOGRAPHIC_DATA]" at bounding box center [243, 221] width 256 height 20
type input "0969309537"
type input "NKSG HÒA VIỆN"
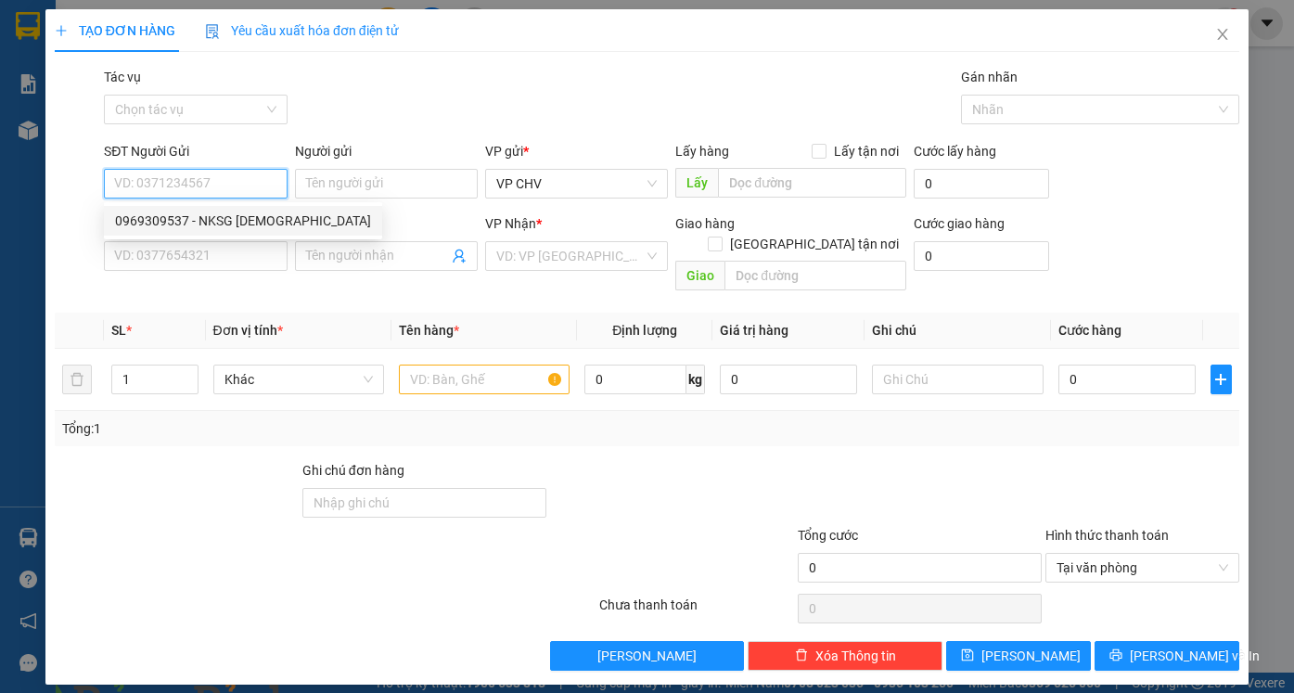
type input "0945737776"
type input "labo HD"
type input "20.000"
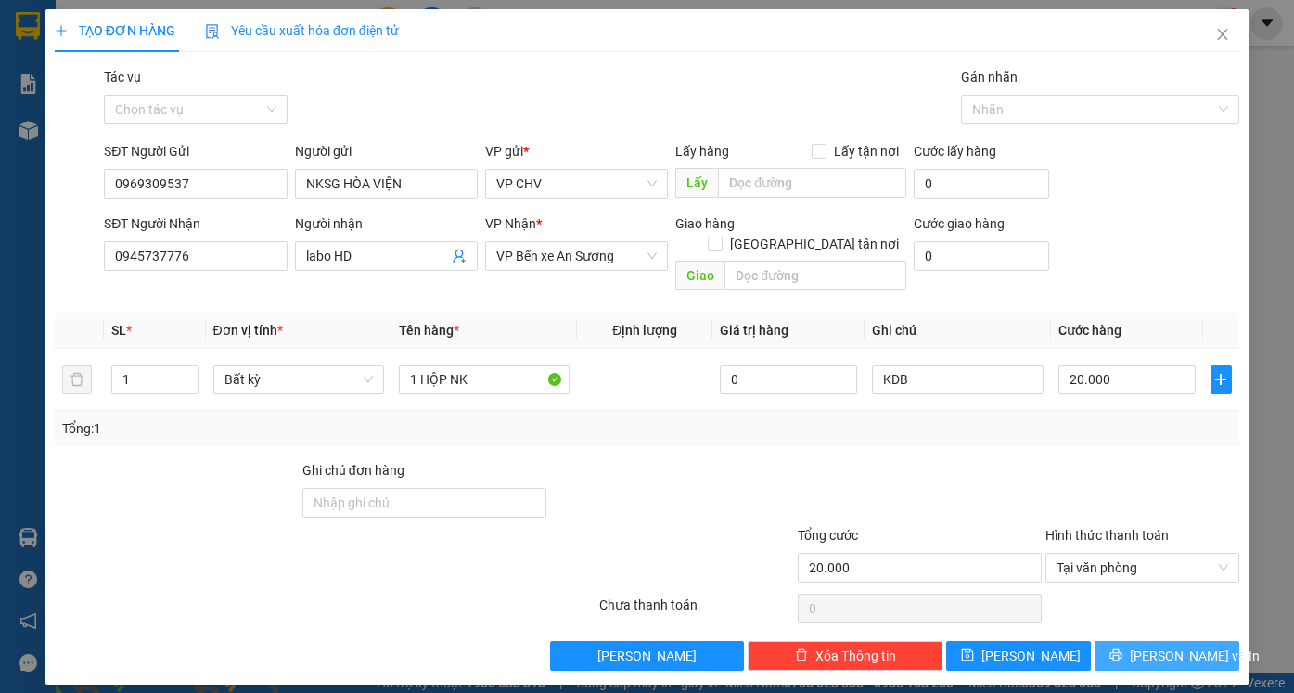
click at [1209, 641] on button "[PERSON_NAME] và In" at bounding box center [1167, 656] width 145 height 30
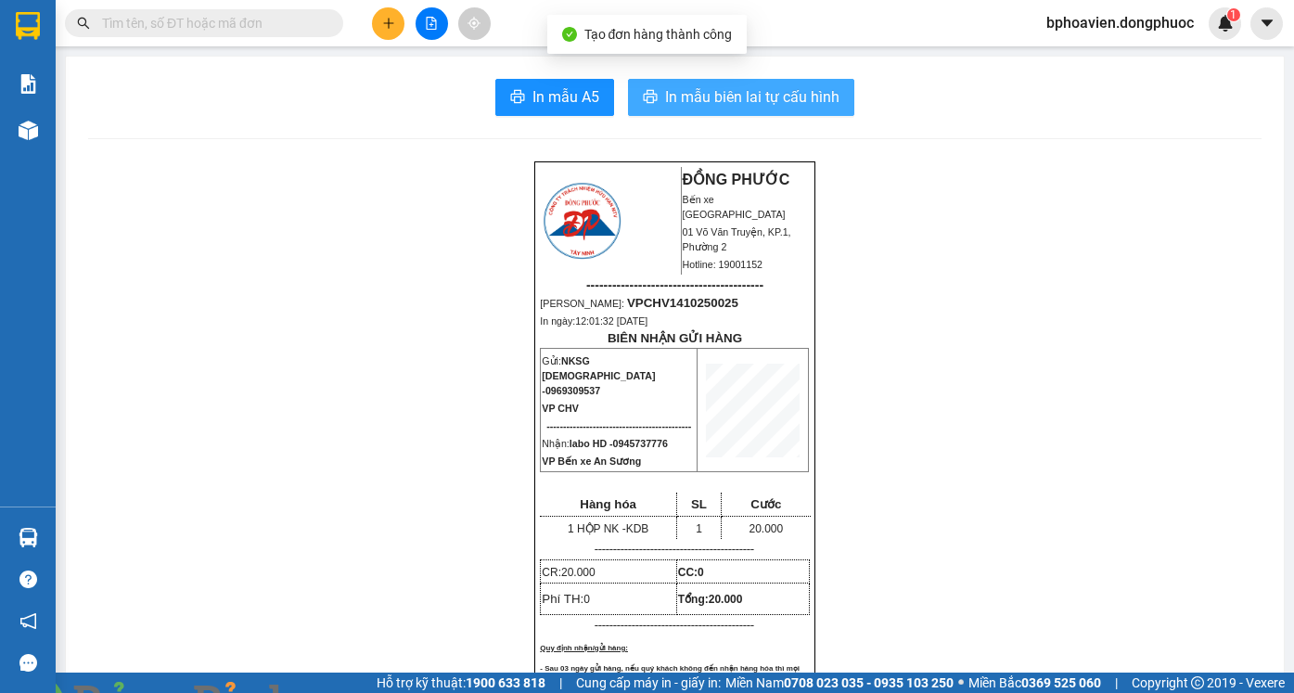
click at [692, 90] on span "In mẫu biên lai tự cấu hình" at bounding box center [752, 96] width 174 height 23
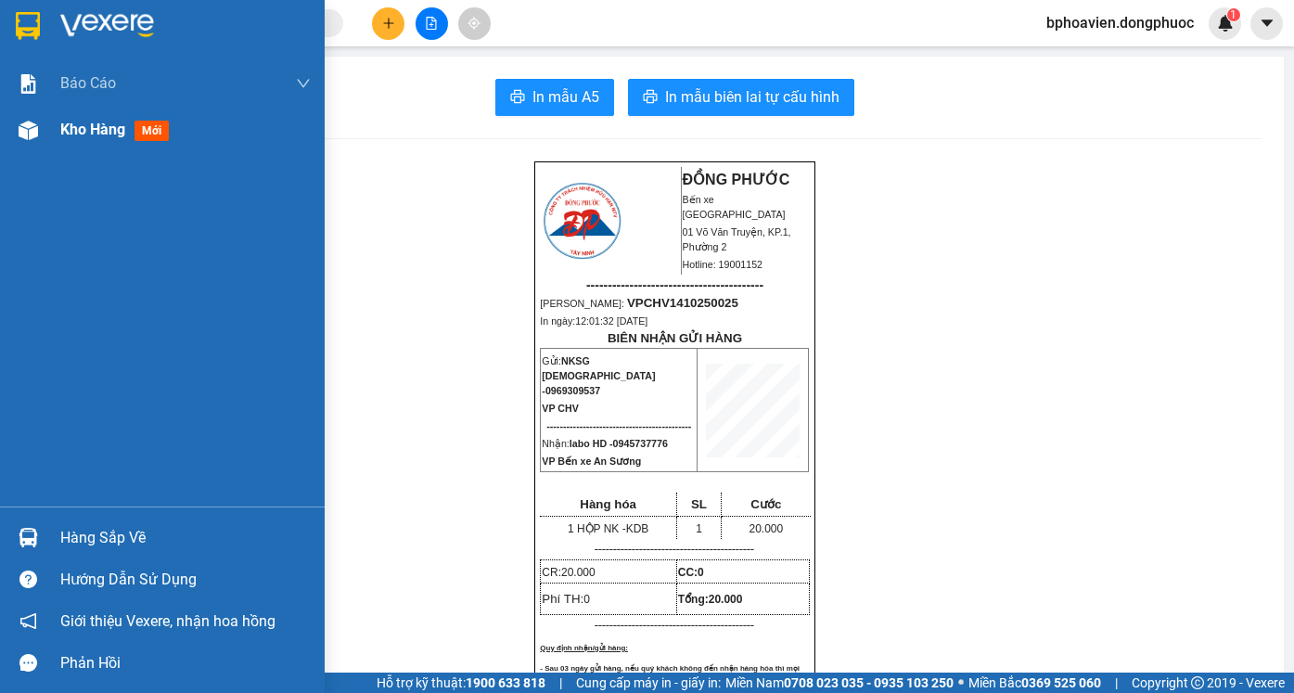
click at [96, 127] on span "Kho hàng" at bounding box center [92, 130] width 65 height 18
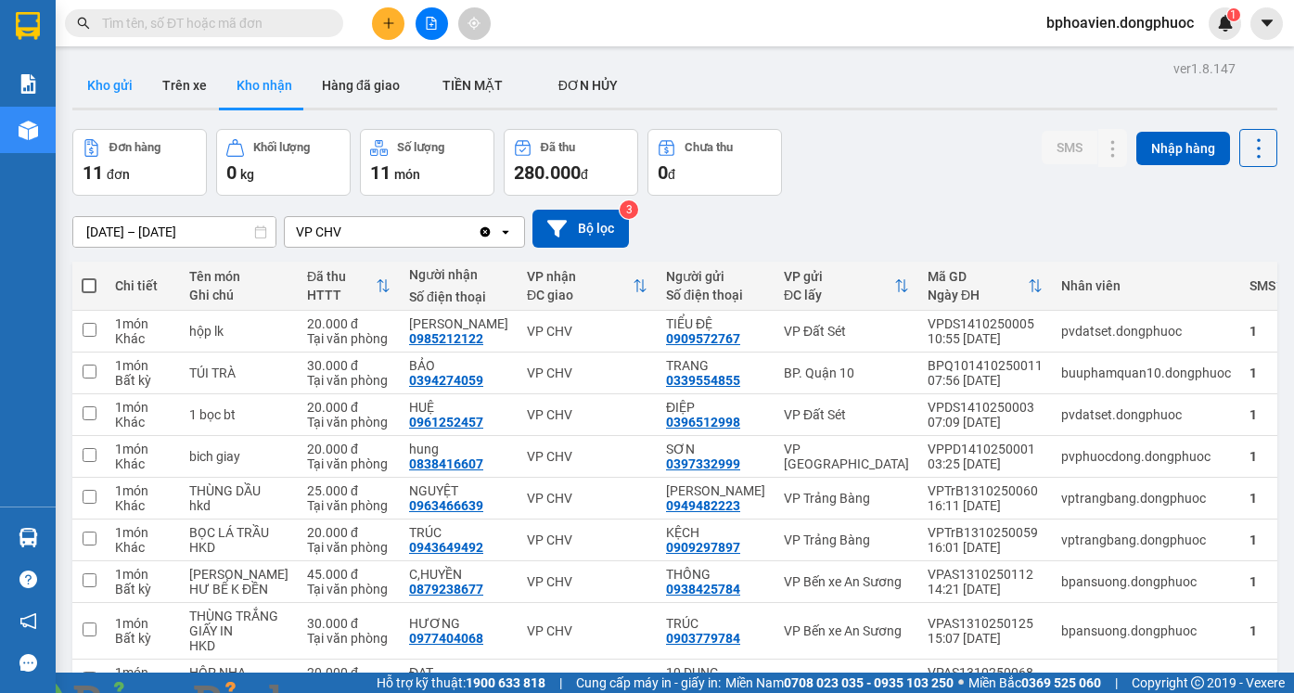
click at [95, 81] on button "Kho gửi" at bounding box center [109, 85] width 75 height 45
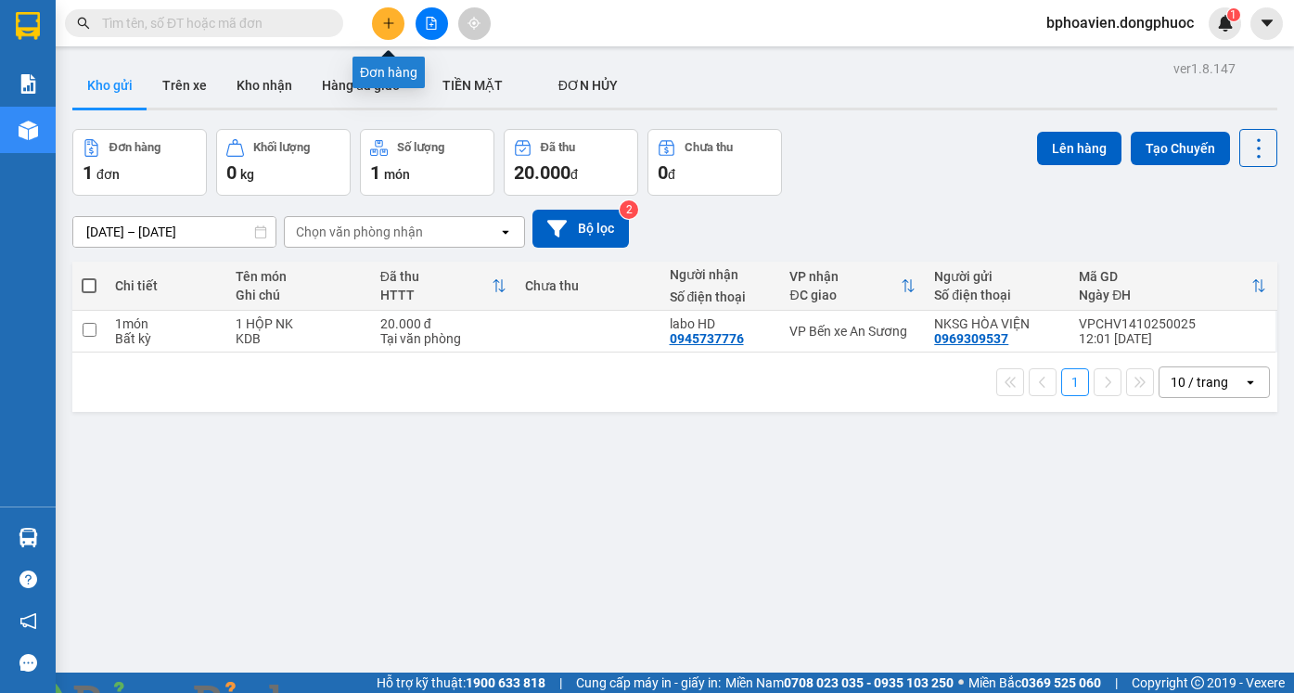
click at [389, 22] on icon "plus" at bounding box center [388, 23] width 1 height 10
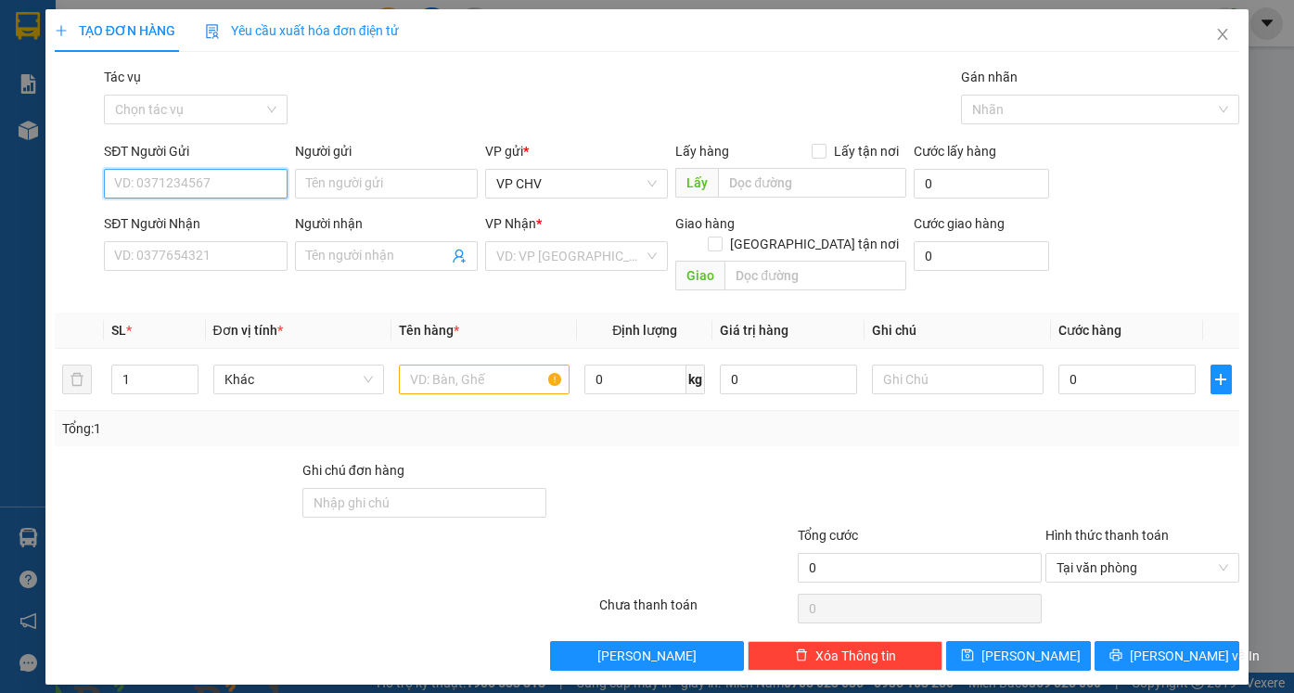
click at [268, 190] on input "SĐT Người Gửi" at bounding box center [195, 184] width 183 height 30
click at [227, 229] on div "0937375096 - YẾN" at bounding box center [195, 221] width 160 height 20
type input "0937375096"
type input "YẾN"
type input "0963647492"
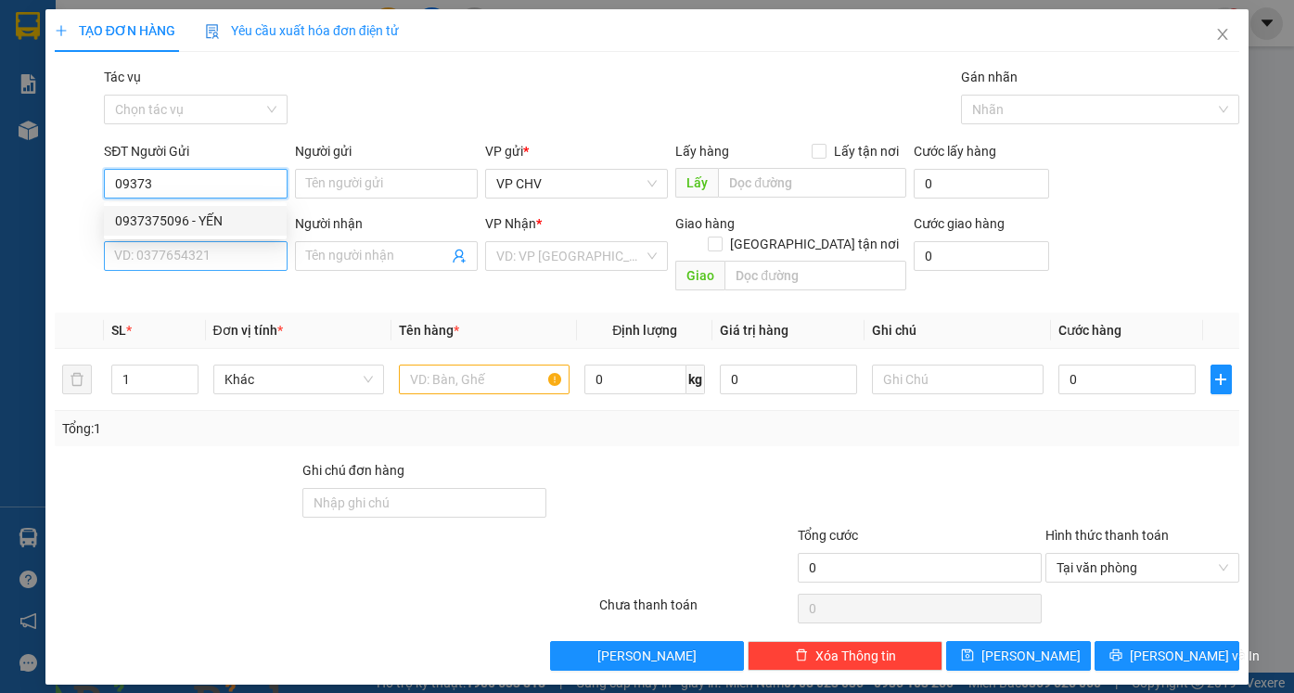
type input "GARA PHÚ CƯỜNG"
type input "20.000"
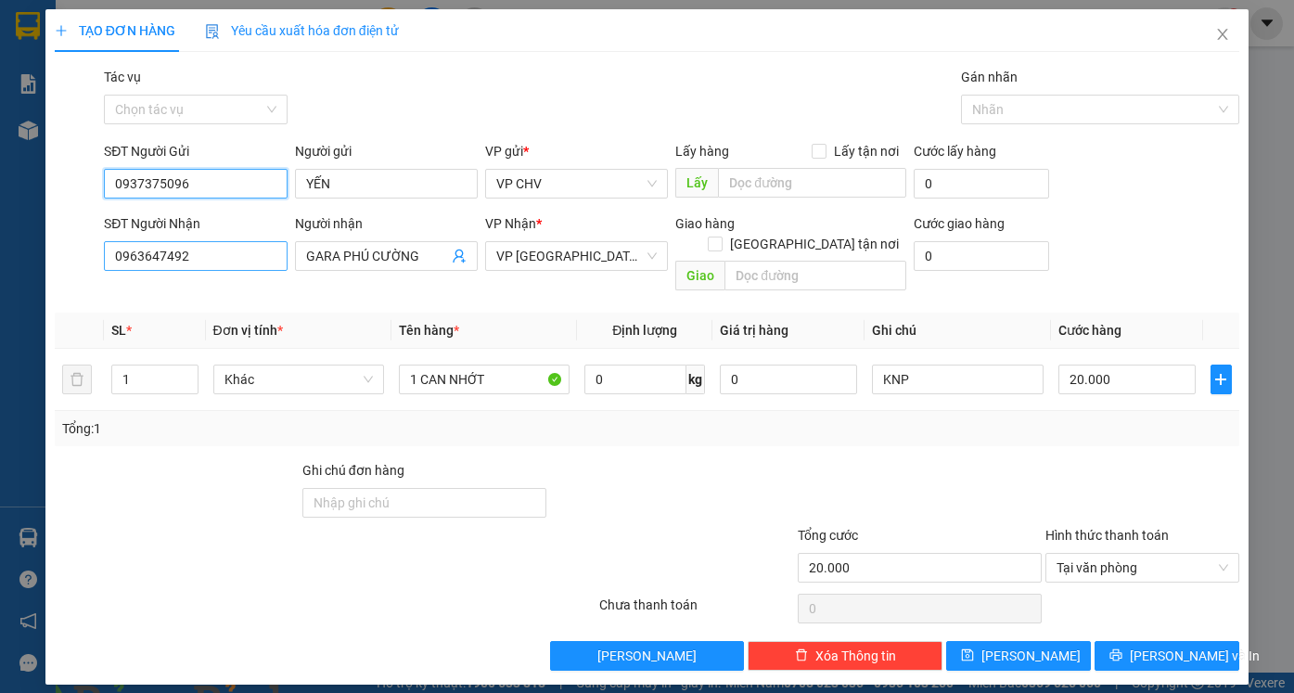
type input "0937375096"
drag, startPoint x: 152, startPoint y: 255, endPoint x: 0, endPoint y: 243, distance: 152.6
click at [4, 244] on div "TẠO ĐƠN HÀNG Yêu cầu xuất hóa đơn điện tử Transit Pickup Surcharge Ids Transit …" at bounding box center [647, 346] width 1294 height 693
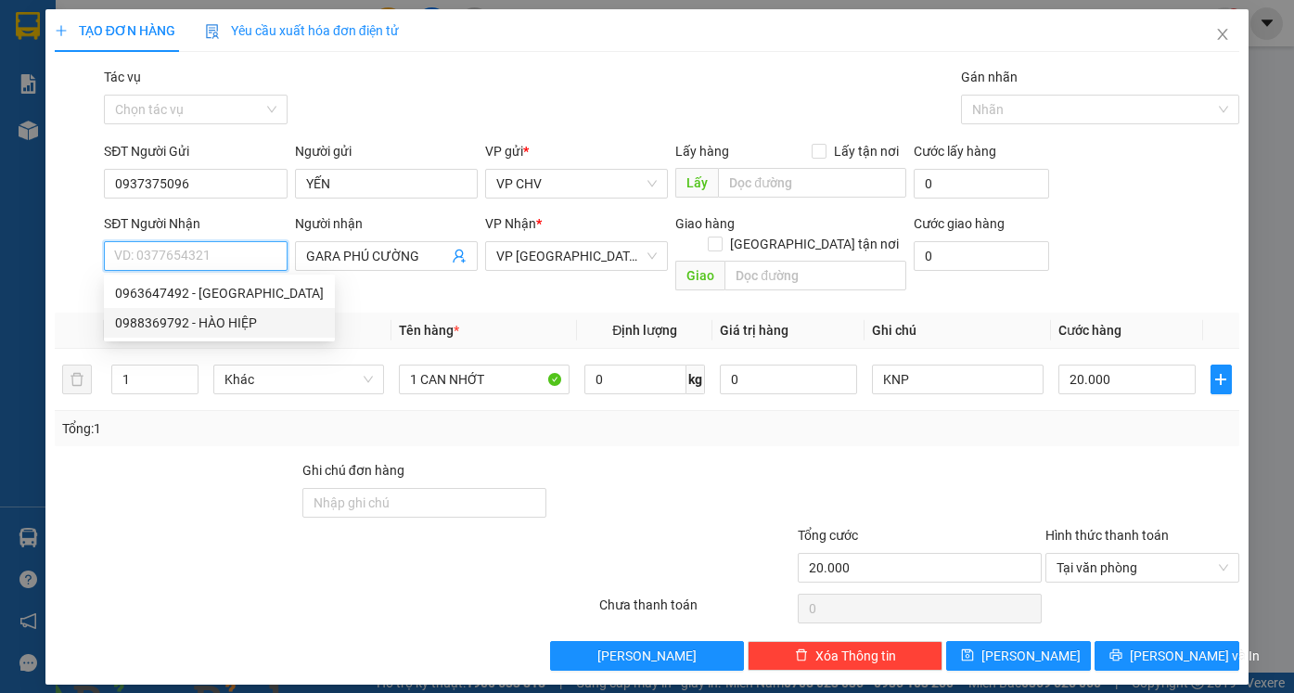
click at [189, 325] on div "0988369792 - HÀO HIỆP" at bounding box center [219, 323] width 209 height 20
type input "0988369792"
type input "HÀO HIỆP"
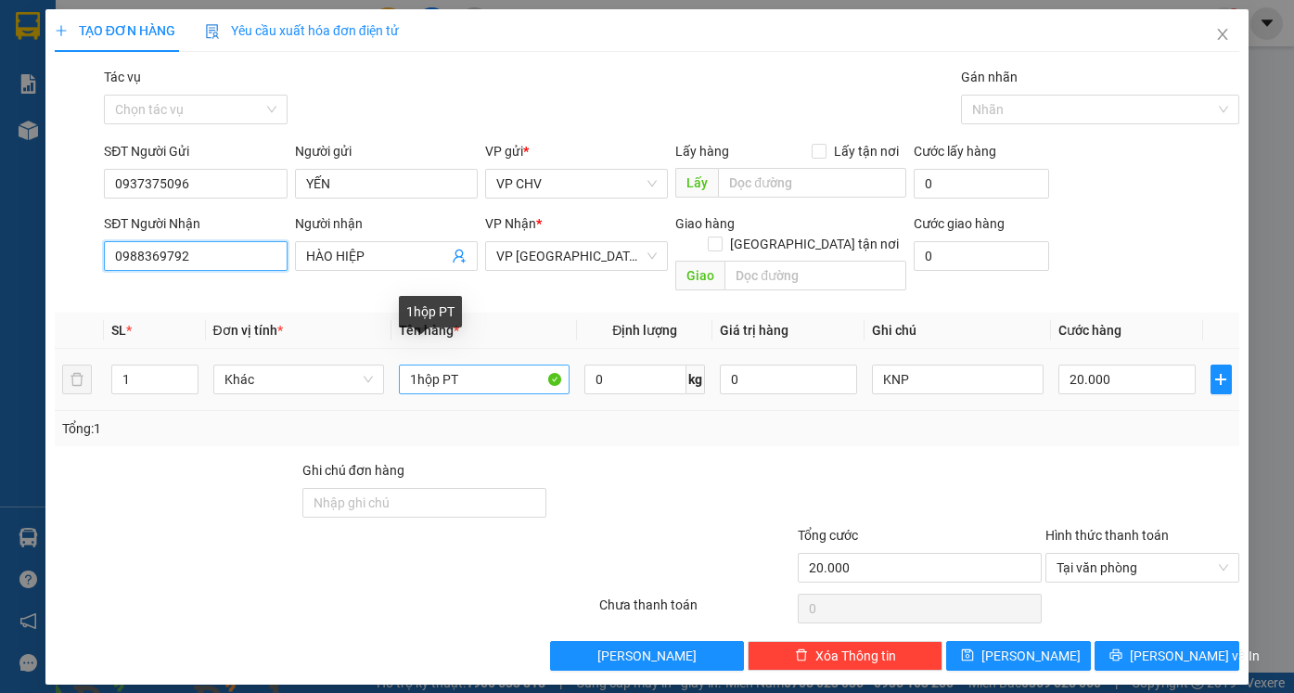
type input "0988369792"
drag, startPoint x: 459, startPoint y: 359, endPoint x: 319, endPoint y: 354, distance: 140.1
click at [322, 354] on tr "1 Khác 1hộp PT 0 kg 0 KNP 20.000" at bounding box center [647, 380] width 1185 height 62
type input "1 CỤC PT"
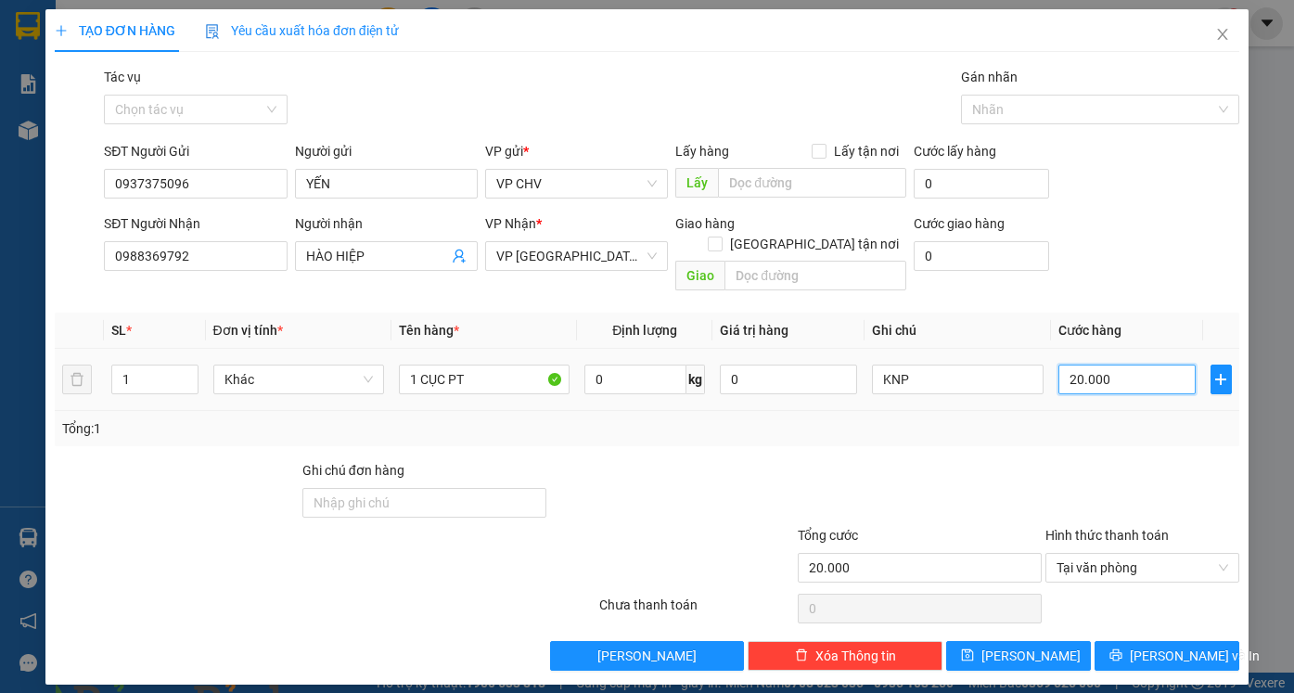
click at [1139, 371] on input "20.000" at bounding box center [1126, 380] width 137 height 30
type input "2"
type input "25"
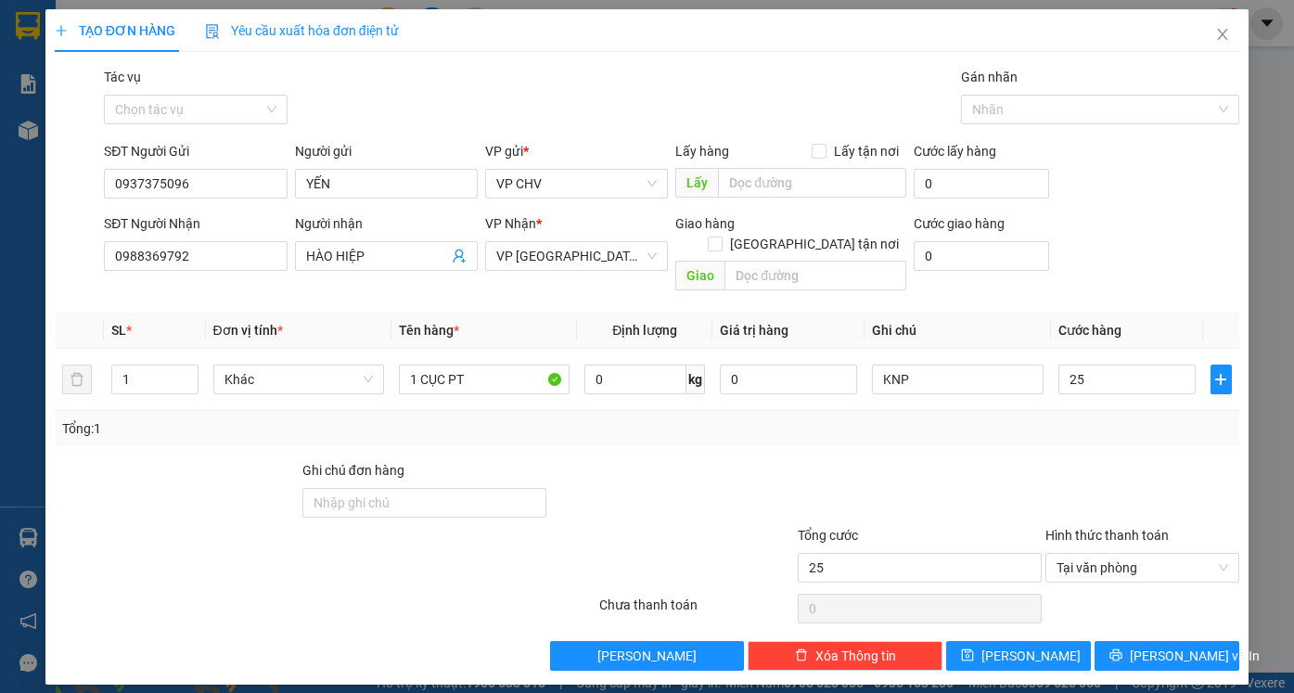
click at [1109, 460] on div at bounding box center [1143, 492] width 199 height 65
type input "25.000"
drag, startPoint x: 1153, startPoint y: 614, endPoint x: 1156, endPoint y: 623, distance: 9.7
click at [1155, 622] on div "Transit Pickup Surcharge Ids Transit Deliver Surcharge Ids Transit Deliver Surc…" at bounding box center [647, 369] width 1185 height 604
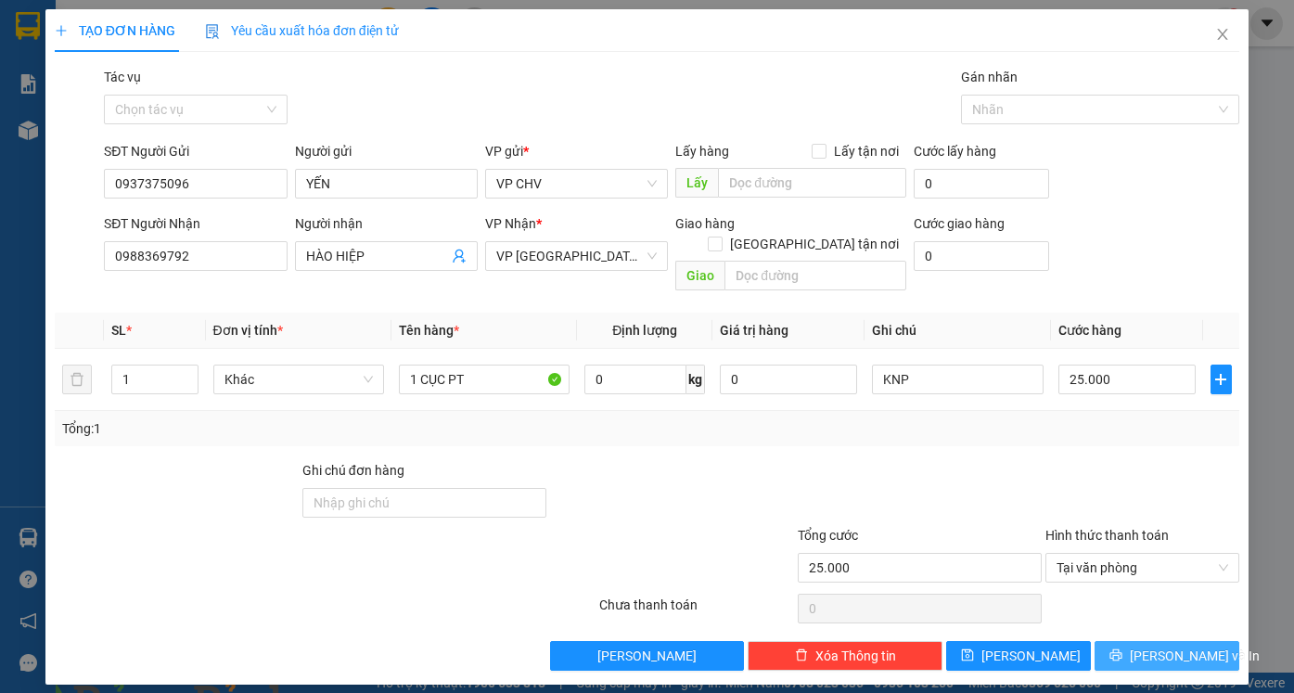
click at [1158, 646] on span "[PERSON_NAME] và In" at bounding box center [1195, 656] width 130 height 20
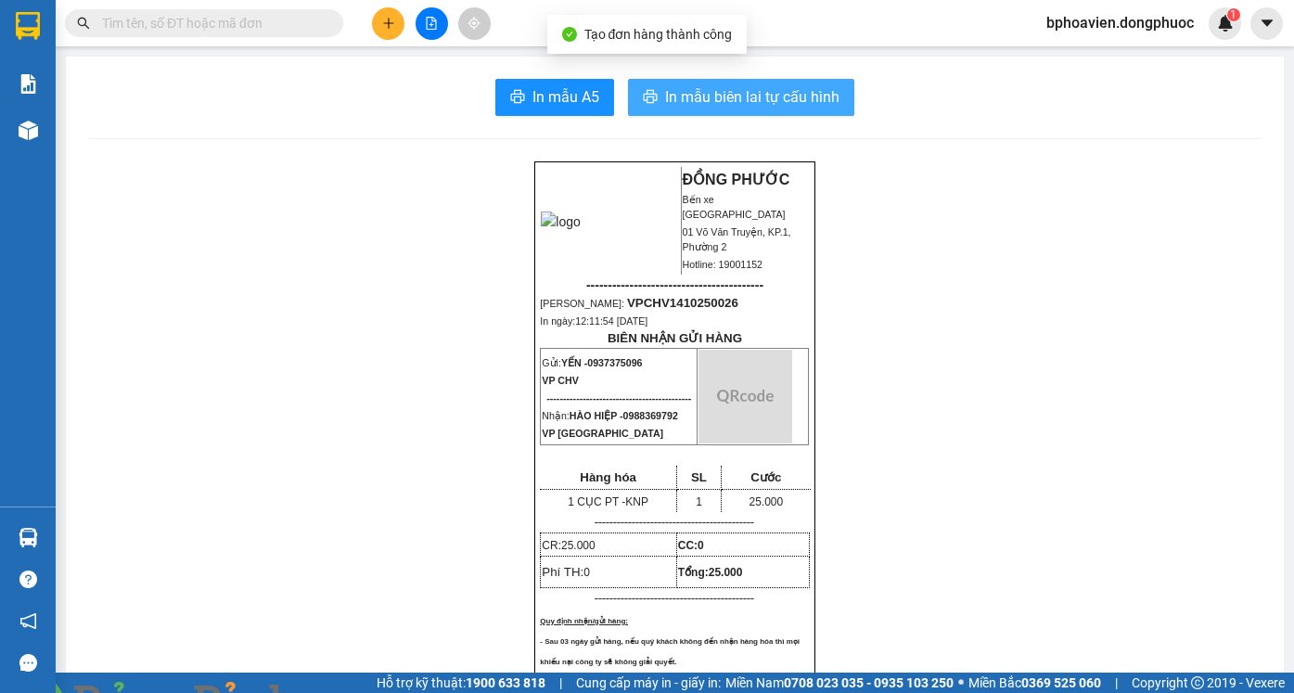
click at [739, 96] on span "In mẫu biên lai tự cấu hình" at bounding box center [752, 96] width 174 height 23
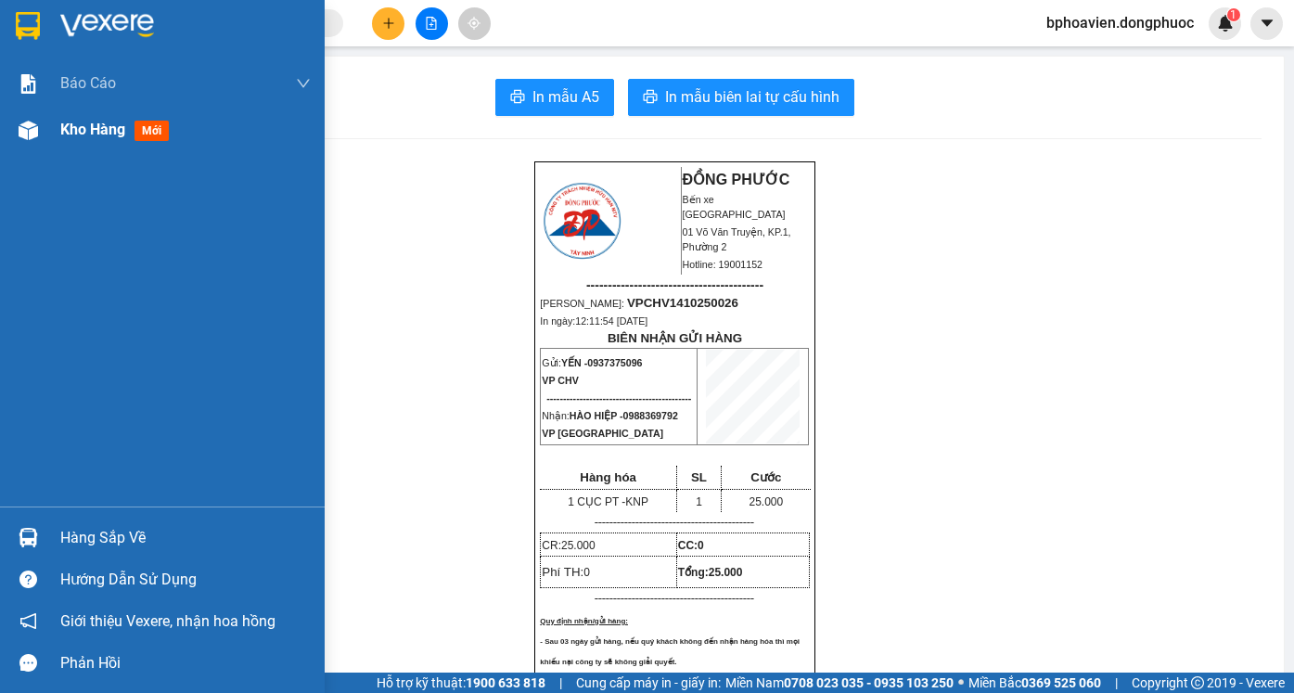
click at [93, 112] on div "Kho hàng mới" at bounding box center [185, 130] width 250 height 46
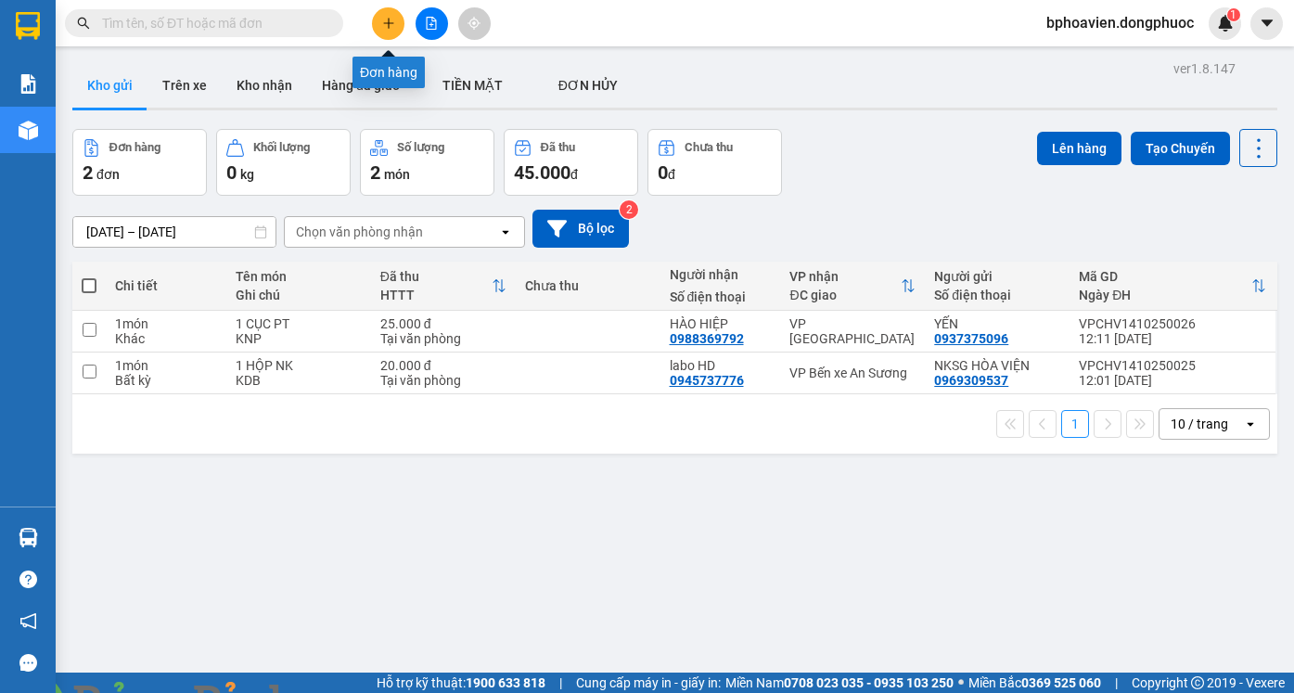
click at [387, 20] on icon "plus" at bounding box center [388, 23] width 13 height 13
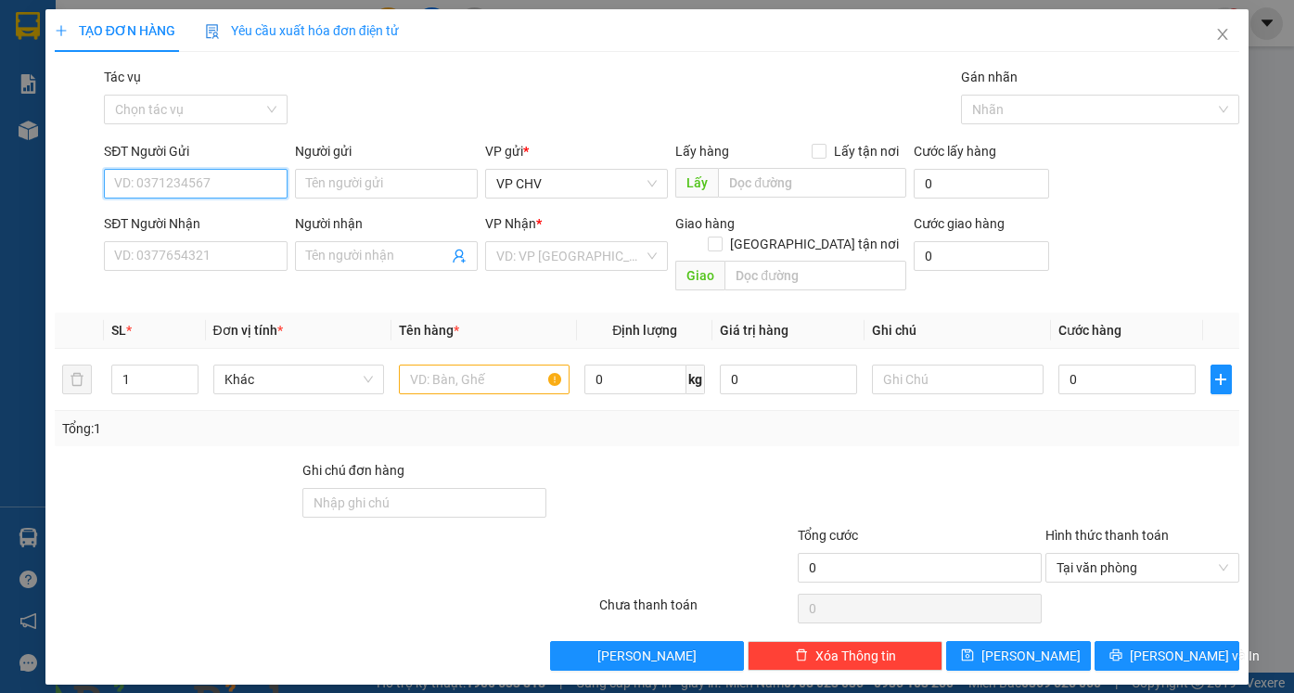
click at [254, 183] on input "SĐT Người Gửi" at bounding box center [195, 184] width 183 height 30
type input "0362422449"
click at [217, 223] on div "0362422449 - TRANG" at bounding box center [195, 221] width 160 height 20
type input "TRANG"
type input "0937595155"
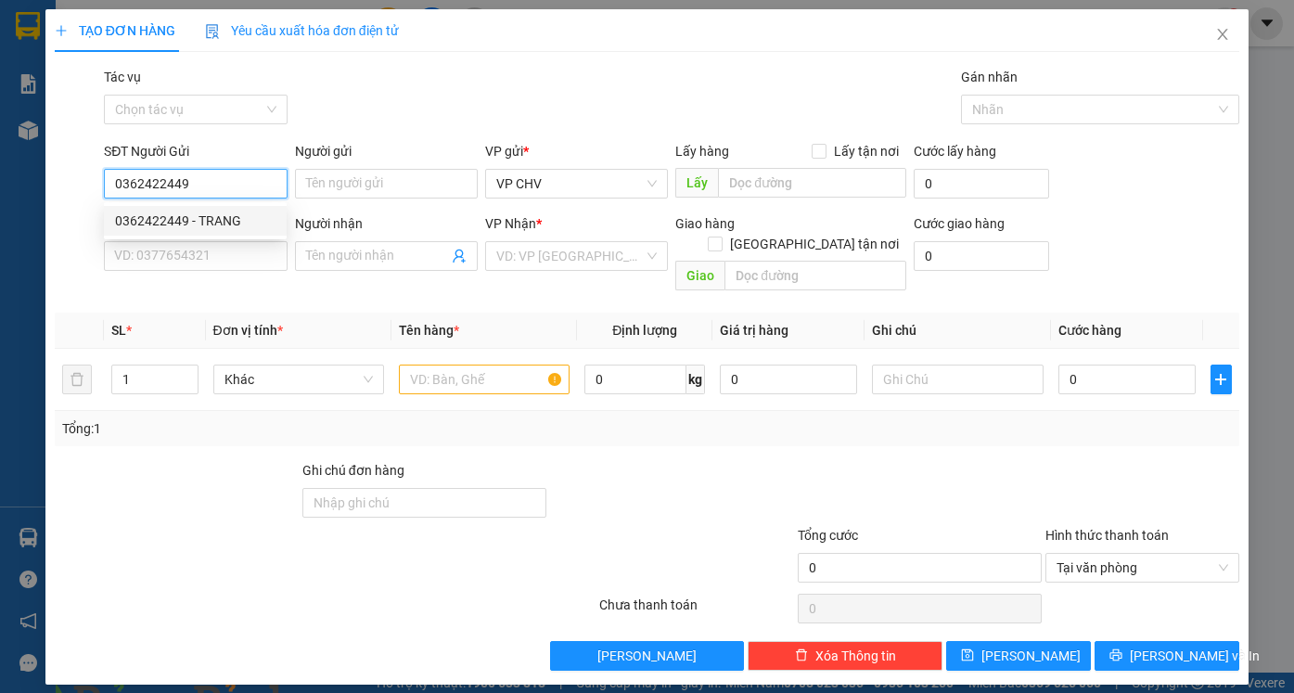
type input "CHỊ [PERSON_NAME]"
type input "30.000"
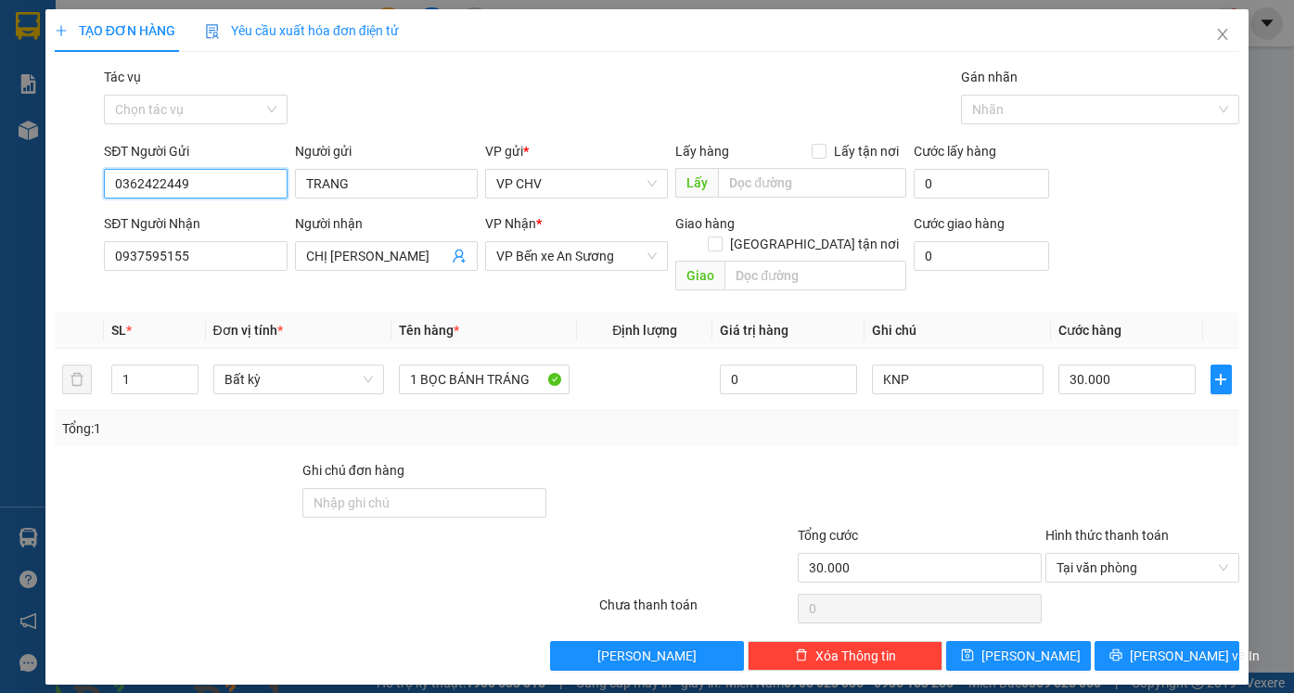
type input "0362422449"
click at [53, 257] on div "SĐT Người Nhận 0937595155 Người nhận CHỊ DUNG VP Nhận * VP Bến xe An Sương Giao…" at bounding box center [647, 255] width 1188 height 85
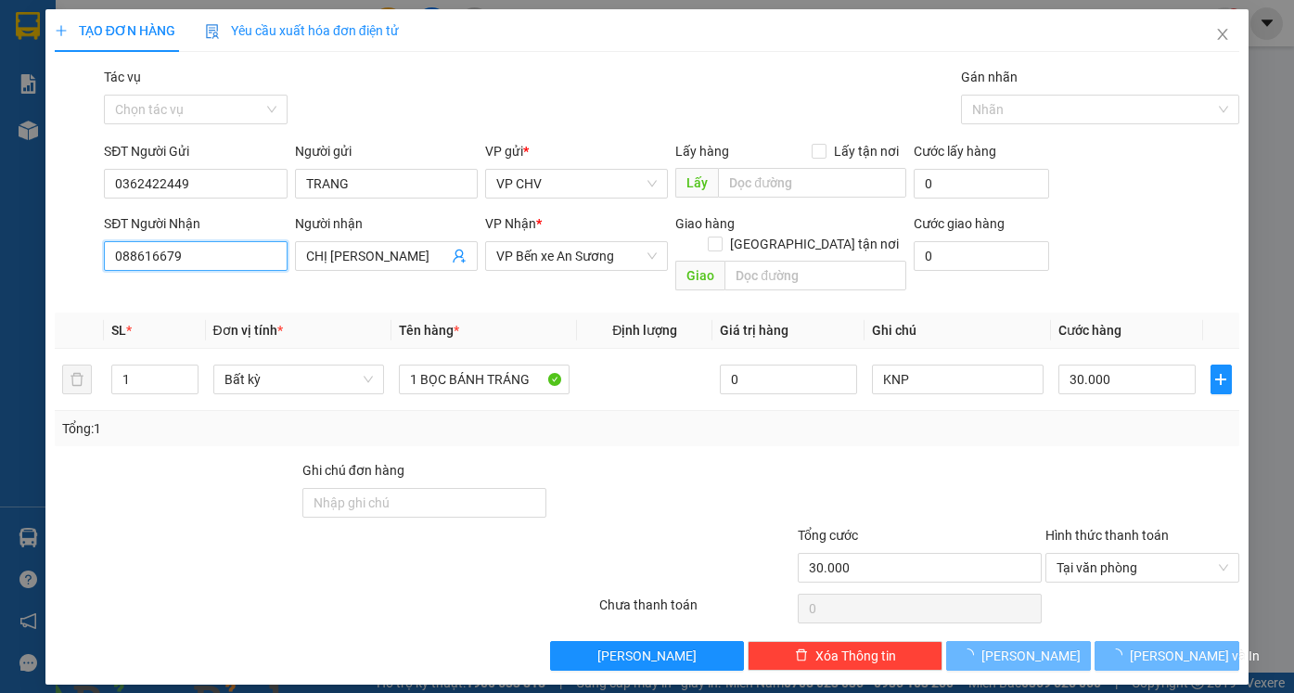
type input "0886166795"
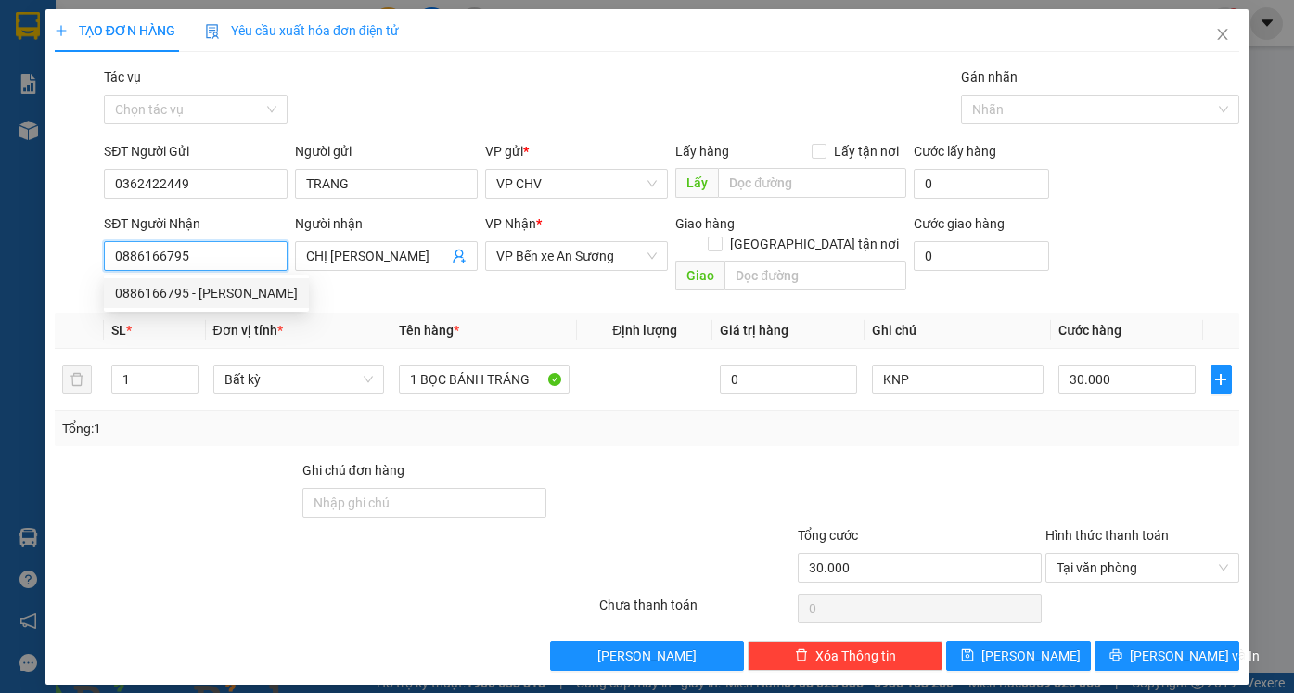
click at [183, 301] on div "0886166795 - [PERSON_NAME]" at bounding box center [206, 293] width 183 height 20
type input "[PERSON_NAME]"
type input "45.000"
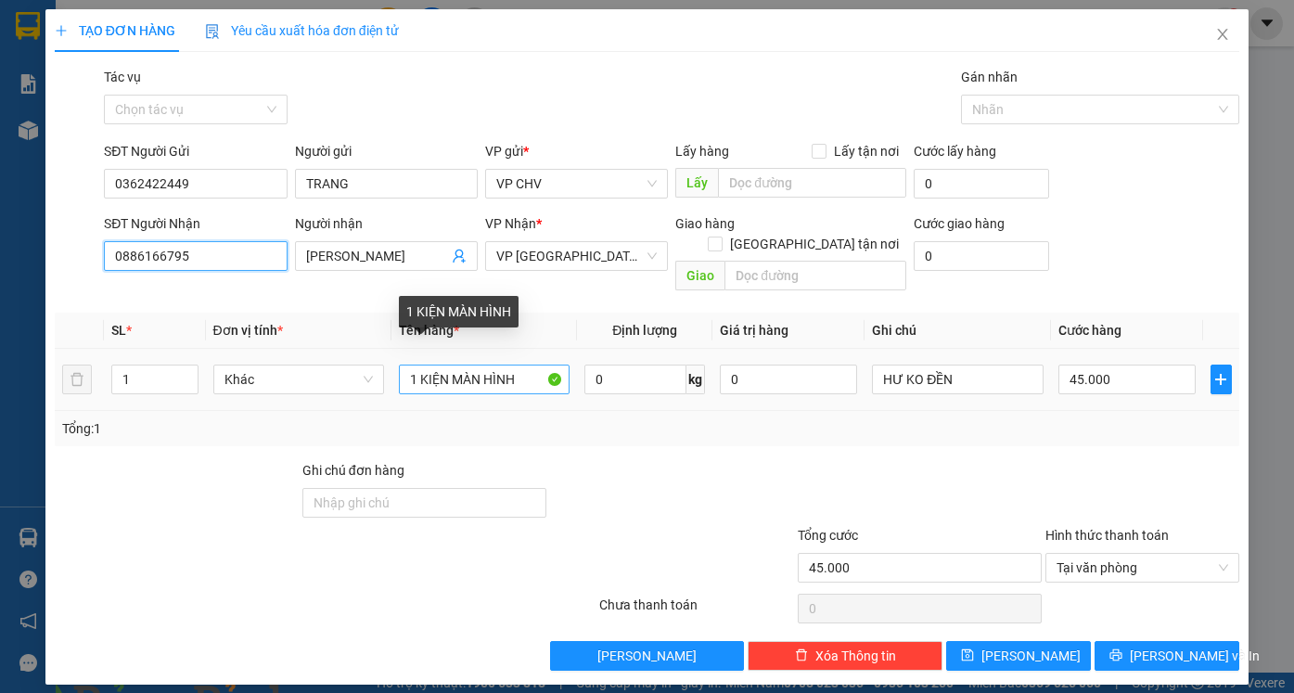
type input "0886166795"
drag, startPoint x: 535, startPoint y: 361, endPoint x: 326, endPoint y: 377, distance: 210.2
click at [332, 377] on tr "1 Khác 1 KIỆN MÀN HÌNH 0 kg 0 HƯ KO ĐỀN 45.000" at bounding box center [647, 380] width 1185 height 62
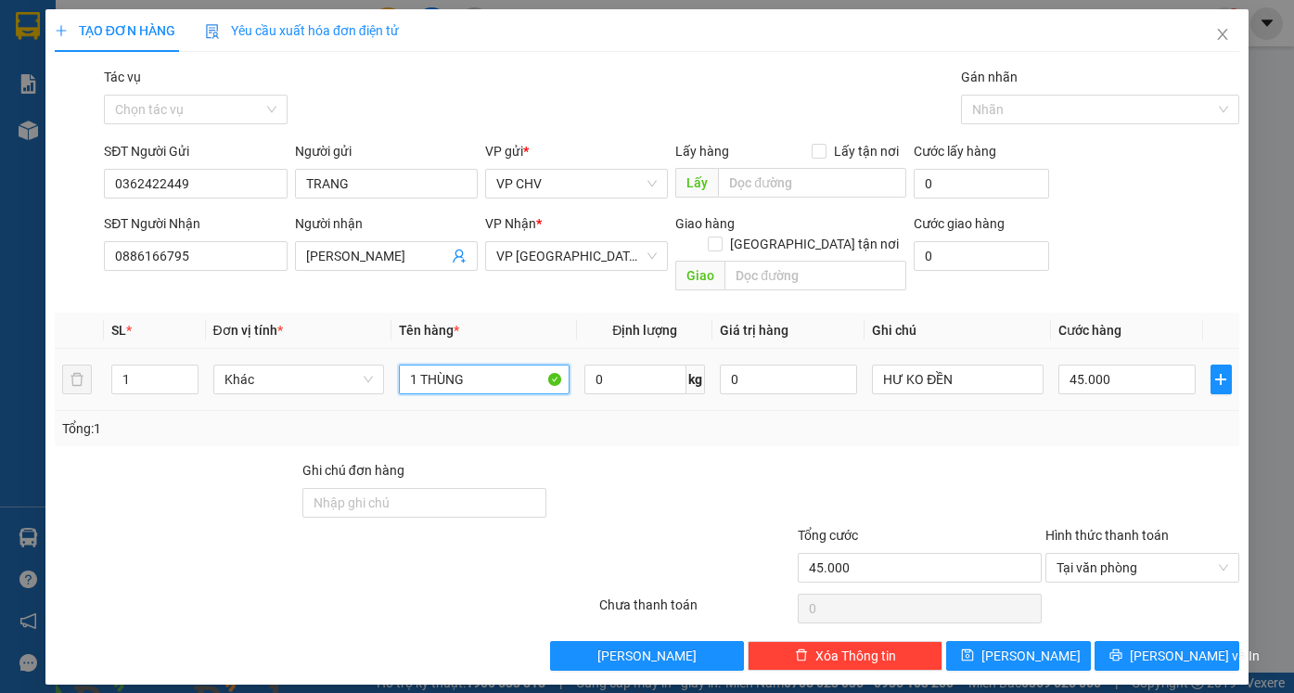
type input "1 THÙNG"
click at [1170, 365] on input "45.000" at bounding box center [1126, 380] width 137 height 30
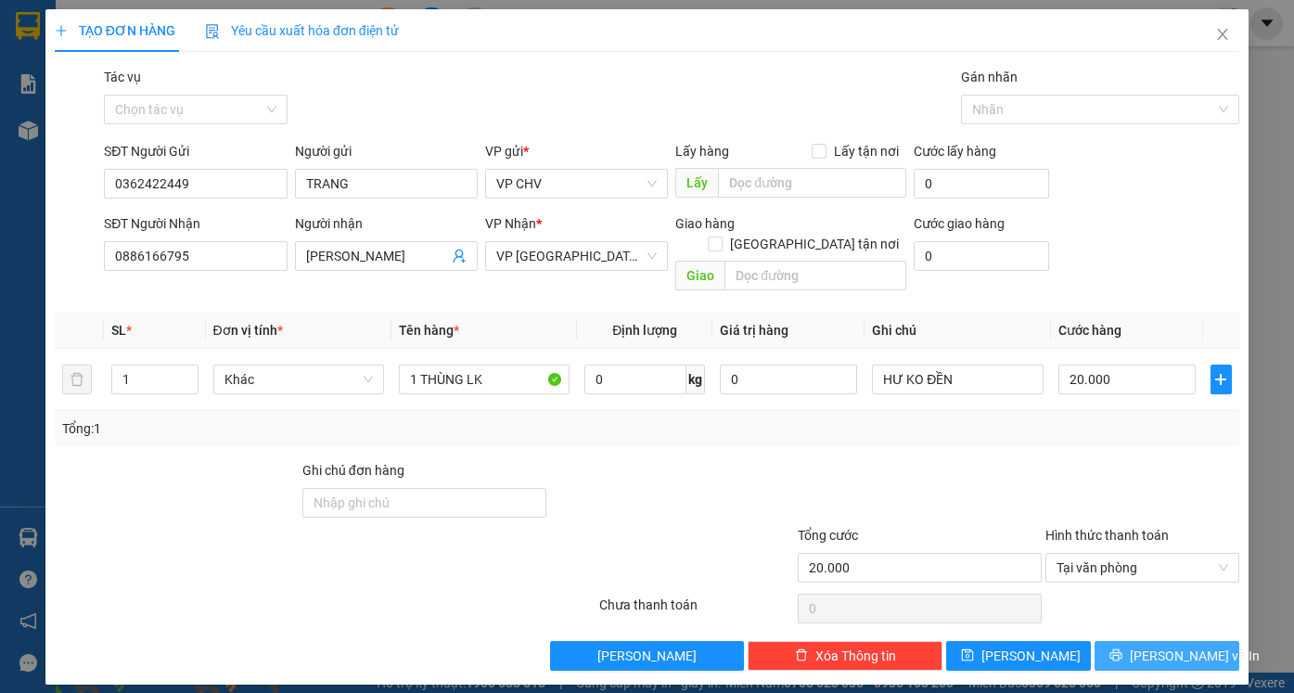
drag, startPoint x: 1107, startPoint y: 447, endPoint x: 1141, endPoint y: 646, distance: 201.5
click at [1107, 460] on div at bounding box center [1143, 492] width 199 height 65
click at [1145, 645] on button "[PERSON_NAME] và In" at bounding box center [1167, 656] width 145 height 30
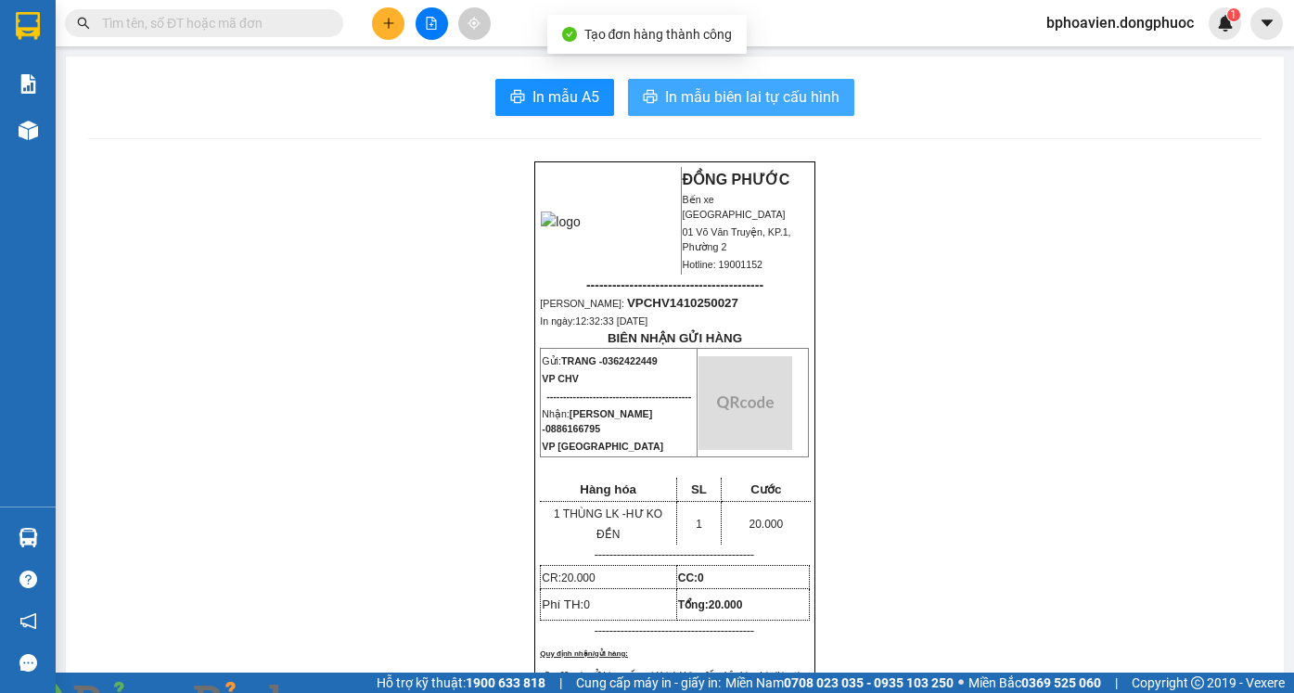
click at [642, 112] on button "In mẫu biên lai tự cấu hình" at bounding box center [741, 97] width 226 height 37
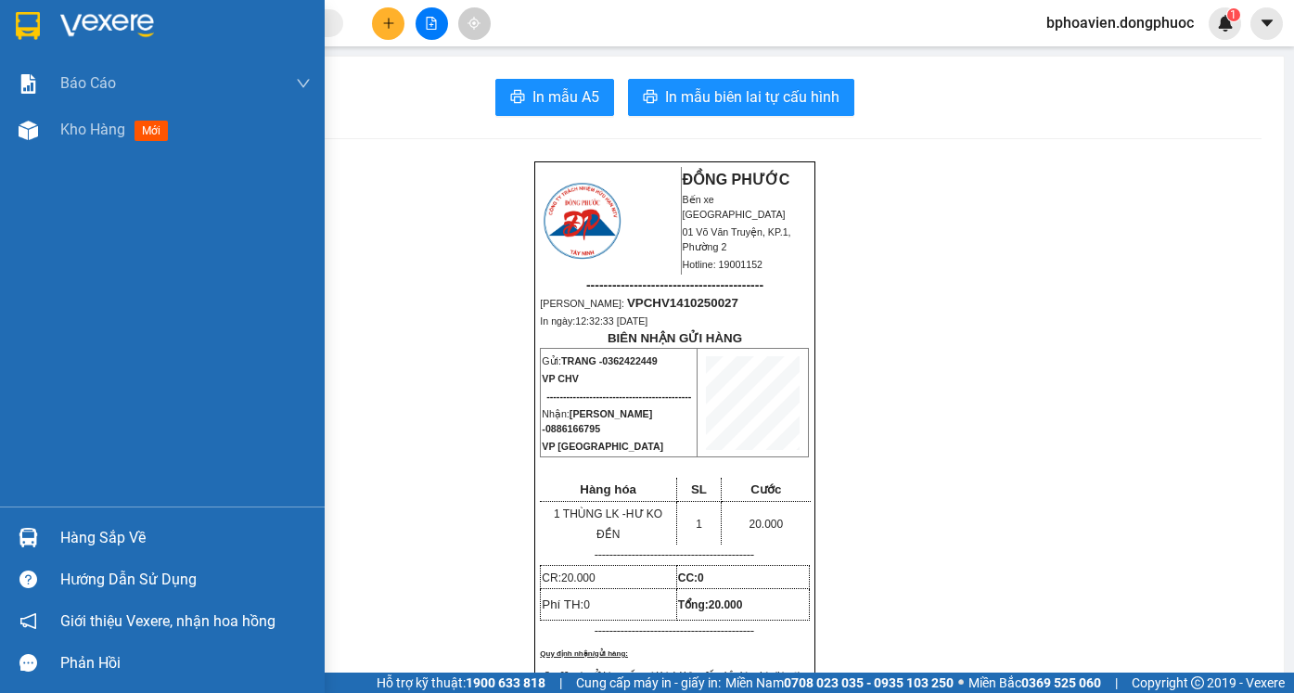
click at [59, 132] on div "Kho hàng mới" at bounding box center [162, 130] width 325 height 46
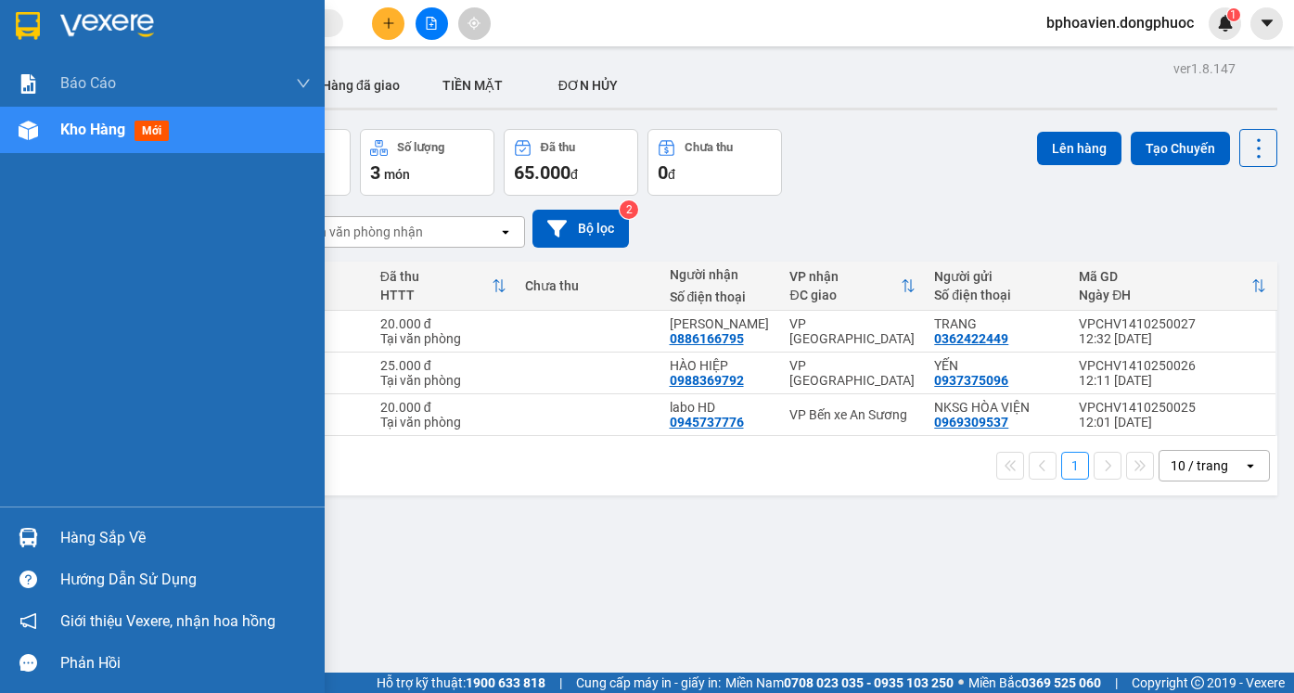
click at [72, 538] on div "Hàng sắp về" at bounding box center [185, 538] width 250 height 28
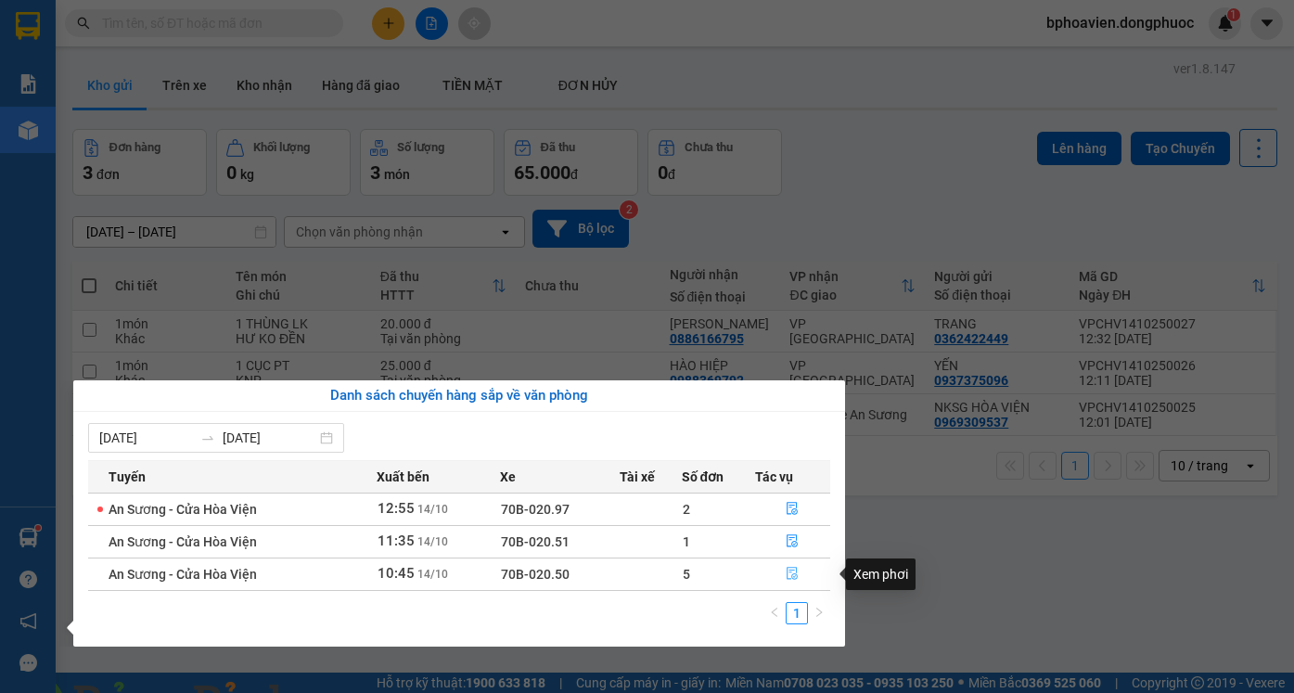
click at [800, 571] on button "button" at bounding box center [793, 574] width 74 height 30
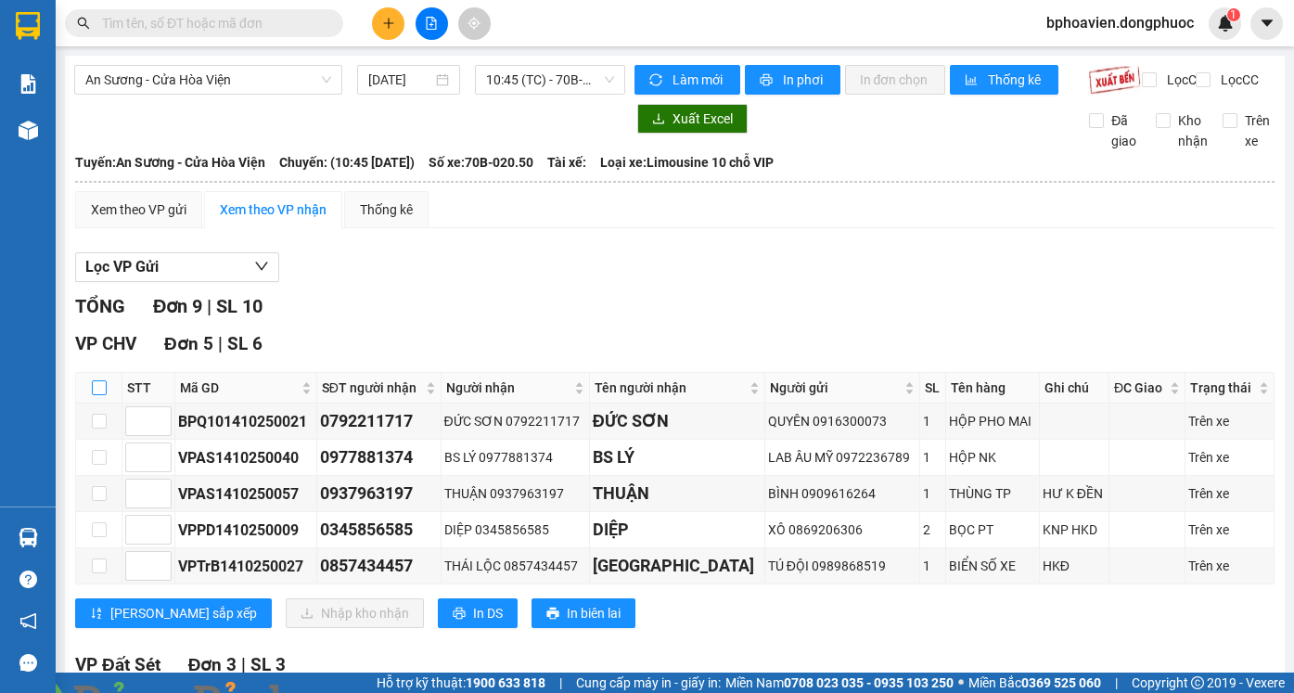
click at [93, 380] on input "checkbox" at bounding box center [99, 387] width 15 height 15
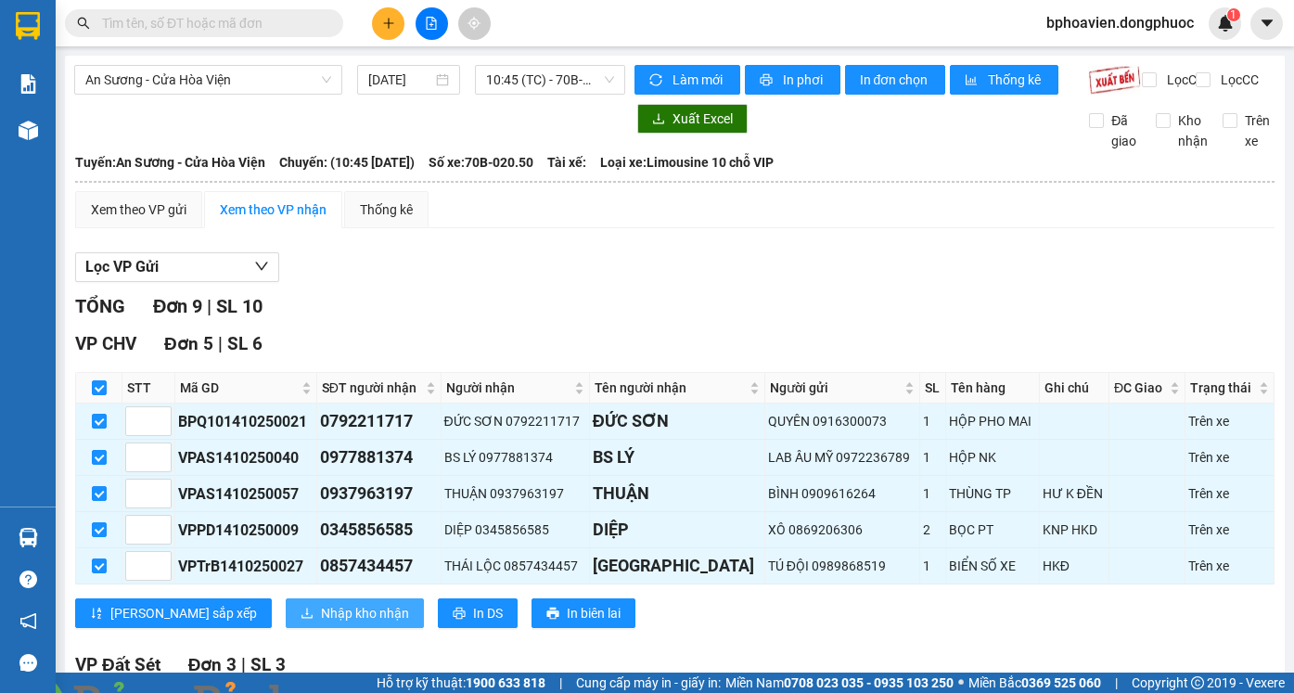
click at [286, 598] on button "Nhập kho nhận" at bounding box center [355, 613] width 138 height 30
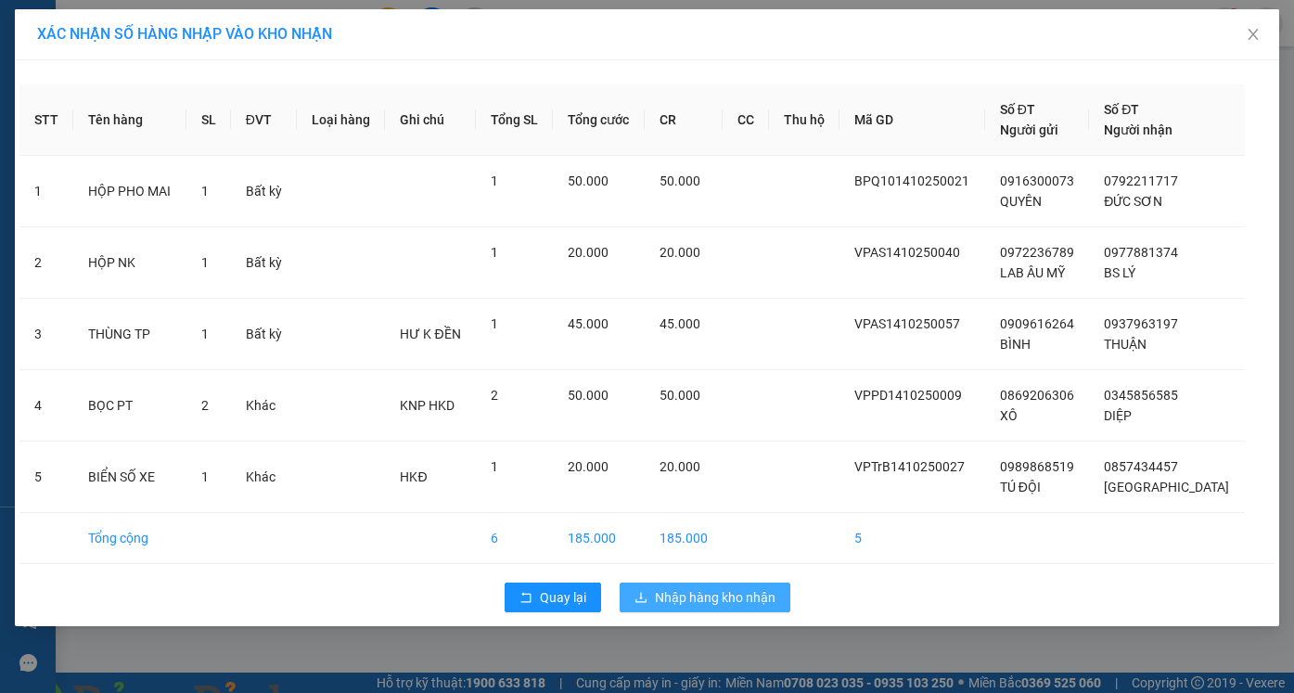
click at [676, 608] on button "Nhập hàng kho nhận" at bounding box center [705, 598] width 171 height 30
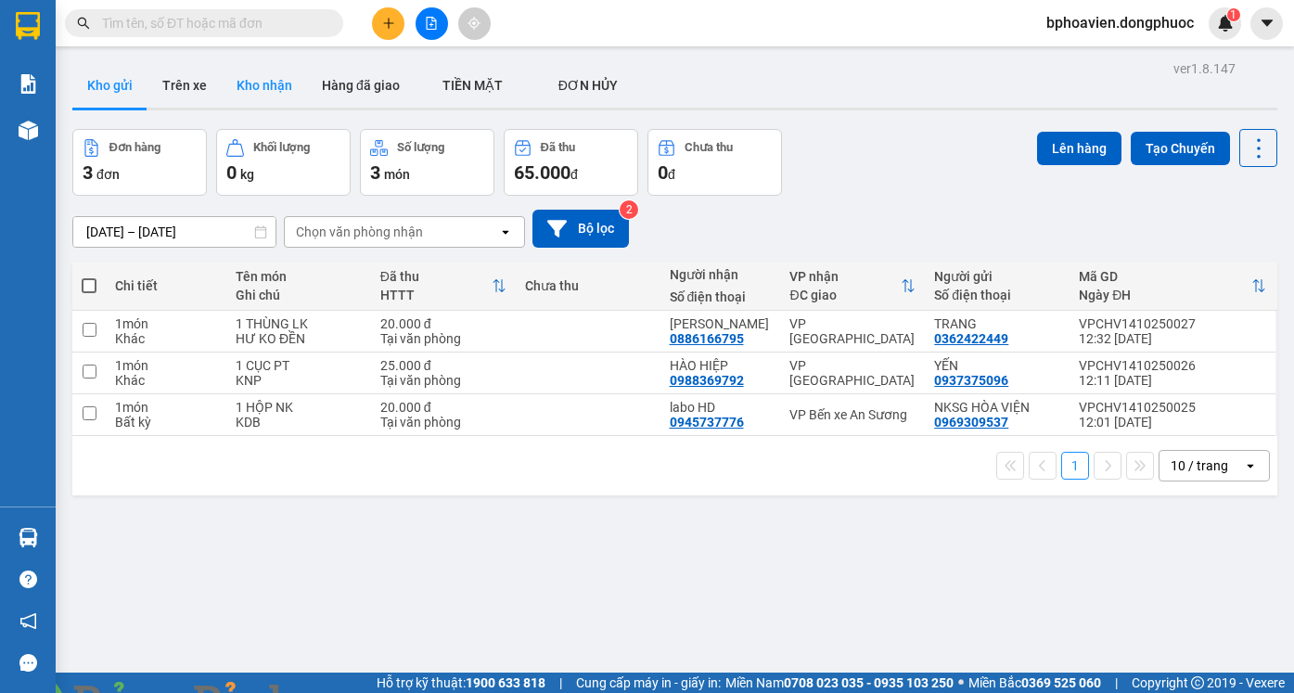
click at [277, 64] on button "Kho nhận" at bounding box center [264, 85] width 85 height 45
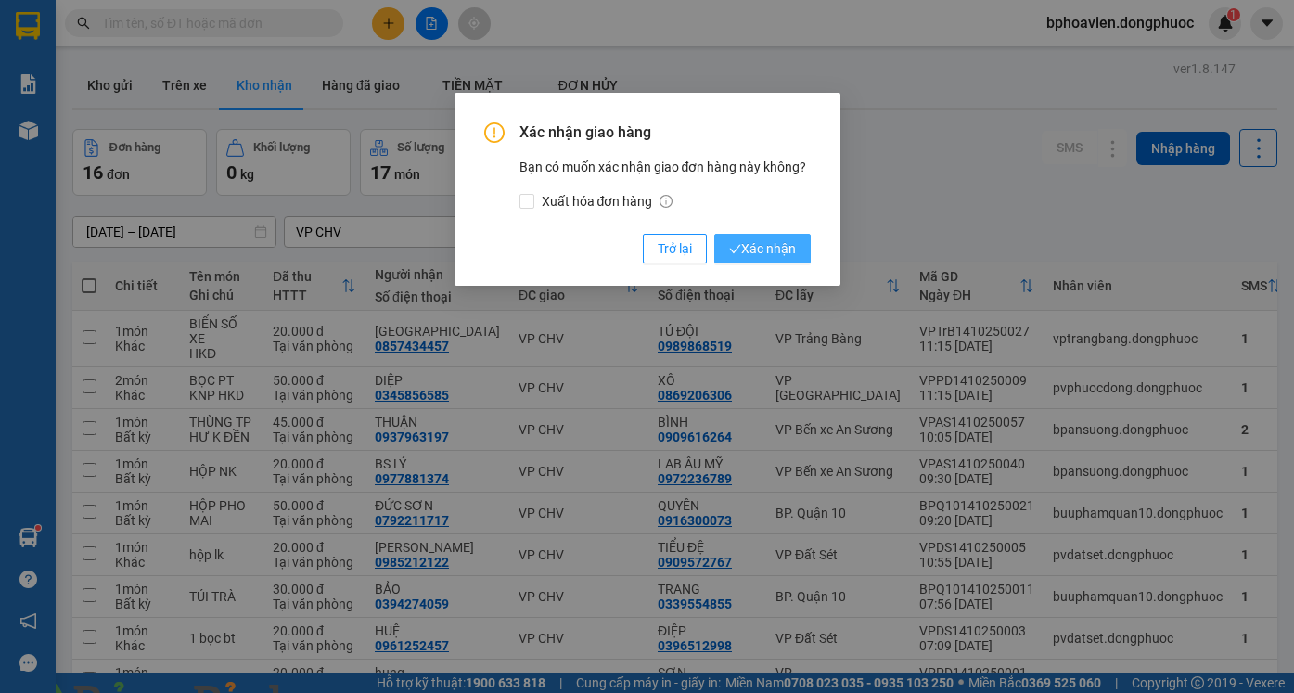
click at [762, 248] on span "Xác nhận" at bounding box center [762, 248] width 67 height 20
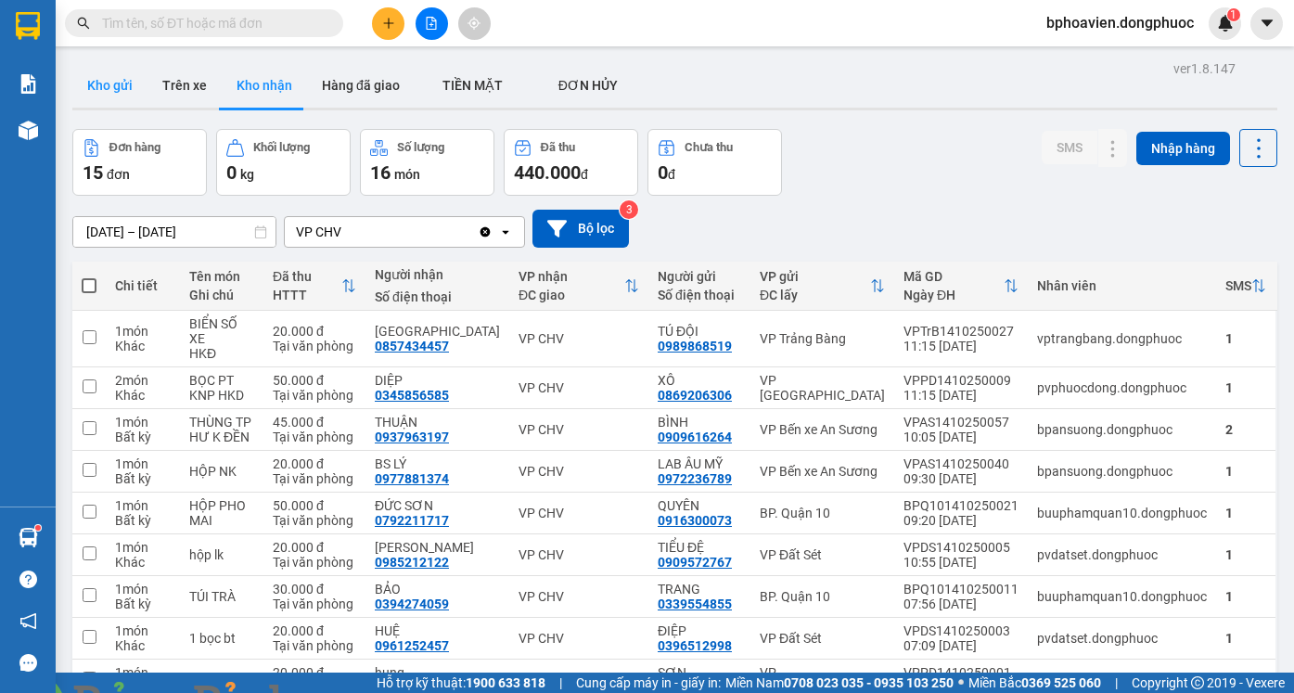
click at [108, 78] on button "Kho gửi" at bounding box center [109, 85] width 75 height 45
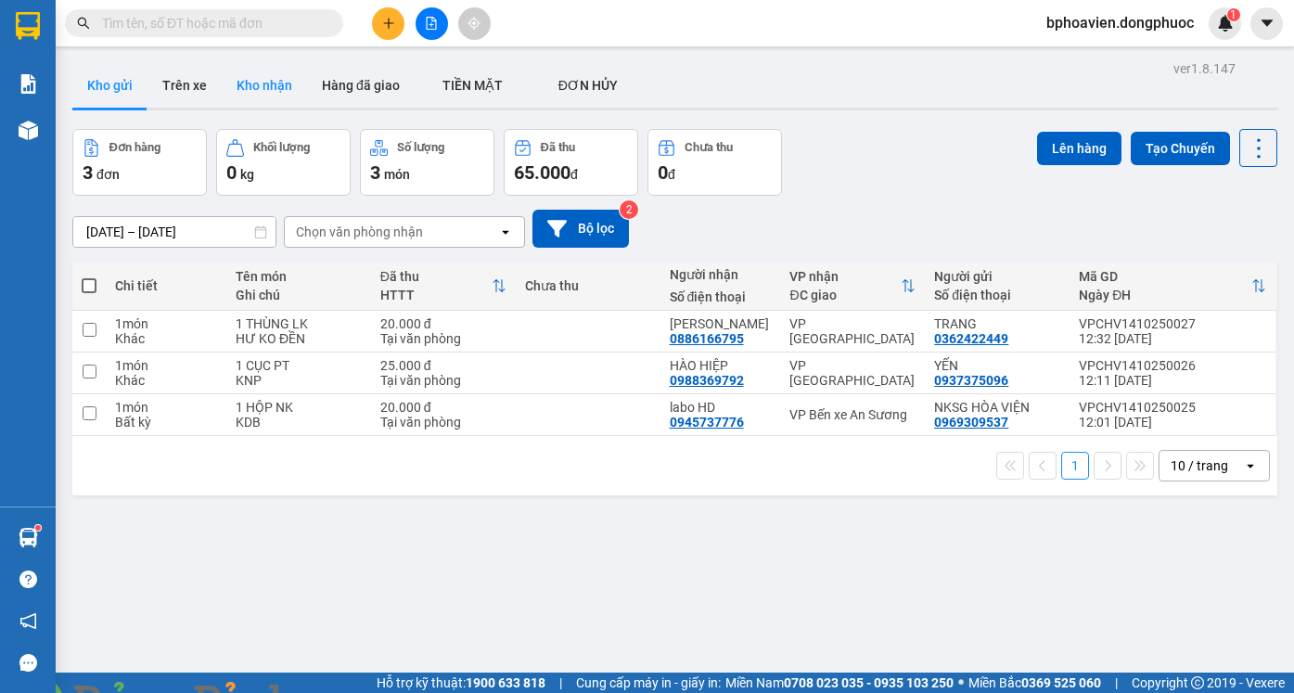
click at [259, 73] on button "Kho nhận" at bounding box center [264, 85] width 85 height 45
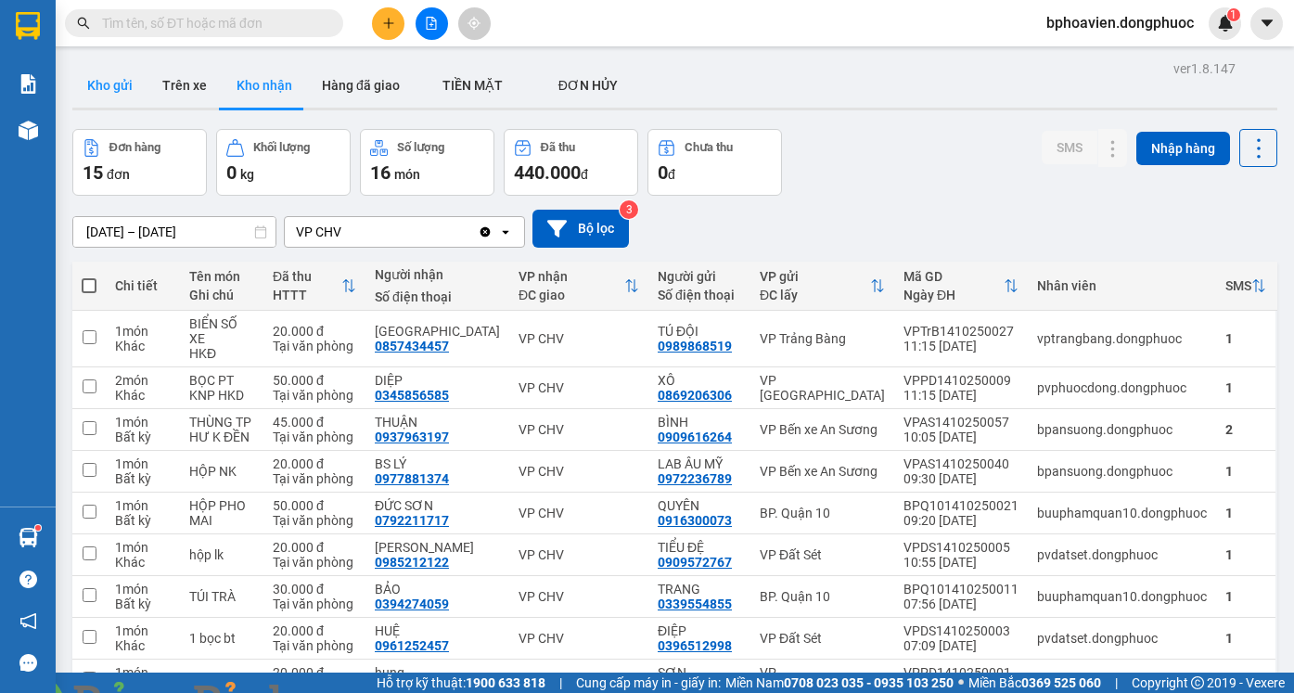
click at [127, 79] on button "Kho gửi" at bounding box center [109, 85] width 75 height 45
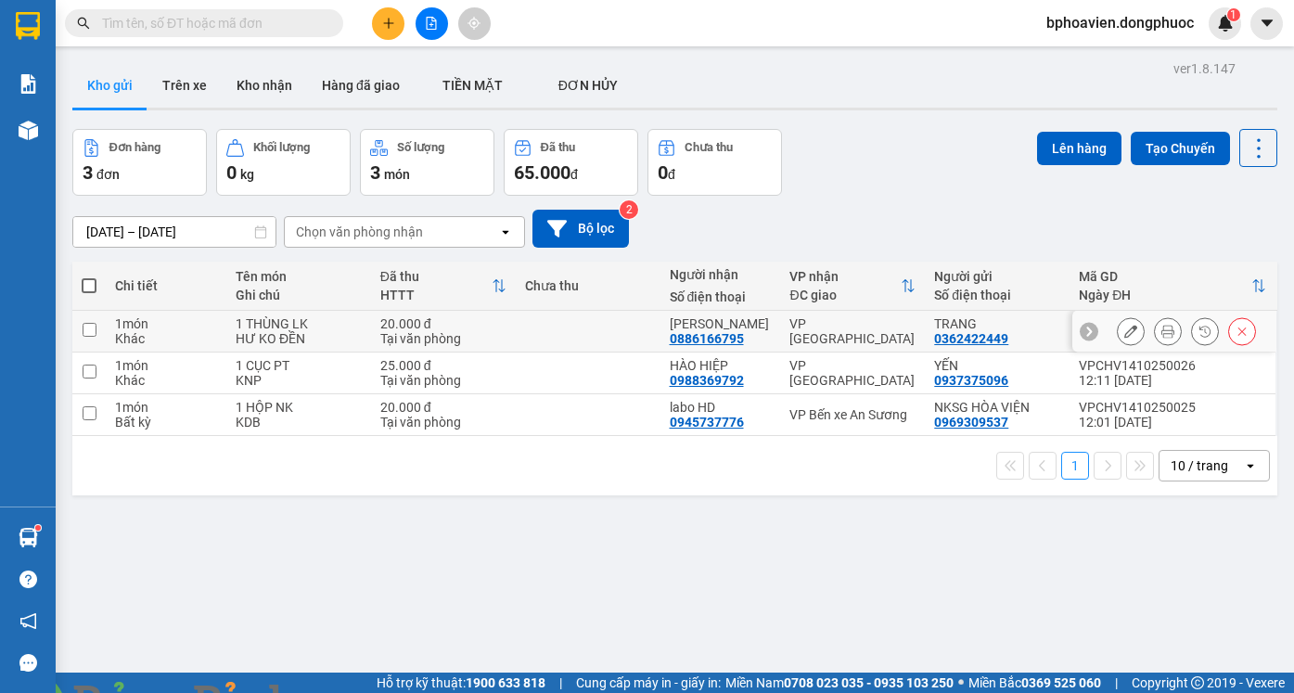
click at [602, 316] on td at bounding box center [588, 332] width 145 height 42
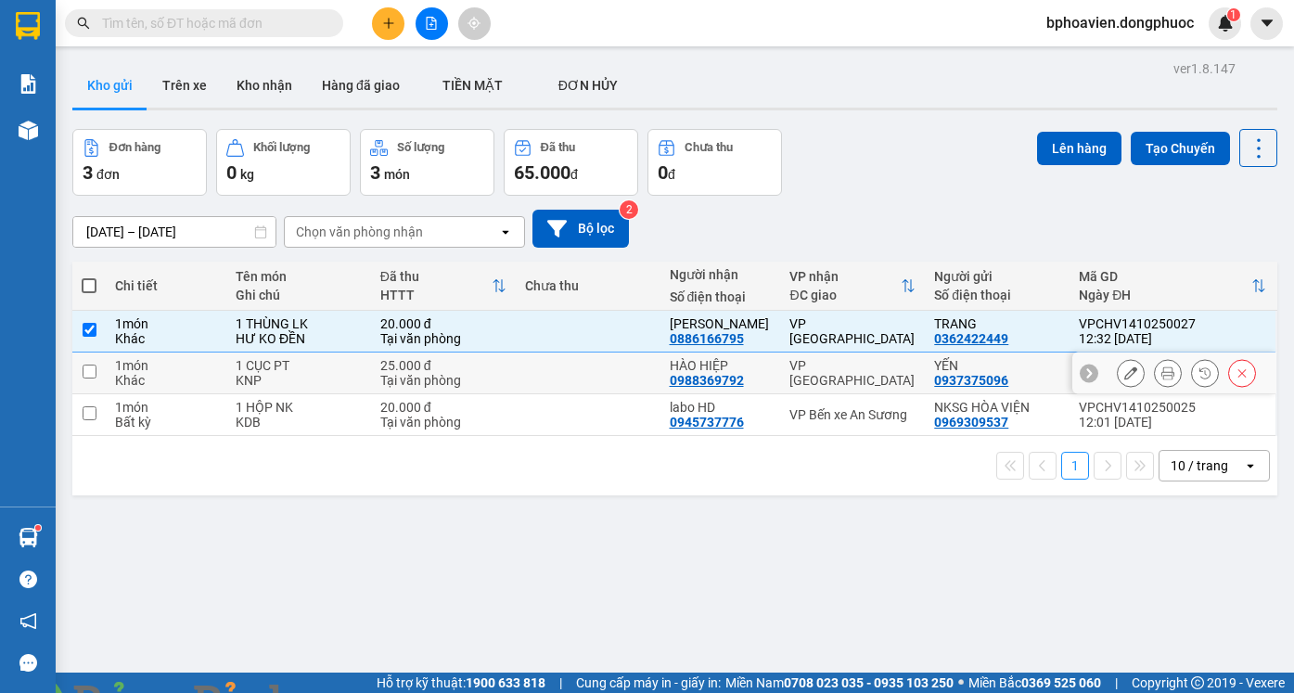
click at [590, 370] on td at bounding box center [588, 373] width 145 height 42
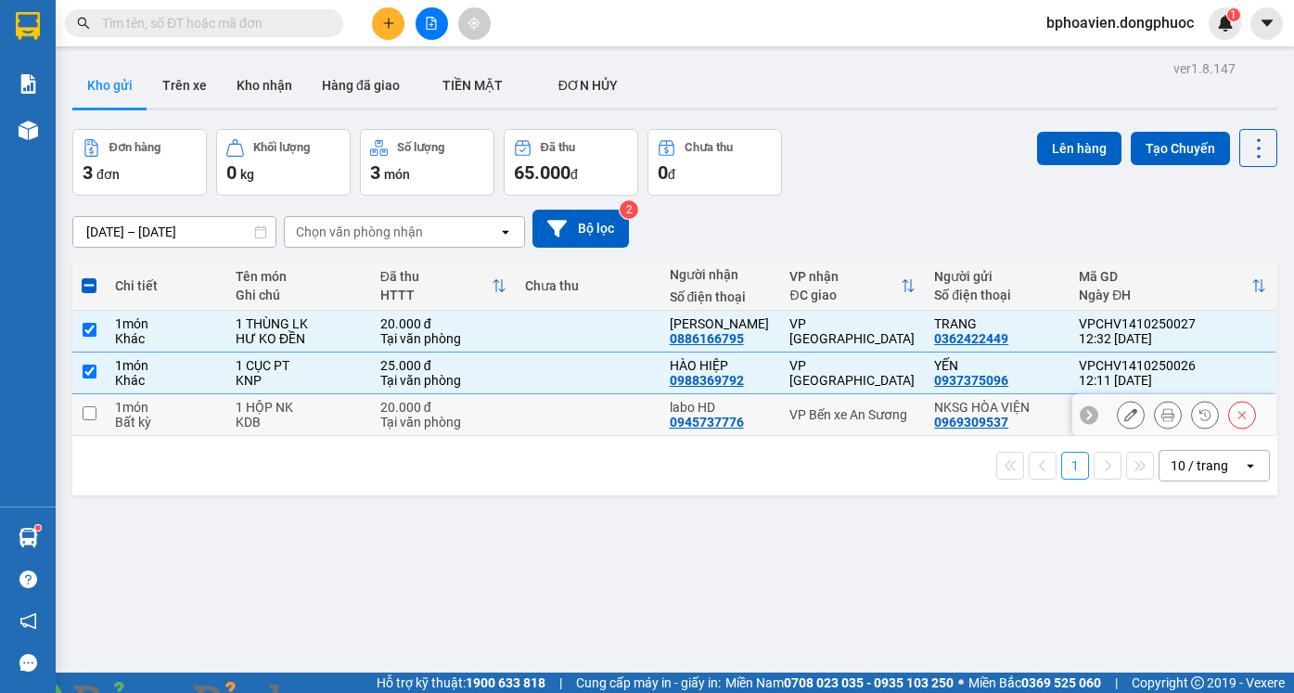
click at [603, 405] on td at bounding box center [588, 415] width 145 height 42
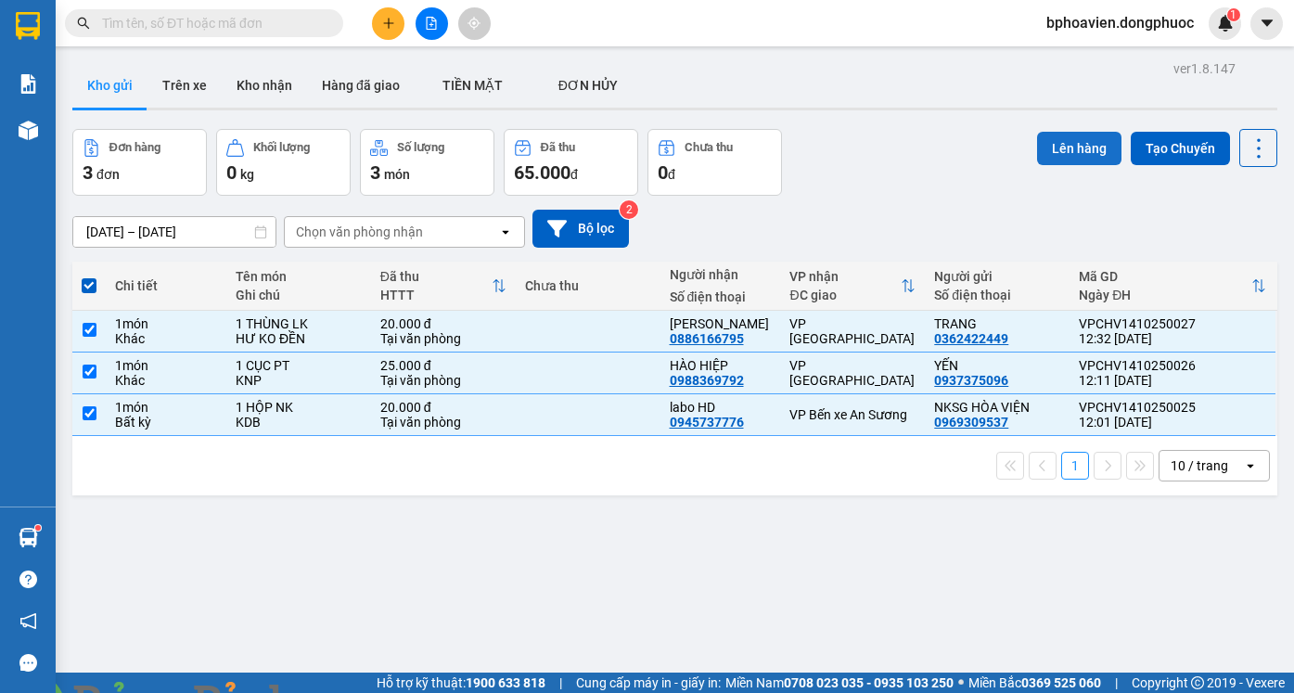
click at [1064, 157] on button "Lên hàng" at bounding box center [1079, 148] width 84 height 33
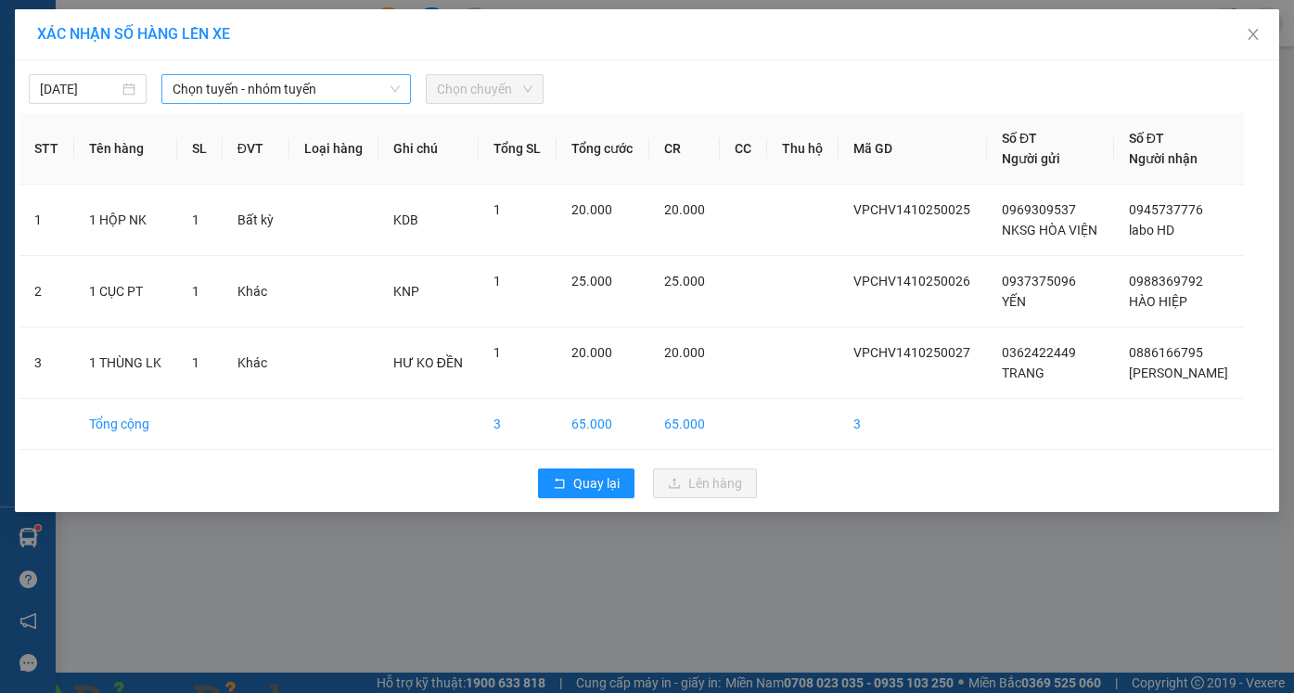
click at [250, 83] on span "Chọn tuyến - nhóm tuyến" at bounding box center [286, 89] width 227 height 28
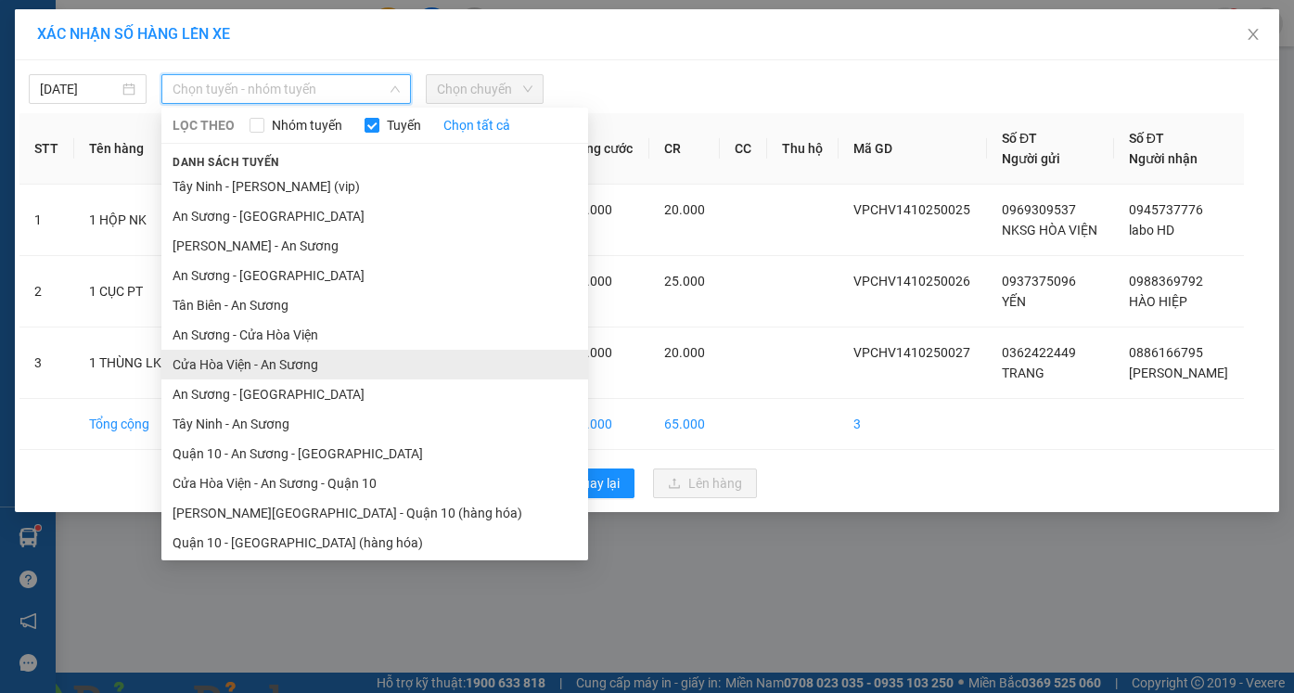
click at [310, 365] on li "Cửa Hòa Viện - An Sương" at bounding box center [374, 365] width 427 height 30
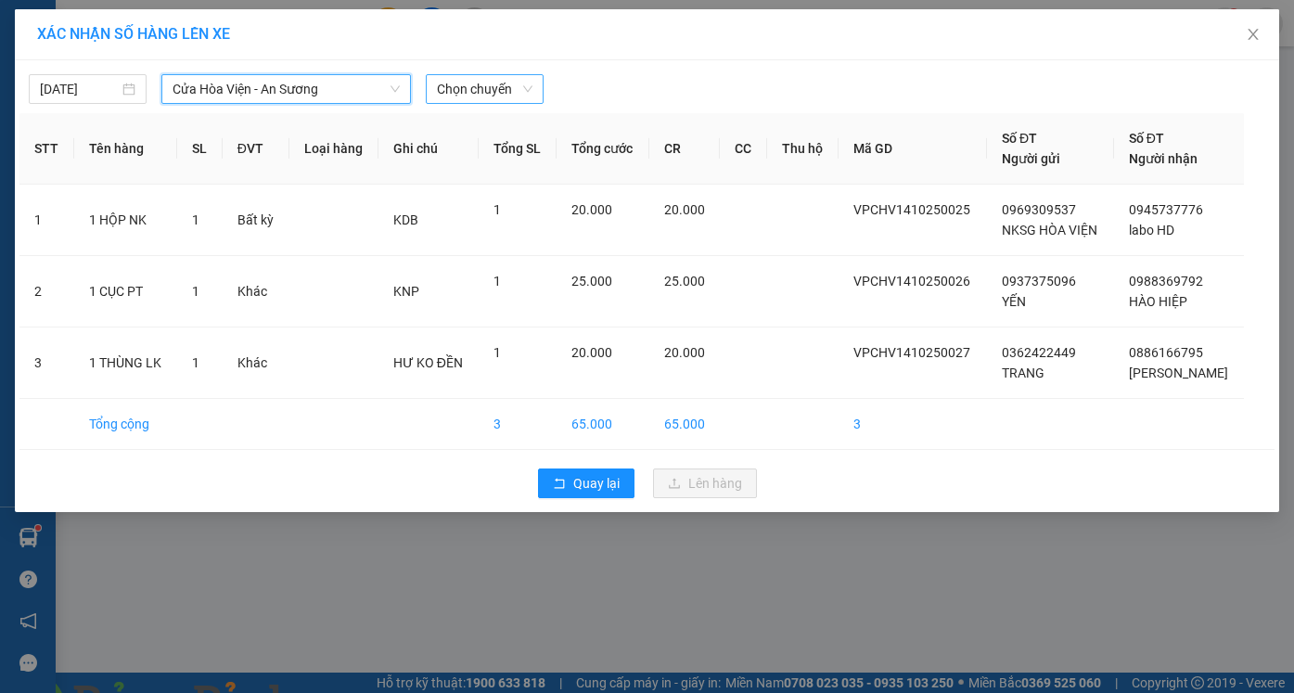
click at [506, 90] on span "Chọn chuyến" at bounding box center [485, 89] width 96 height 28
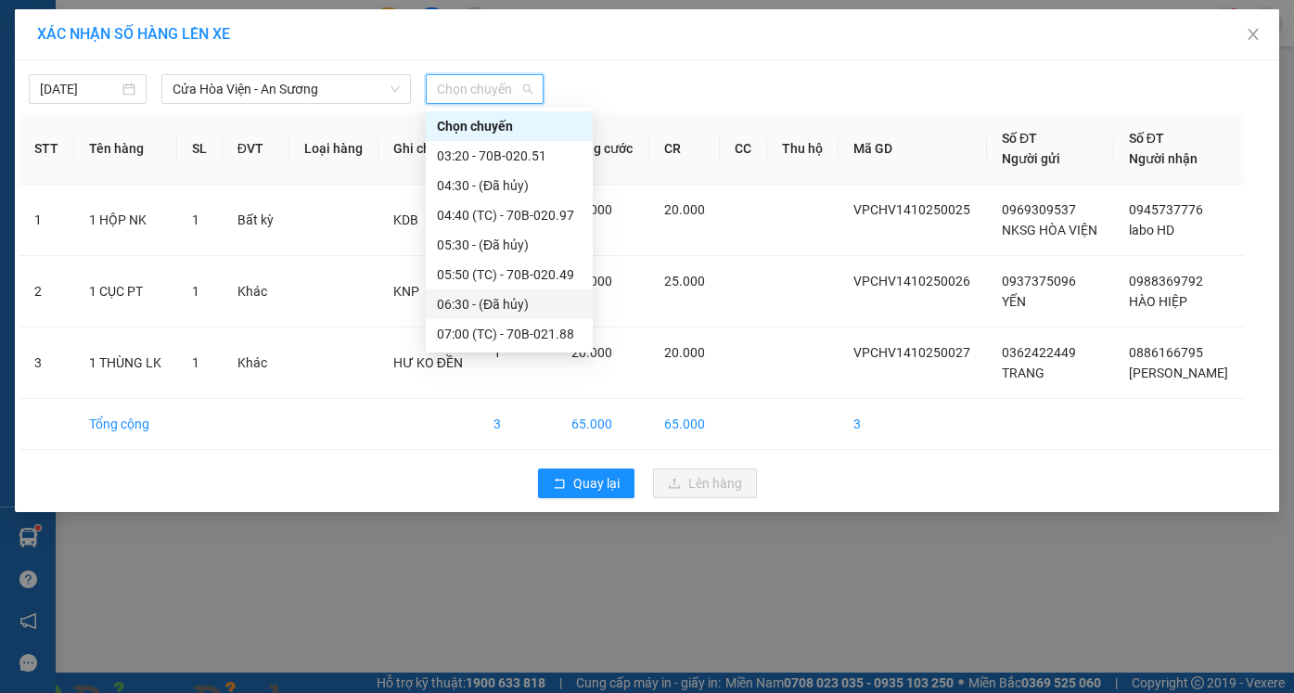
click at [507, 650] on div "13:00 (TC) - 70B-021.88" at bounding box center [509, 660] width 145 height 20
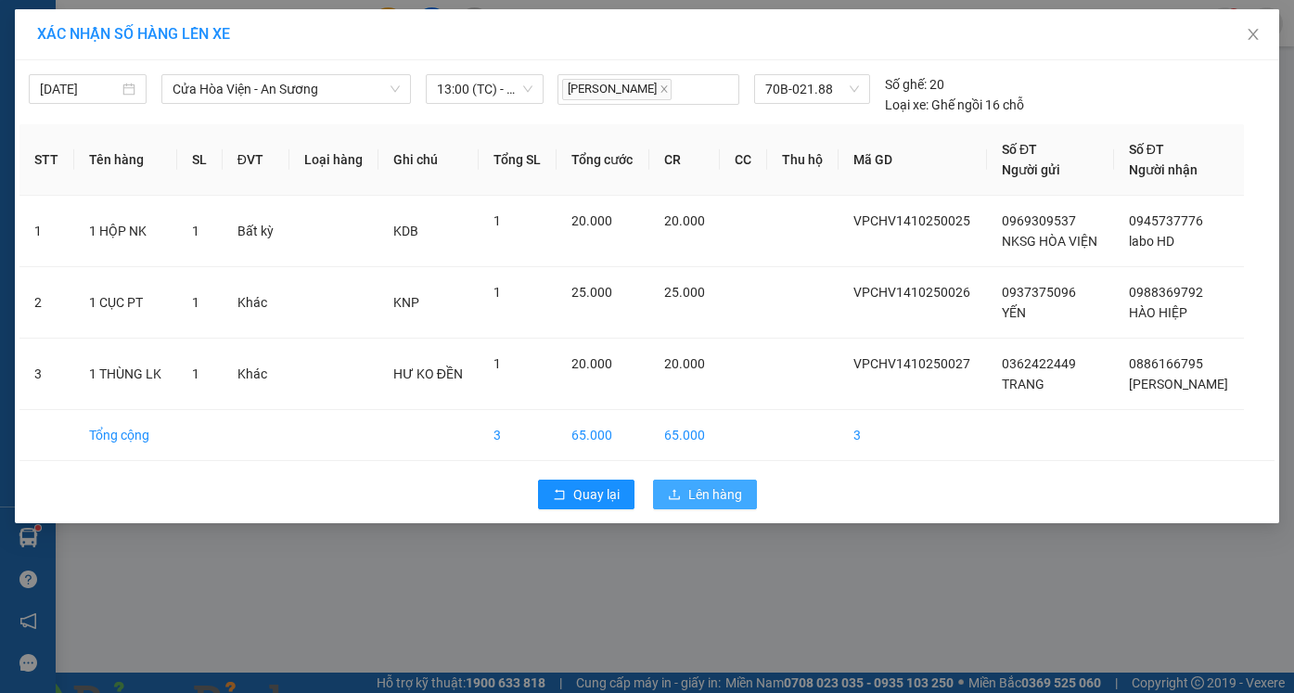
click at [719, 494] on span "Lên hàng" at bounding box center [715, 494] width 54 height 20
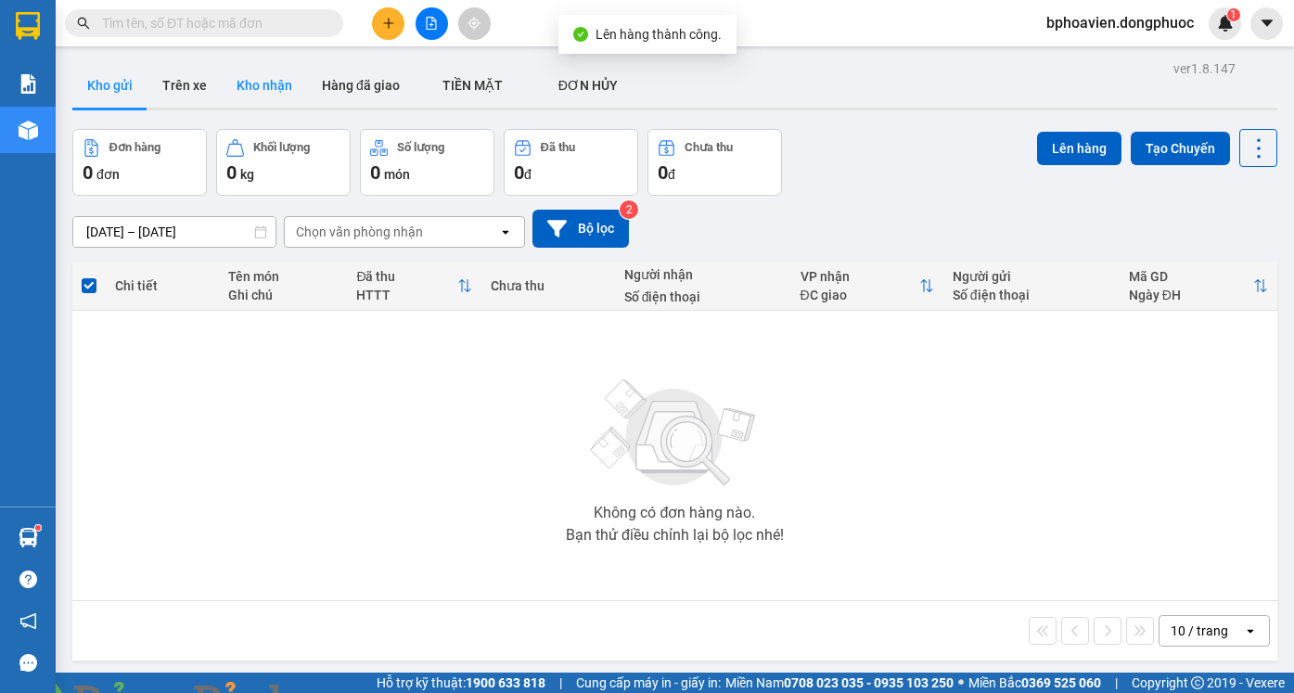
click at [280, 79] on button "Kho nhận" at bounding box center [264, 85] width 85 height 45
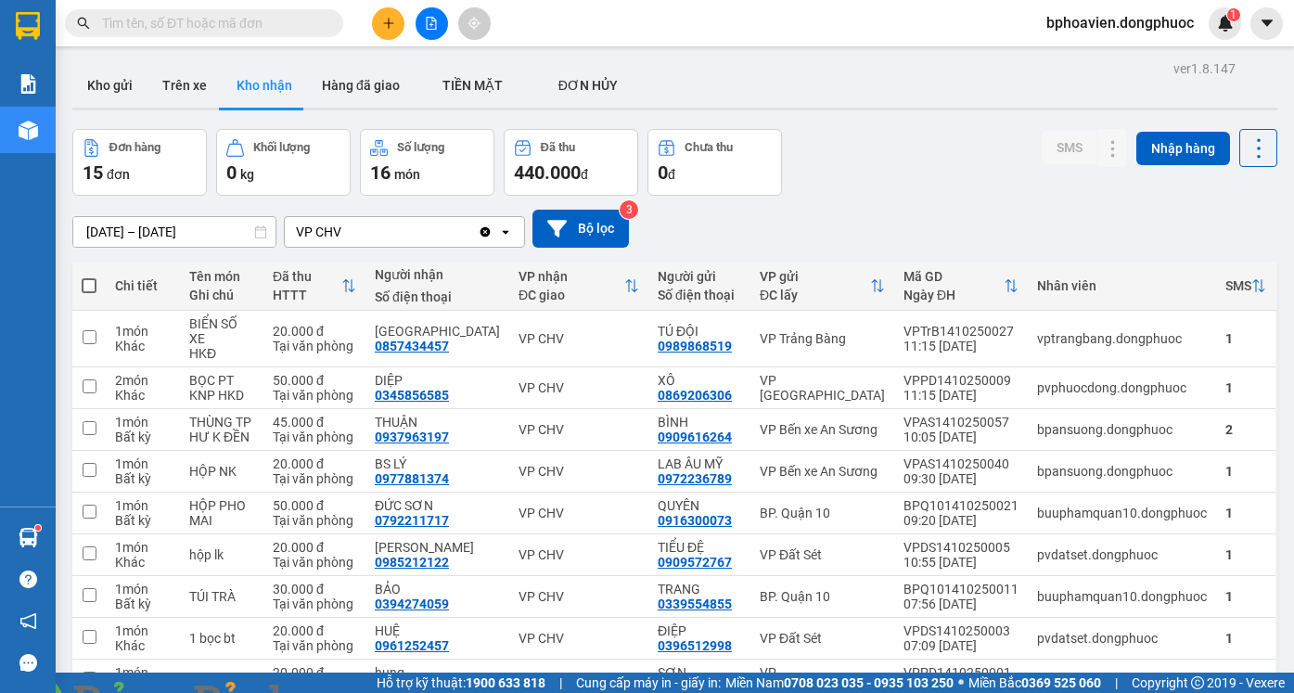
drag, startPoint x: 1063, startPoint y: 629, endPoint x: 1013, endPoint y: 683, distance: 73.5
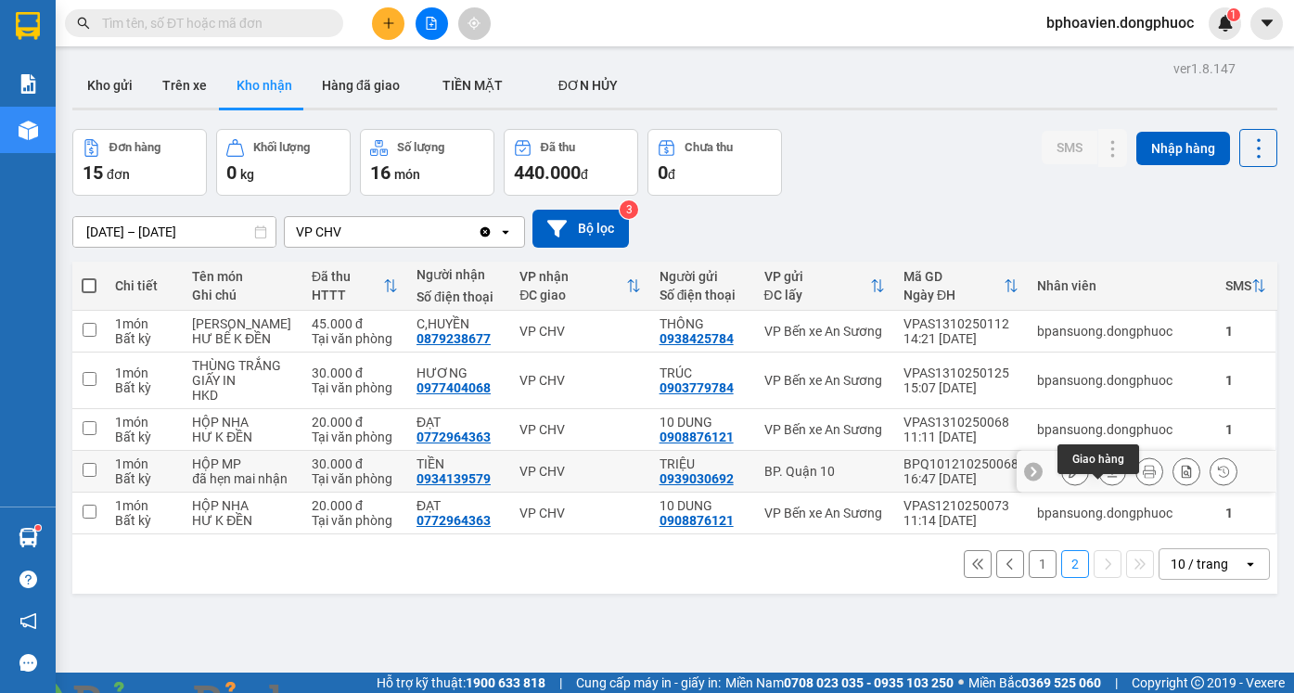
click at [1106, 465] on icon at bounding box center [1112, 471] width 13 height 13
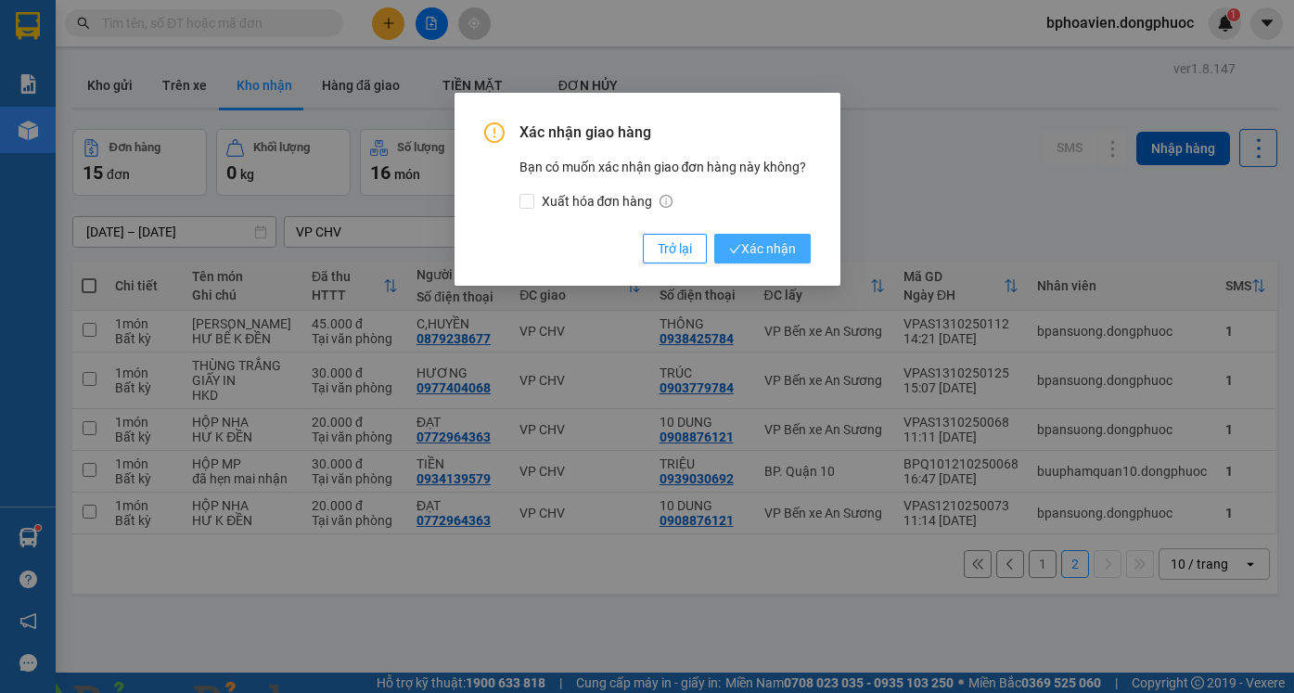
click at [761, 255] on span "Xác nhận" at bounding box center [762, 248] width 67 height 20
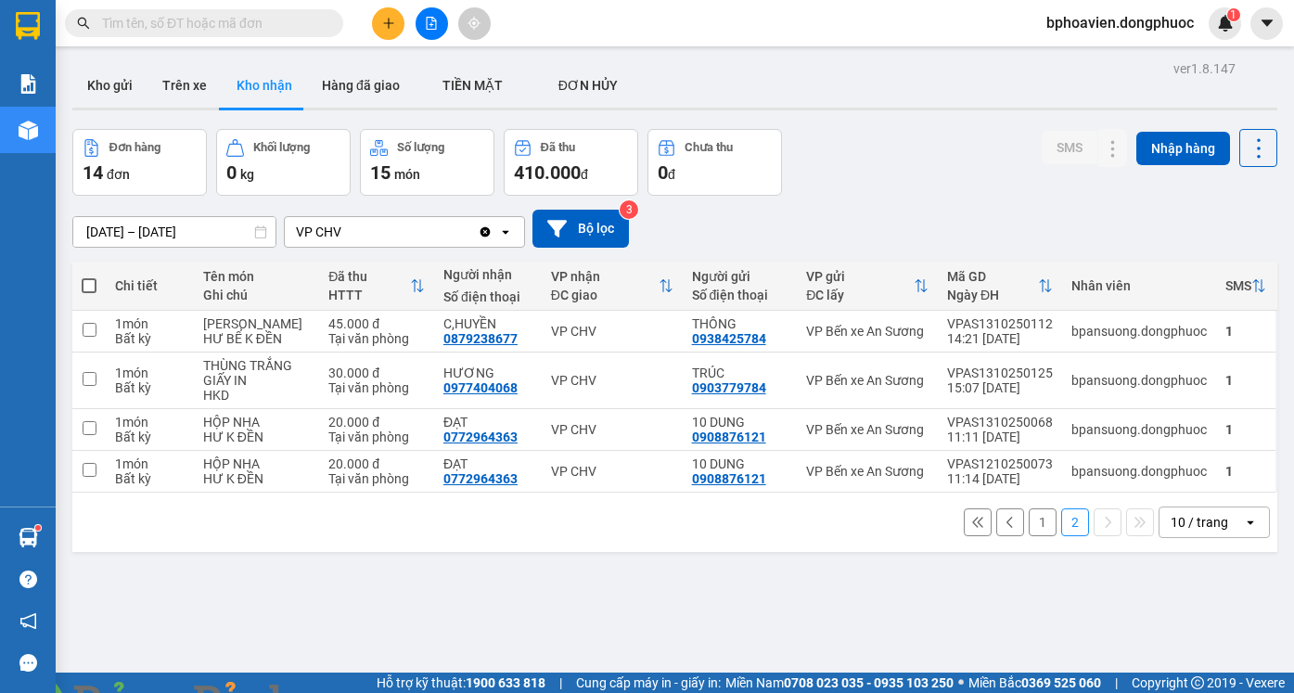
click at [1030, 508] on button "1" at bounding box center [1043, 522] width 28 height 28
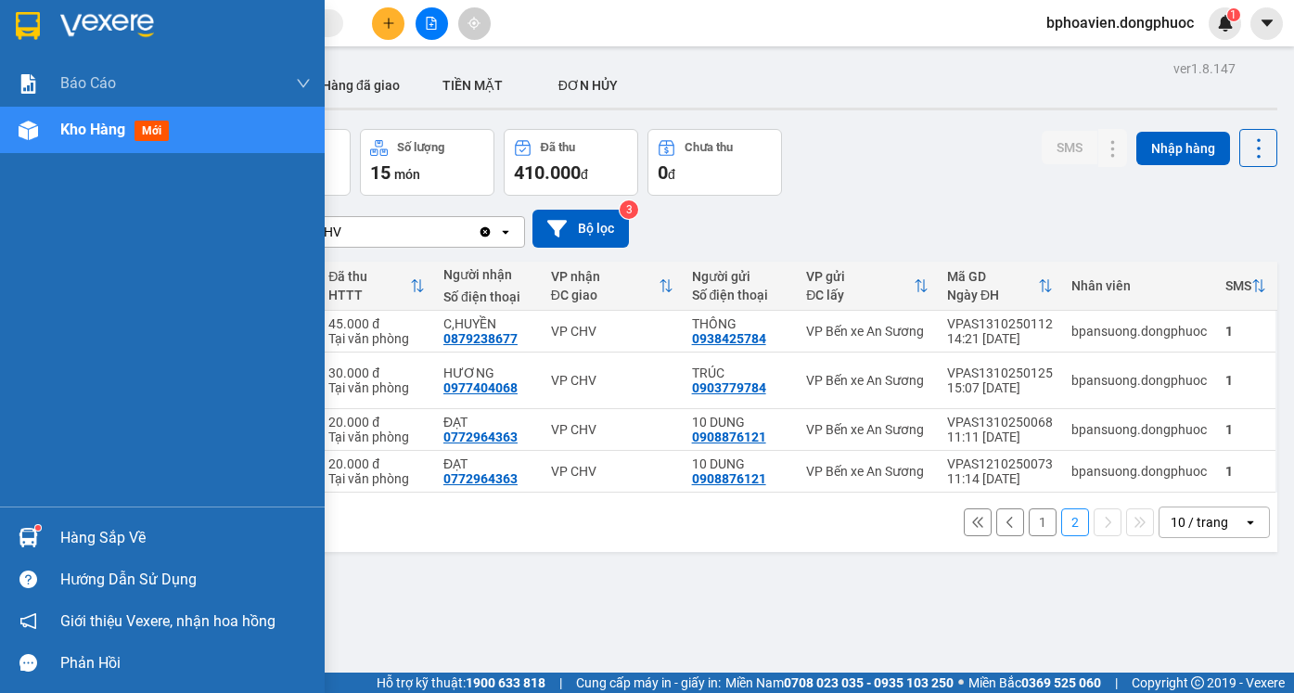
click at [68, 547] on div "Hàng sắp về" at bounding box center [185, 538] width 250 height 28
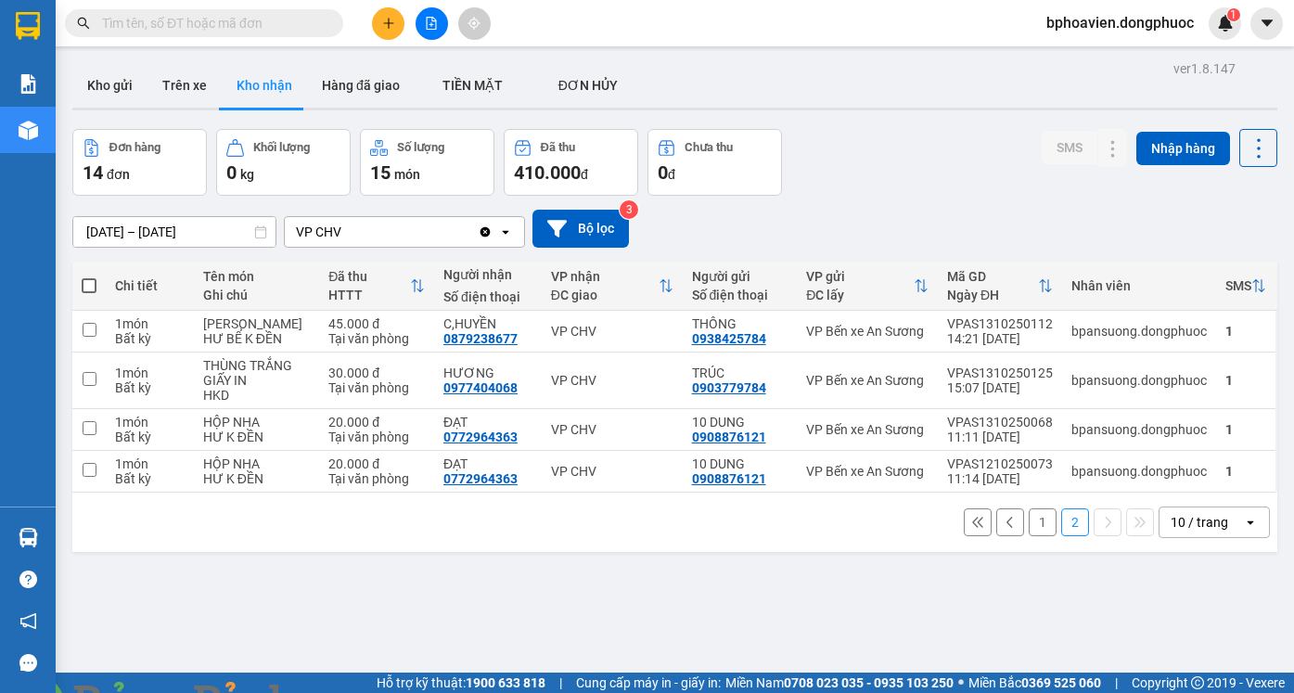
click at [984, 525] on section "Kết quả tìm kiếm ( 0 ) Bộ lọc No Data bphoavien.dongphuoc 1 Báo cáo Mẫu 1: Báo …" at bounding box center [647, 346] width 1294 height 693
click at [1029, 508] on button "1" at bounding box center [1043, 522] width 28 height 28
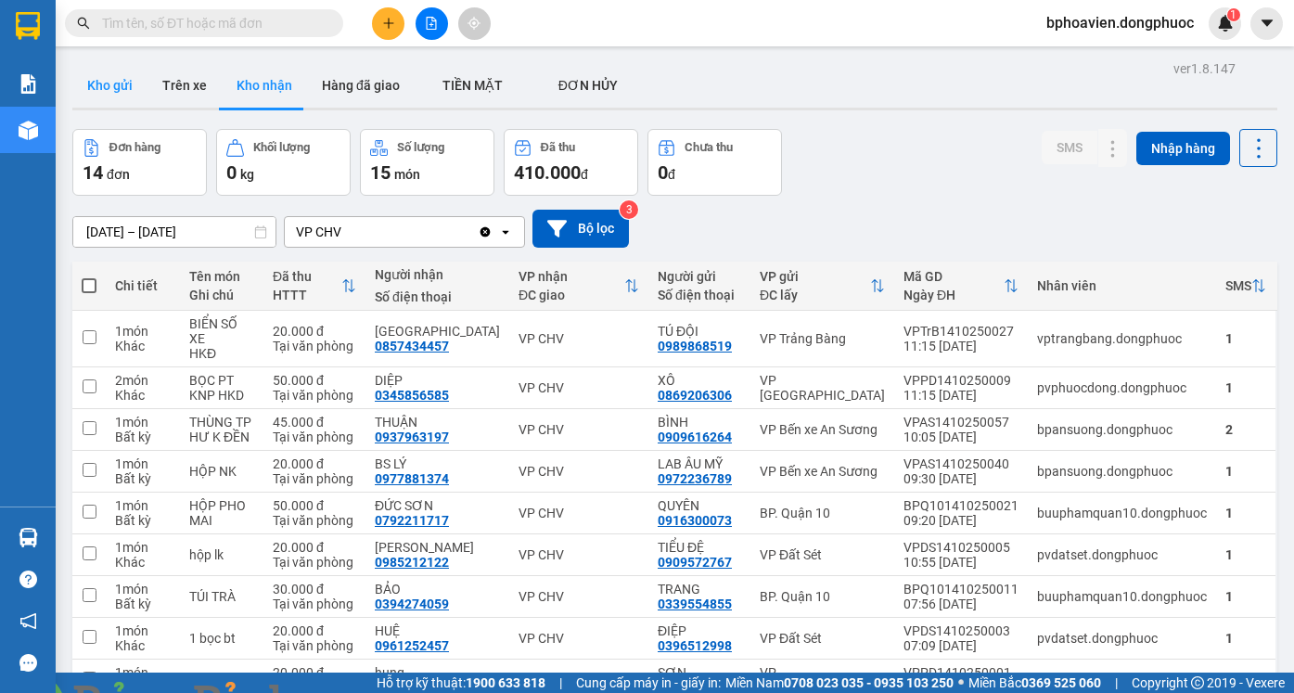
click at [103, 78] on button "Kho gửi" at bounding box center [109, 85] width 75 height 45
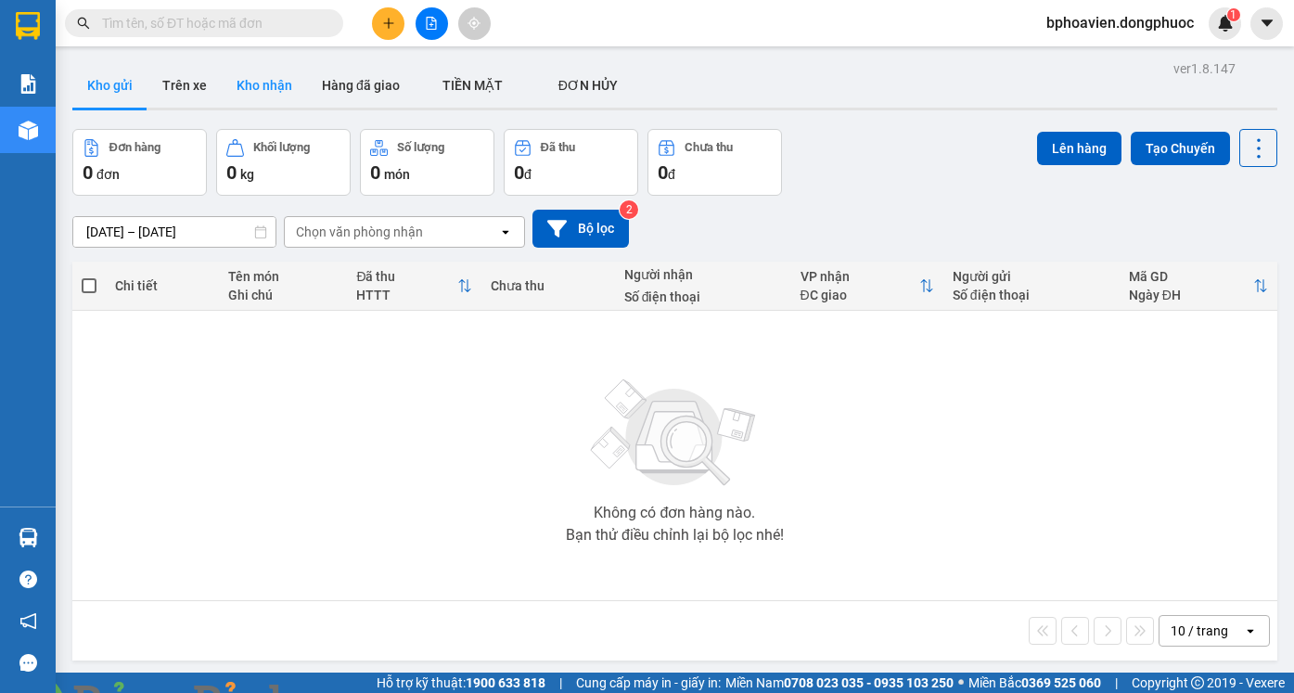
click at [258, 102] on button "Kho nhận" at bounding box center [264, 85] width 85 height 45
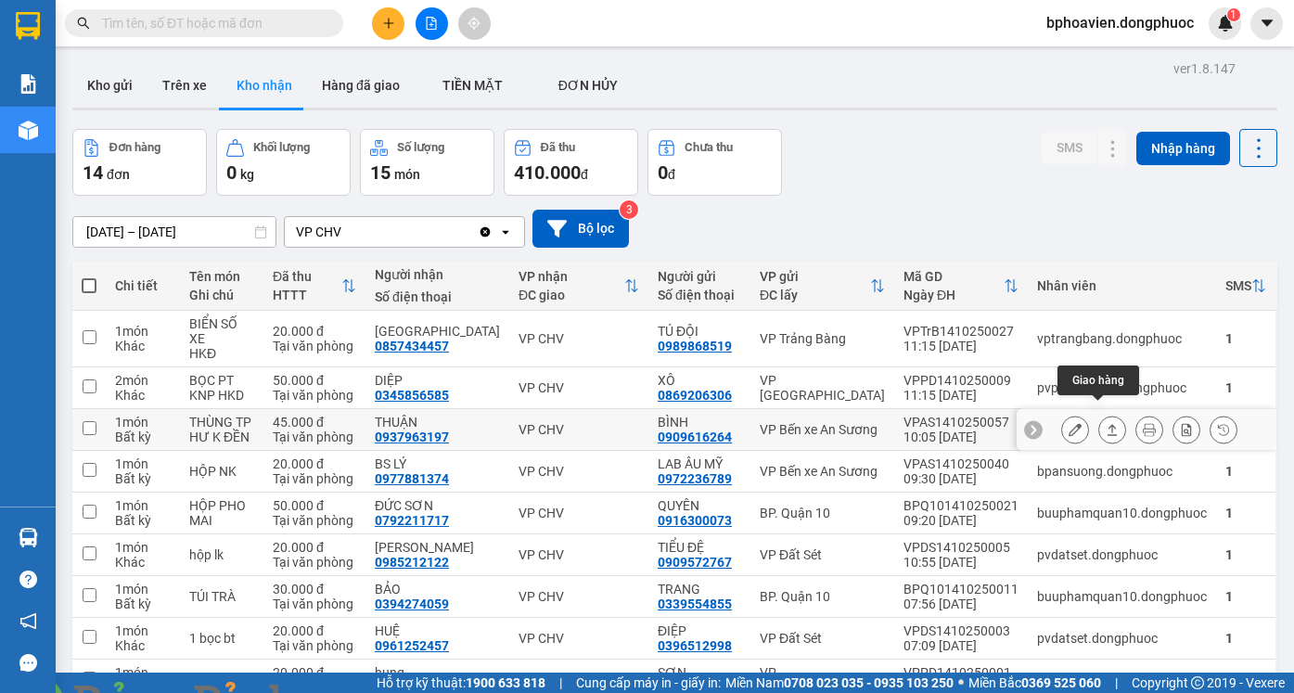
click at [1106, 423] on icon at bounding box center [1112, 429] width 13 height 13
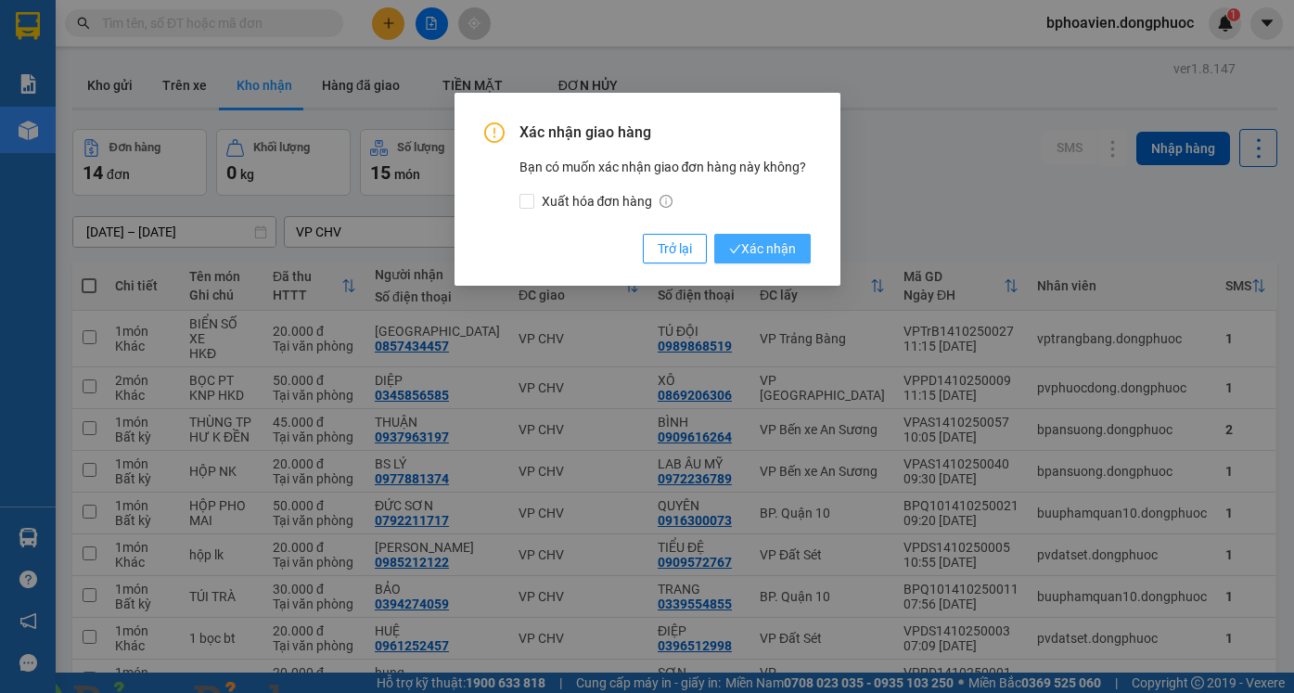
click at [772, 255] on span "Xác nhận" at bounding box center [762, 248] width 67 height 20
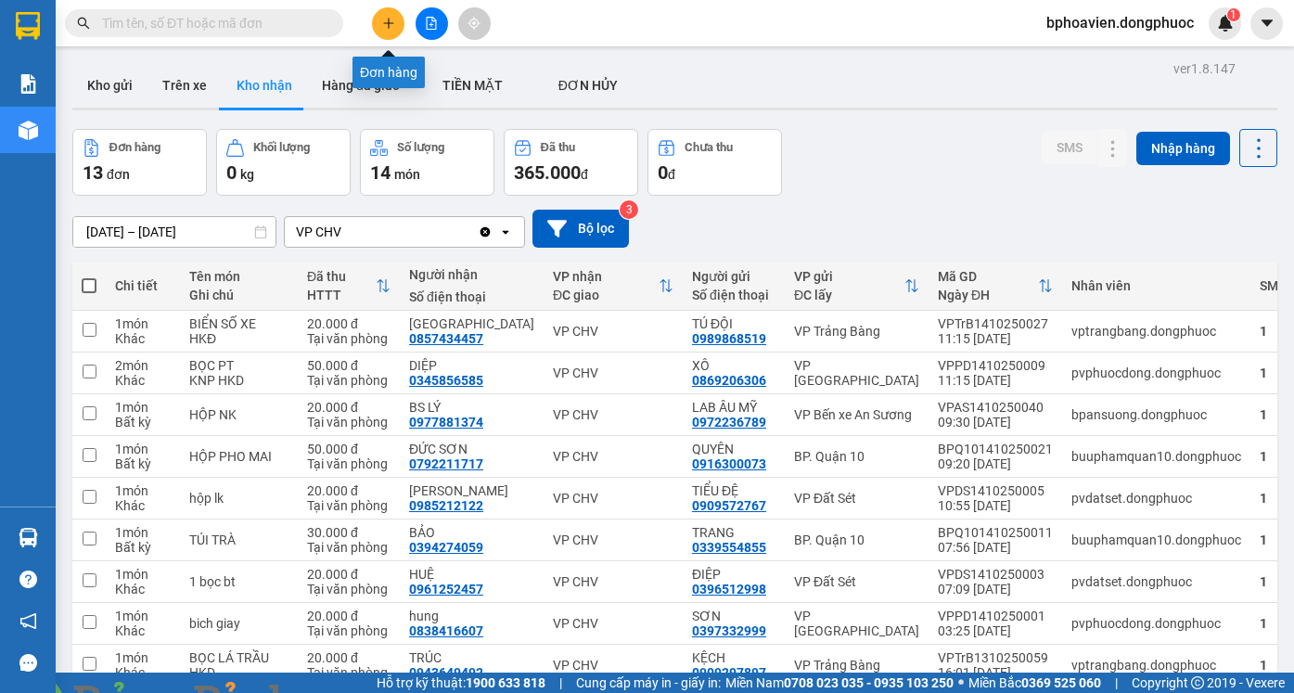
click at [387, 22] on icon "plus" at bounding box center [388, 23] width 13 height 13
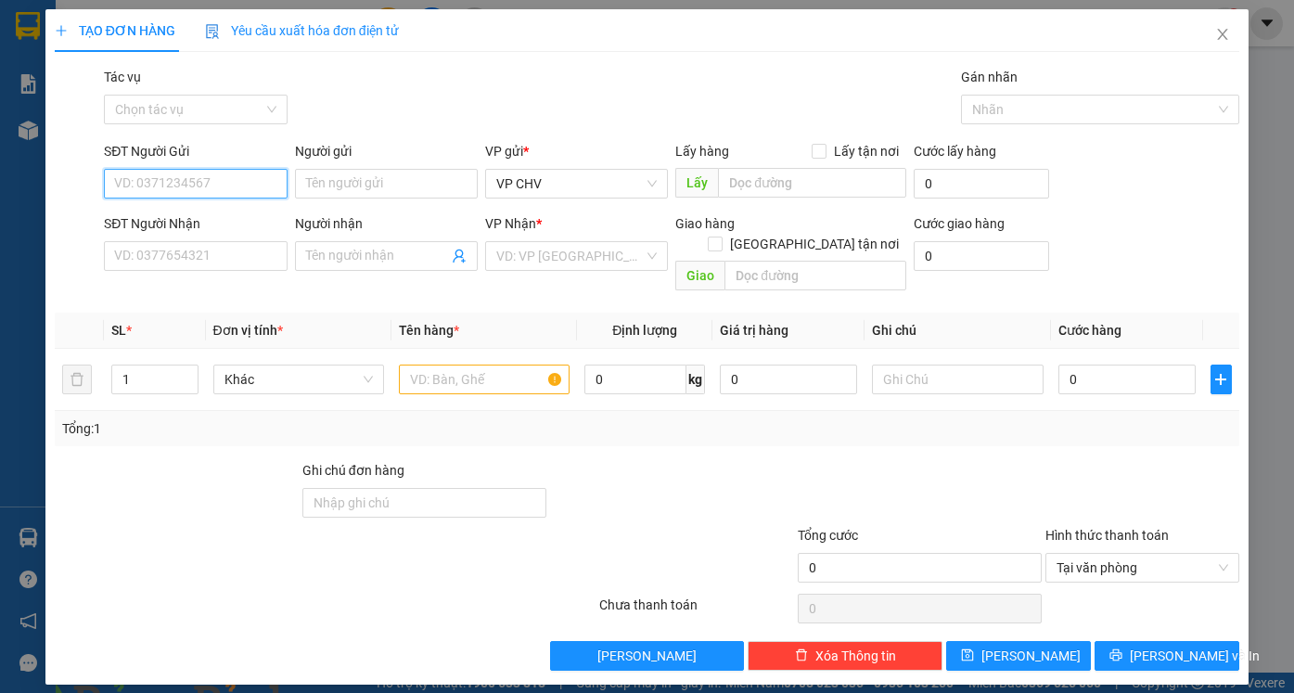
click at [278, 189] on input "SĐT Người Gửi" at bounding box center [195, 184] width 183 height 30
click at [211, 263] on input "SĐT Người Nhận" at bounding box center [195, 256] width 183 height 30
drag, startPoint x: 196, startPoint y: 178, endPoint x: 47, endPoint y: 186, distance: 148.7
click at [47, 186] on div "TẠO ĐƠN HÀNG Yêu cầu xuất hóa đơn điện tử Transit Pickup Surcharge Ids Transit …" at bounding box center [646, 346] width 1203 height 675
type input "03497543"
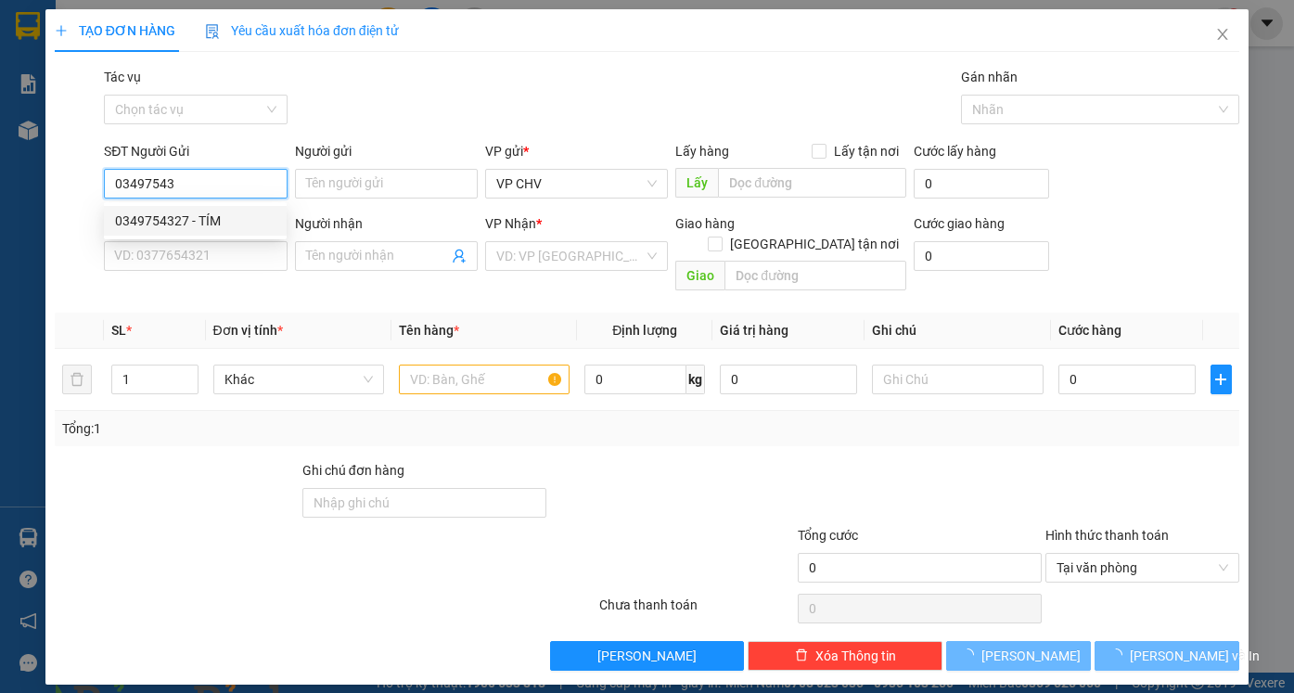
click at [233, 224] on div "0349754327 - TÍM" at bounding box center [195, 221] width 160 height 20
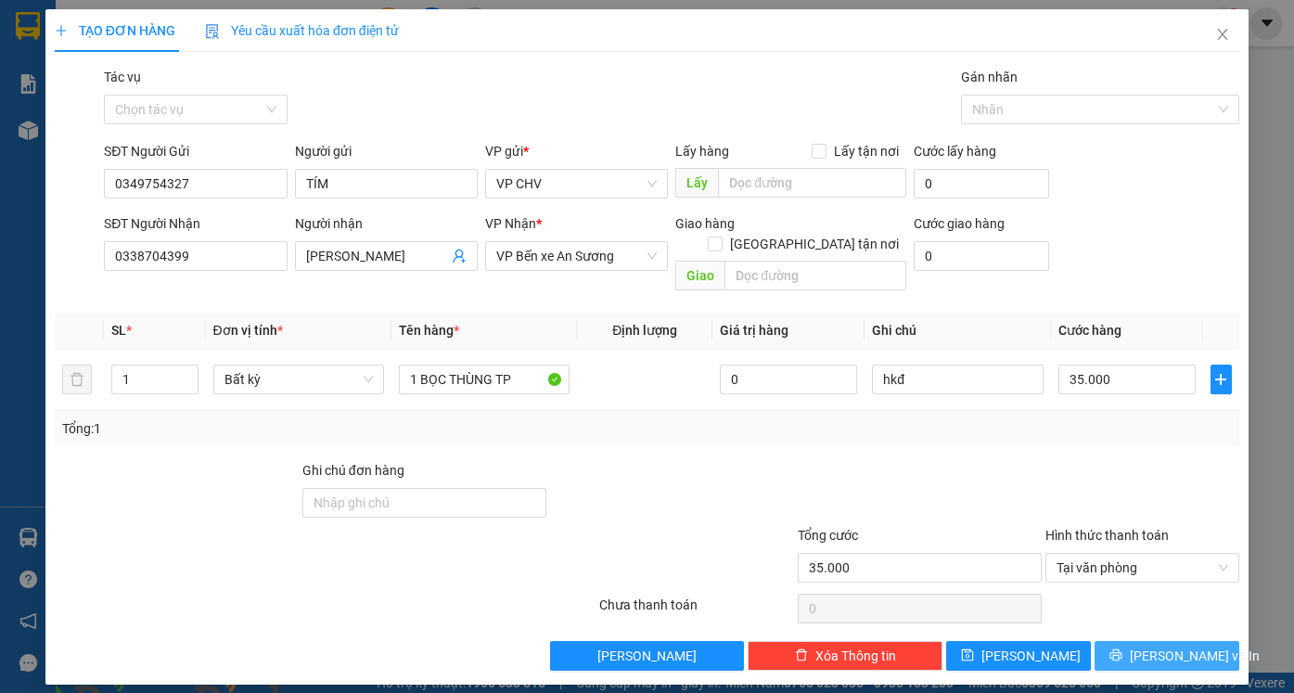
click at [1150, 641] on button "[PERSON_NAME] và In" at bounding box center [1167, 656] width 145 height 30
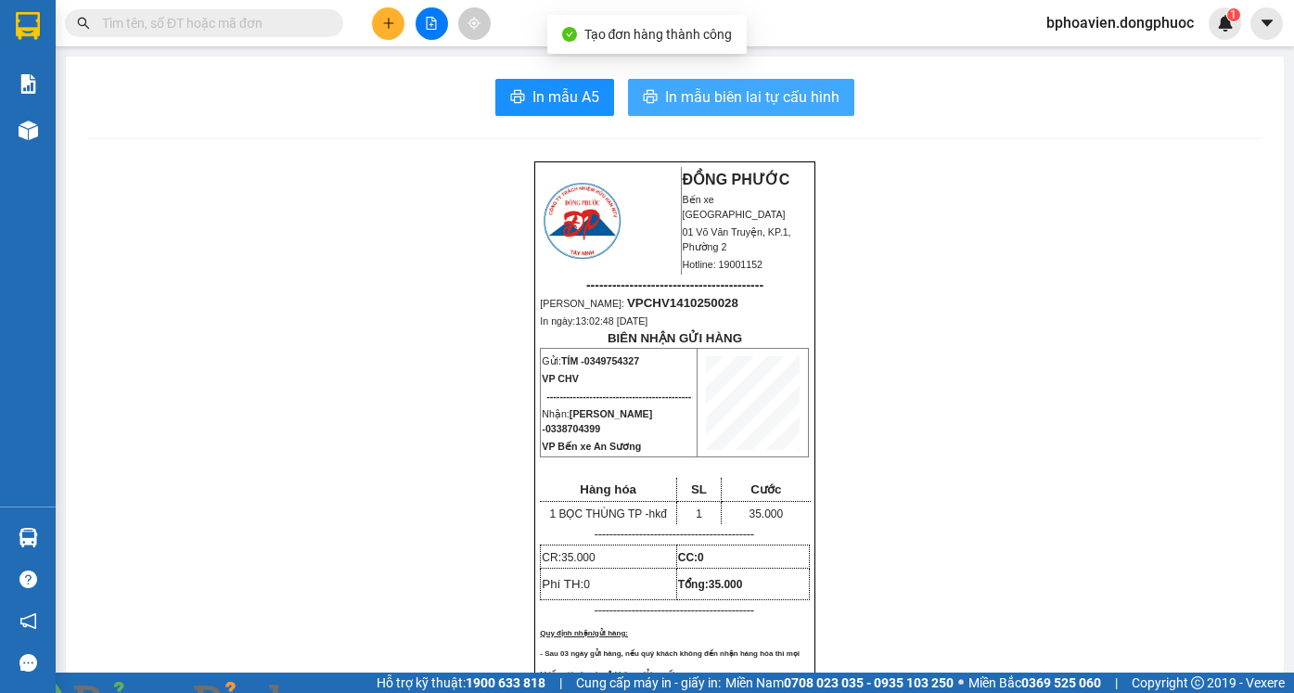
click at [686, 103] on span "In mẫu biên lai tự cấu hình" at bounding box center [752, 96] width 174 height 23
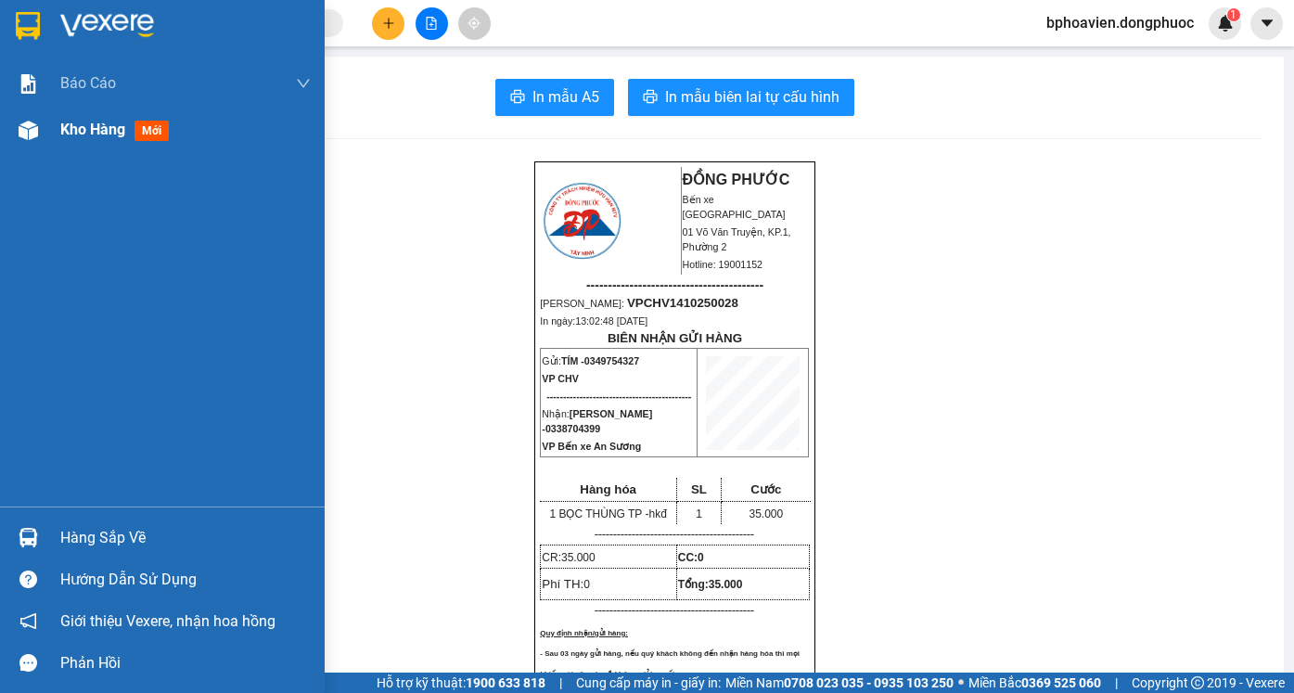
click at [60, 129] on span "Kho hàng" at bounding box center [92, 130] width 65 height 18
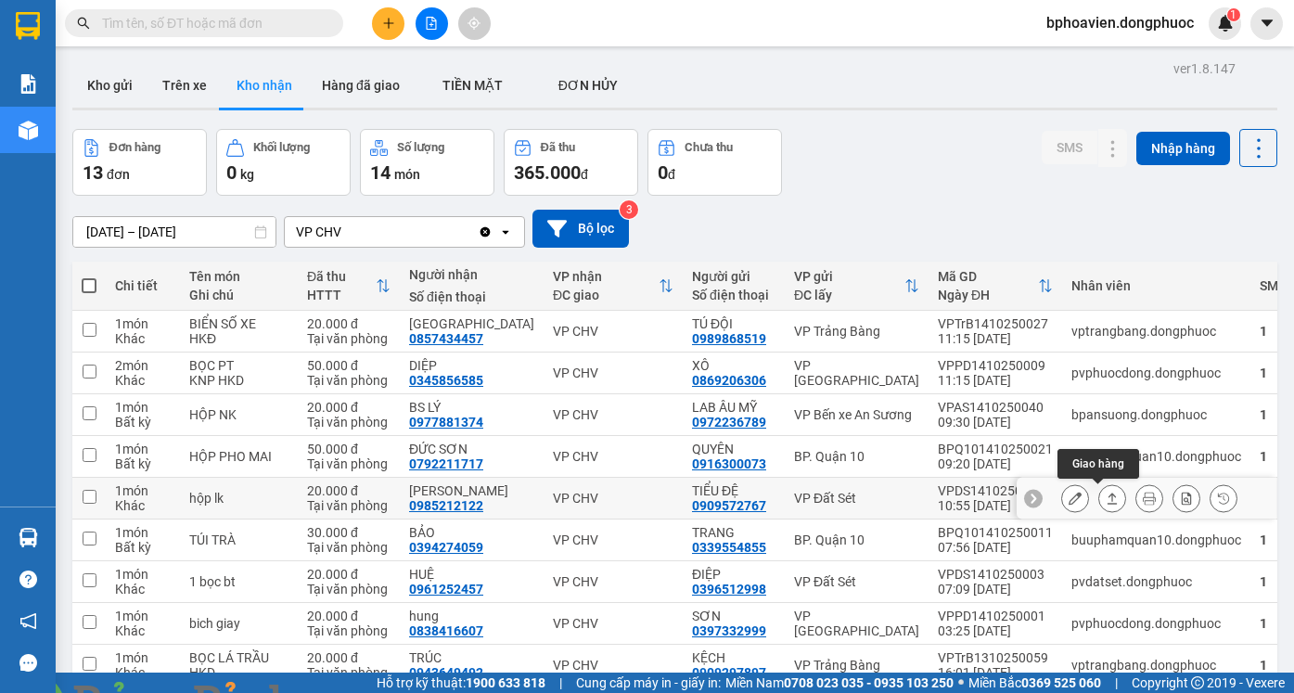
click at [1106, 496] on icon at bounding box center [1112, 498] width 13 height 13
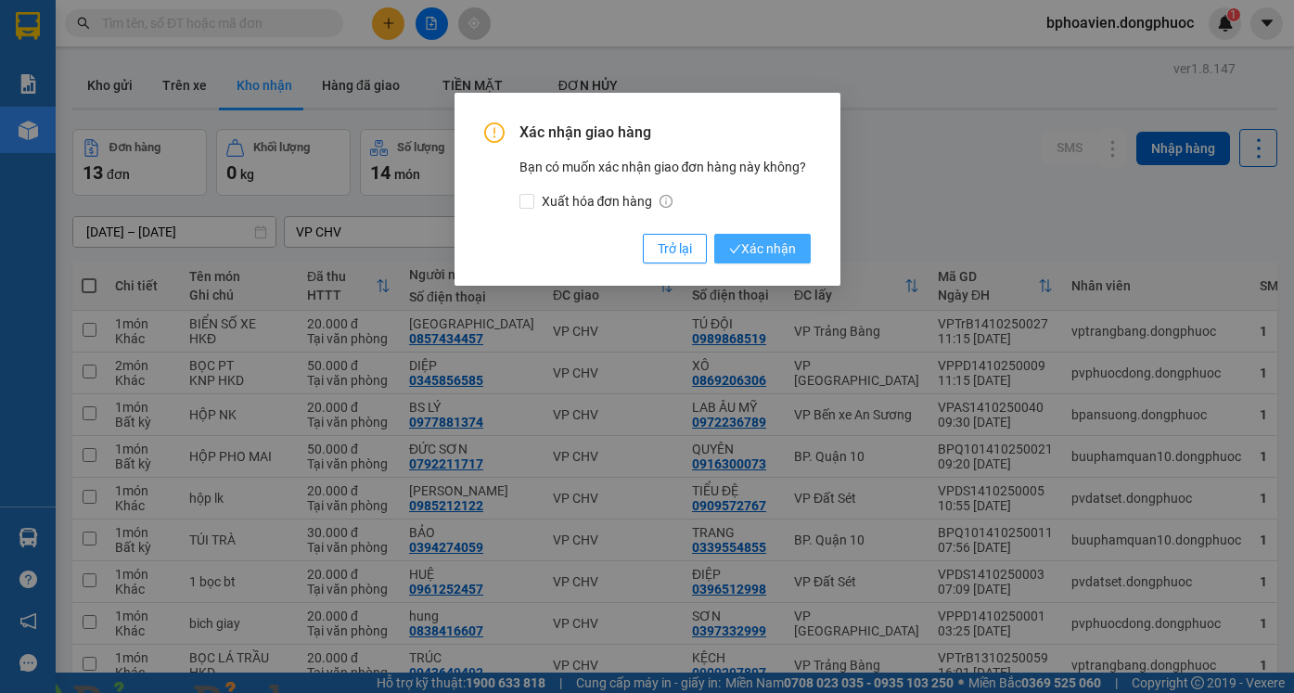
click at [772, 243] on span "Xác nhận" at bounding box center [762, 248] width 67 height 20
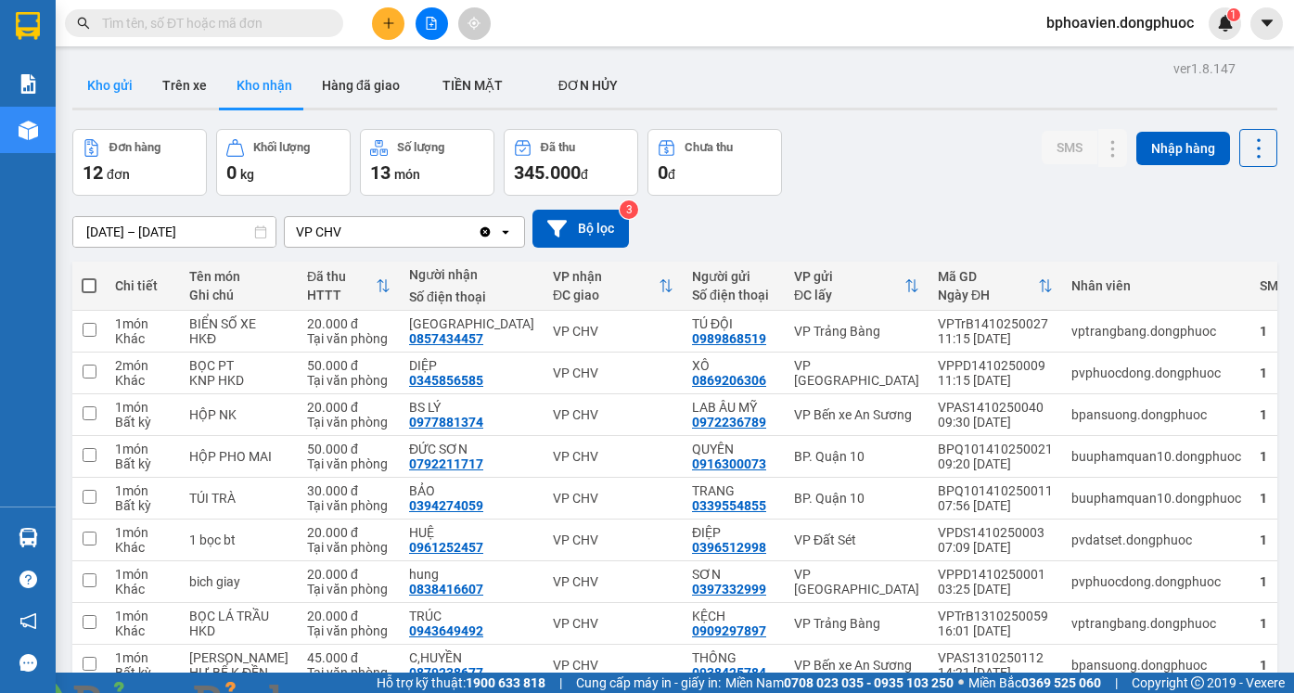
click at [98, 91] on button "Kho gửi" at bounding box center [109, 85] width 75 height 45
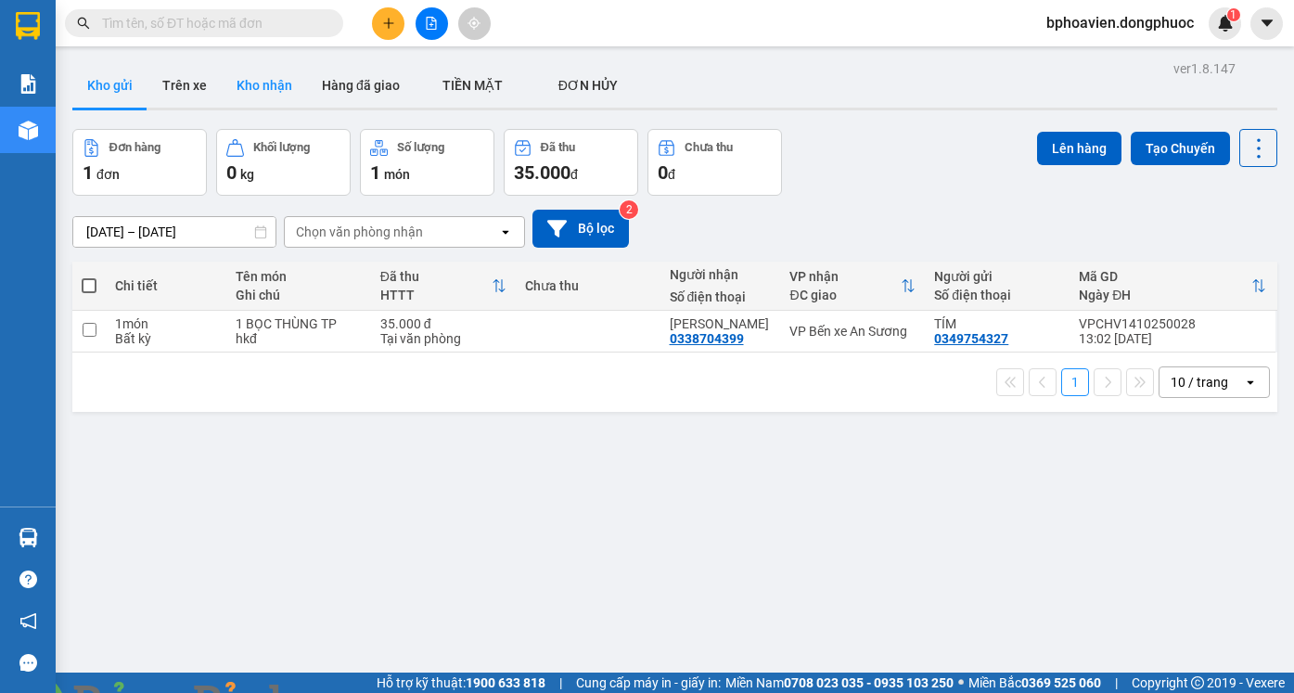
click at [273, 88] on button "Kho nhận" at bounding box center [264, 85] width 85 height 45
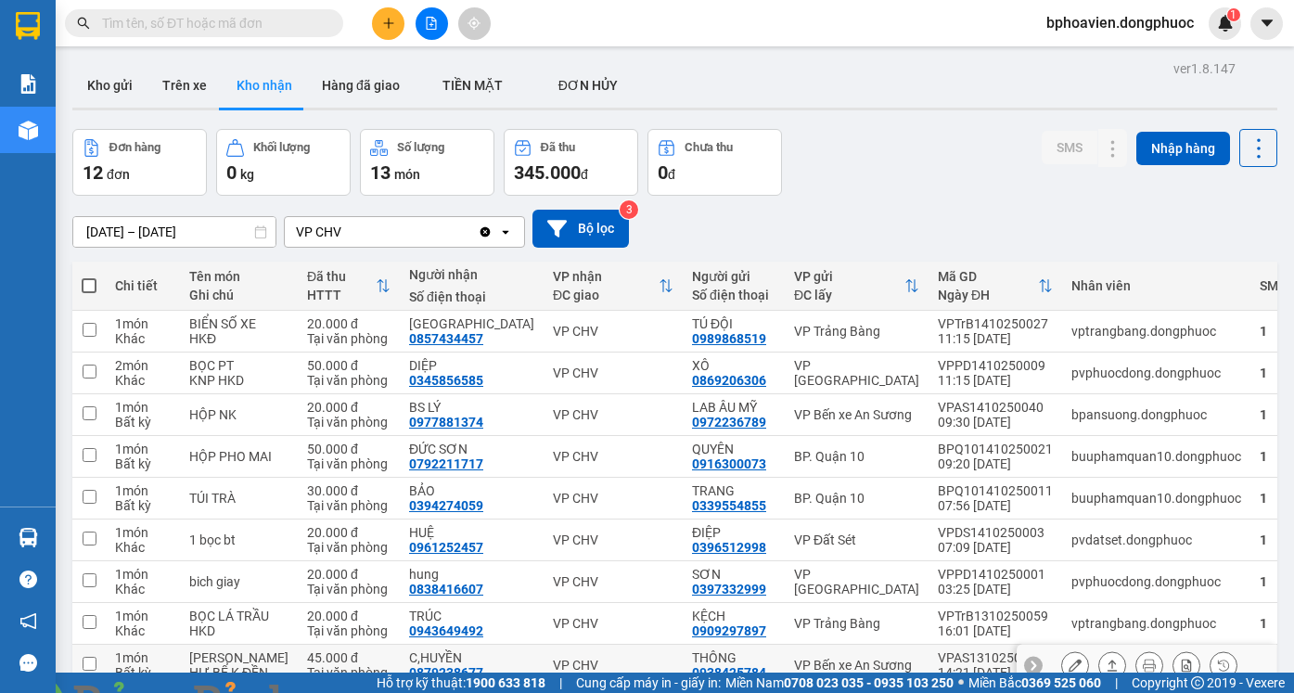
click at [1106, 659] on icon at bounding box center [1112, 665] width 13 height 13
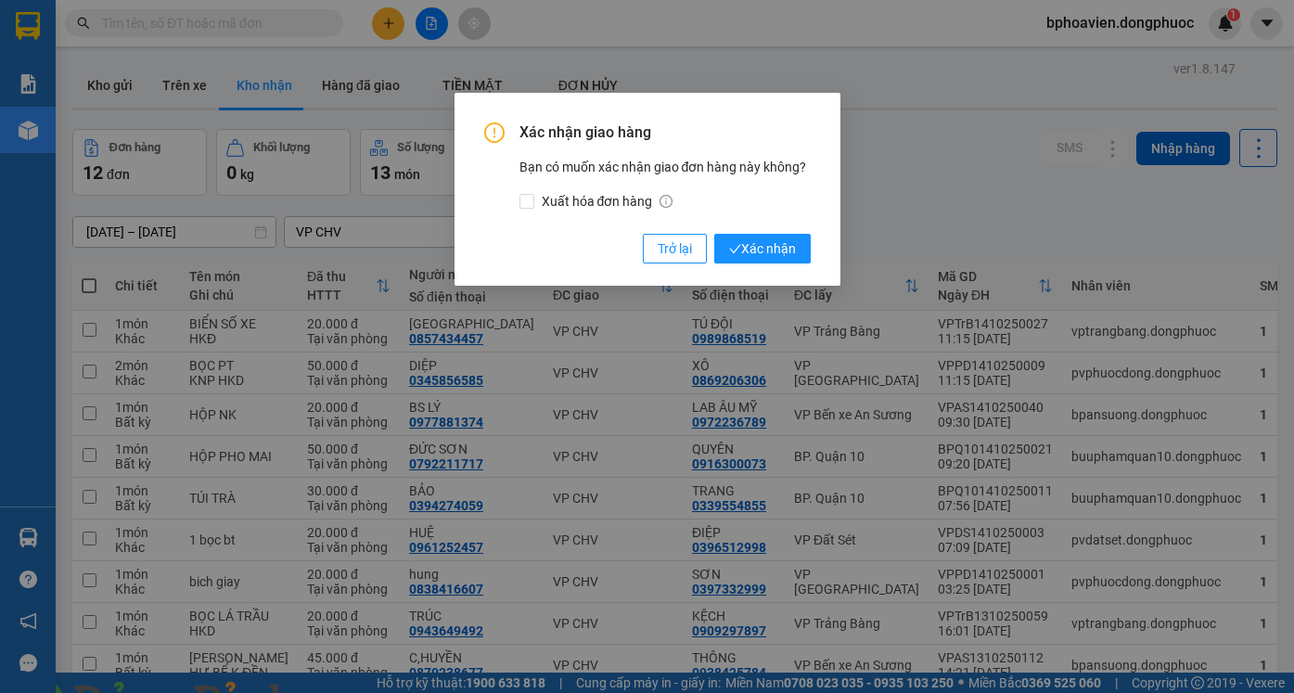
drag, startPoint x: 765, startPoint y: 241, endPoint x: 766, endPoint y: 297, distance: 55.7
click at [766, 241] on span "Xác nhận" at bounding box center [762, 248] width 67 height 20
